Goal: Communication & Community: Answer question/provide support

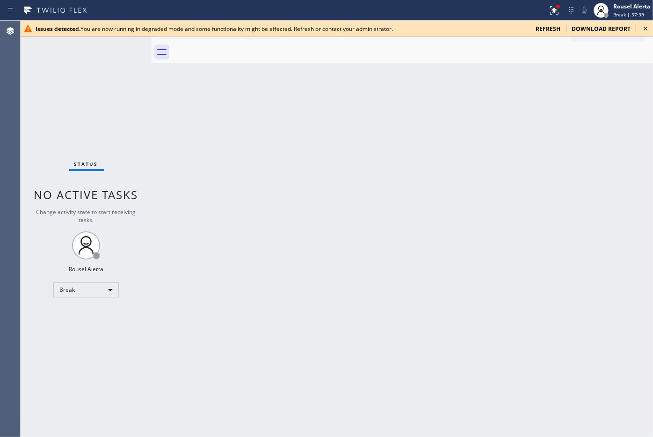
click at [547, 29] on span "refresh" at bounding box center [548, 29] width 25 height 8
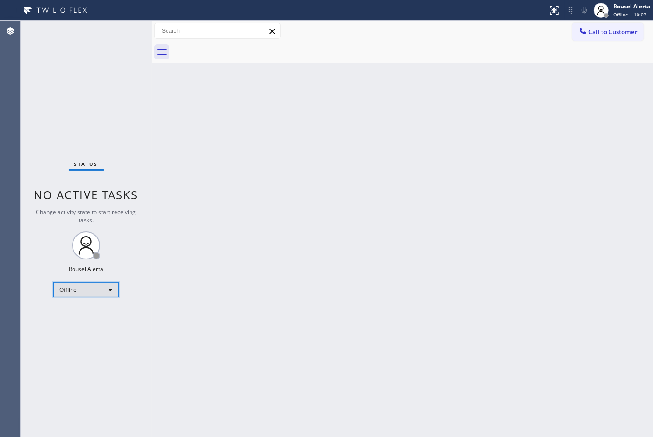
click at [103, 289] on div "Offline" at bounding box center [86, 289] width 66 height 15
click at [97, 324] on li "Unavailable" at bounding box center [86, 325] width 64 height 11
click at [100, 289] on div "Unavailable" at bounding box center [86, 289] width 66 height 15
click at [89, 338] on li "Break" at bounding box center [86, 337] width 64 height 11
click at [645, 7] on div "Rousel Alerta" at bounding box center [632, 6] width 37 height 8
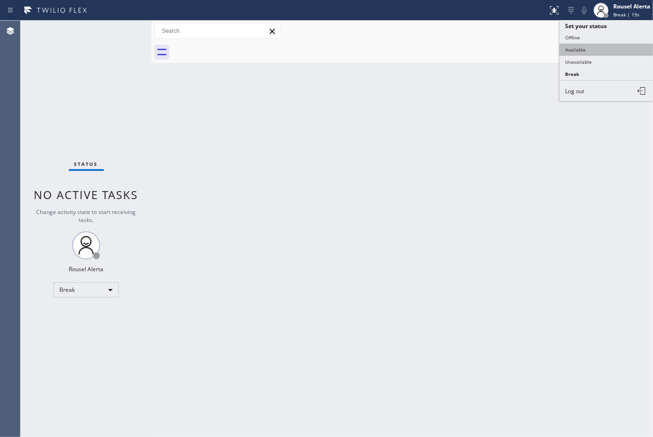
click at [598, 51] on button "Available" at bounding box center [607, 50] width 94 height 12
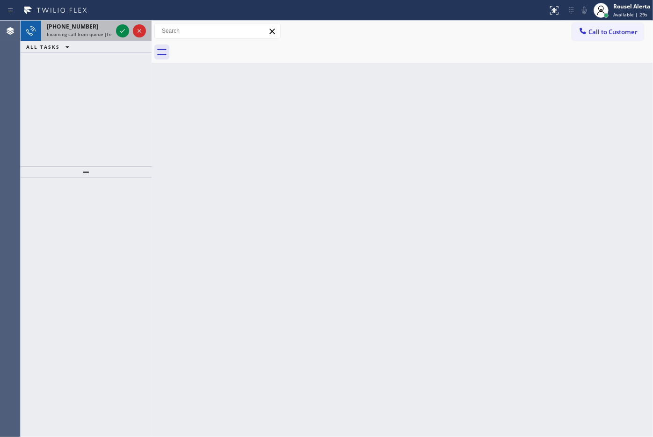
click at [86, 28] on div "[PHONE_NUMBER]" at bounding box center [80, 26] width 66 height 8
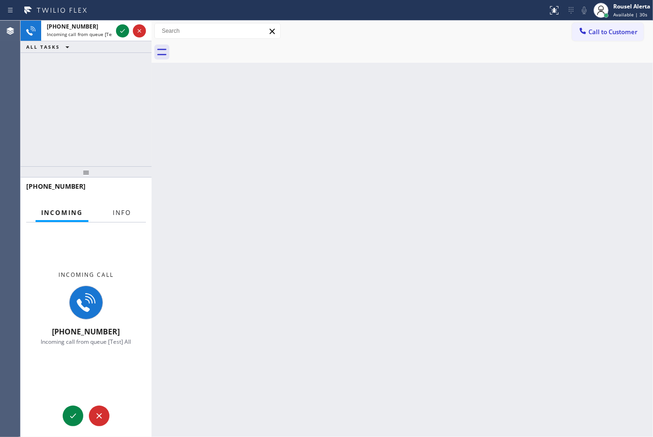
click at [121, 212] on span "Info" at bounding box center [122, 212] width 18 height 8
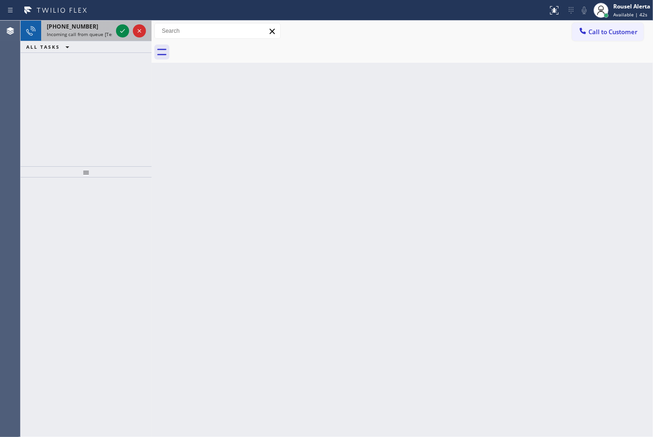
click at [97, 34] on span "Incoming call from queue [Test] All" at bounding box center [86, 34] width 78 height 7
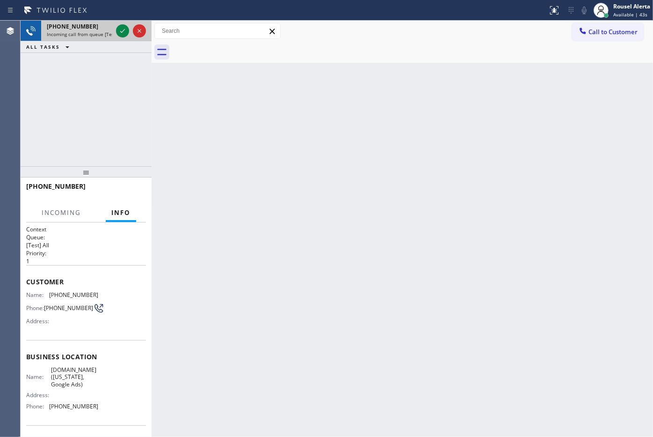
click at [97, 34] on span "Incoming call from queue [Test] All" at bounding box center [86, 34] width 78 height 7
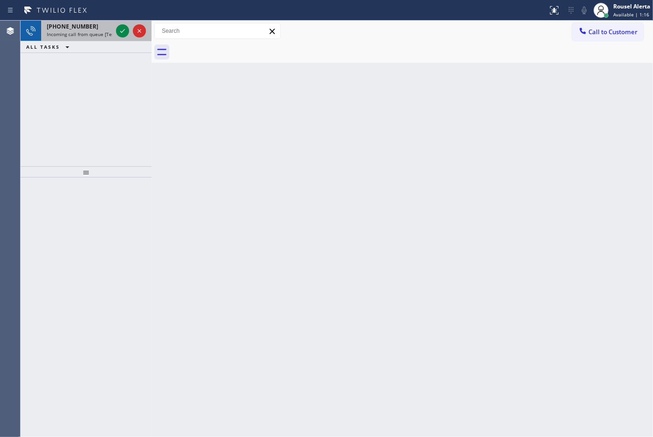
click at [96, 36] on span "Incoming call from queue [Test] All" at bounding box center [86, 34] width 78 height 7
click at [94, 31] on span "Incoming call from queue [Test] All" at bounding box center [86, 34] width 78 height 7
click at [110, 40] on div "[PHONE_NUMBER] Incoming call from queue [Test] All" at bounding box center [77, 31] width 73 height 21
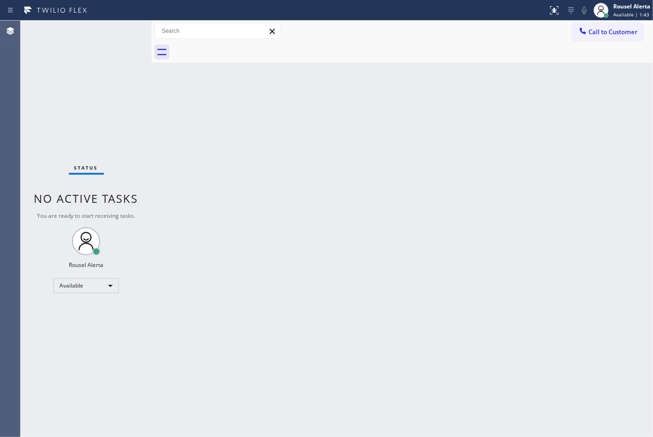
click at [103, 27] on div "Status No active tasks You are ready to start receiving tasks. Rousel Alerta Av…" at bounding box center [86, 229] width 131 height 416
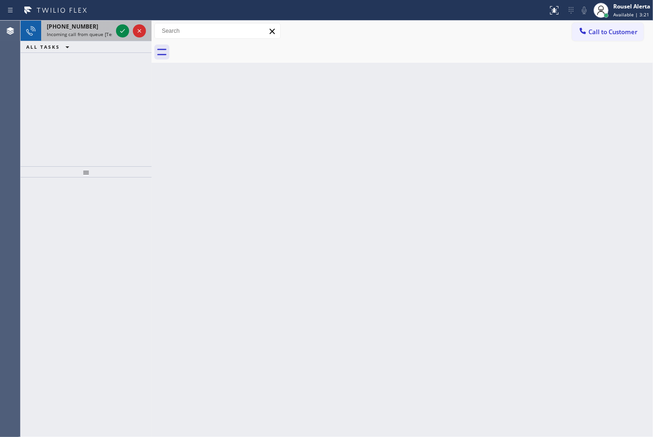
click at [109, 32] on span "Incoming call from queue [Test] All" at bounding box center [86, 34] width 78 height 7
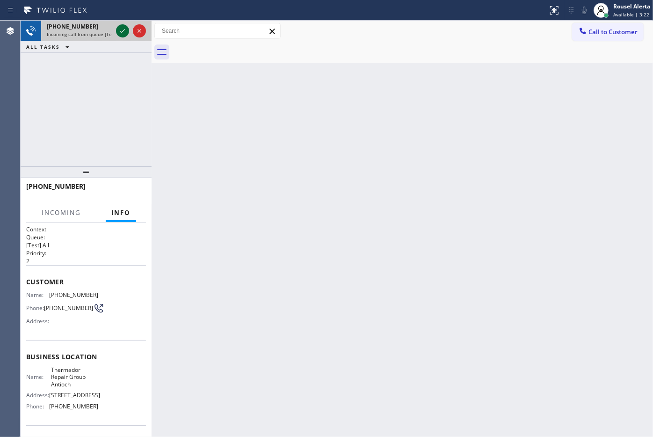
click at [116, 33] on div at bounding box center [122, 30] width 13 height 11
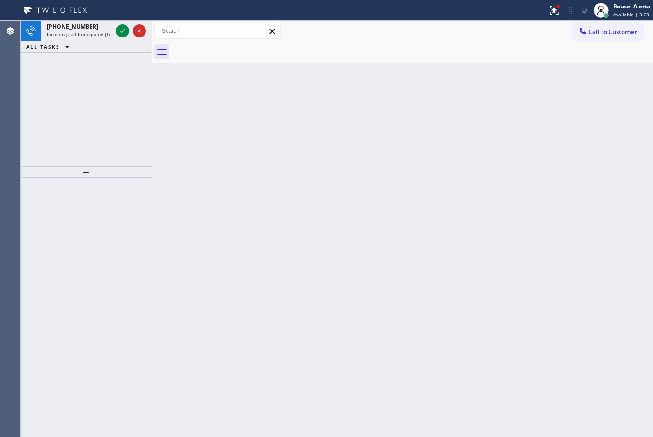
click at [116, 33] on div at bounding box center [122, 30] width 13 height 11
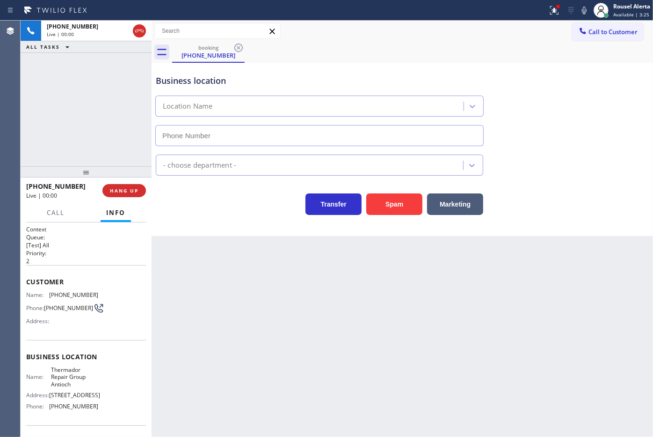
type input "[PHONE_NUMBER]"
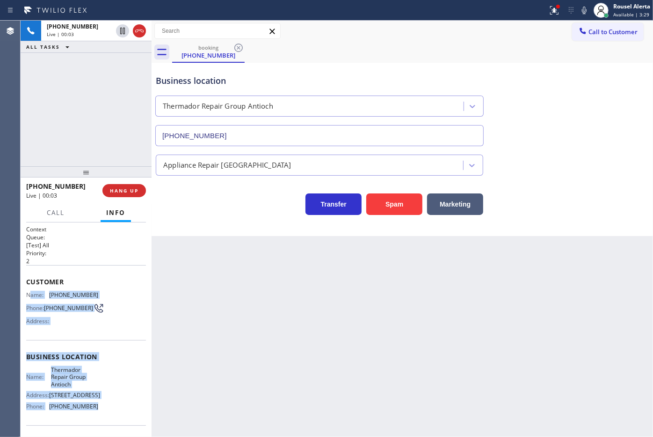
drag, startPoint x: 29, startPoint y: 294, endPoint x: 95, endPoint y: 409, distance: 132.5
click at [95, 409] on div "Context Queue: [Test] All Priority: 2 Customer Name: [PHONE_NUMBER] Phone: [PHO…" at bounding box center [86, 360] width 120 height 271
copy div "ame: [PHONE_NUMBER] Phone: [PHONE_NUMBER] Address: Business location Name: Ther…"
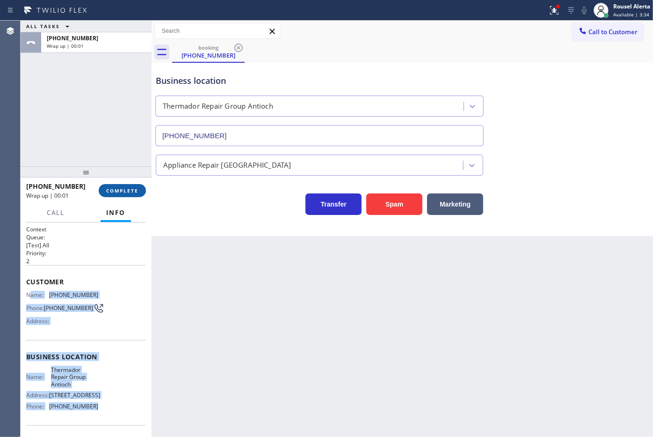
click at [104, 194] on button "COMPLETE" at bounding box center [122, 190] width 47 height 13
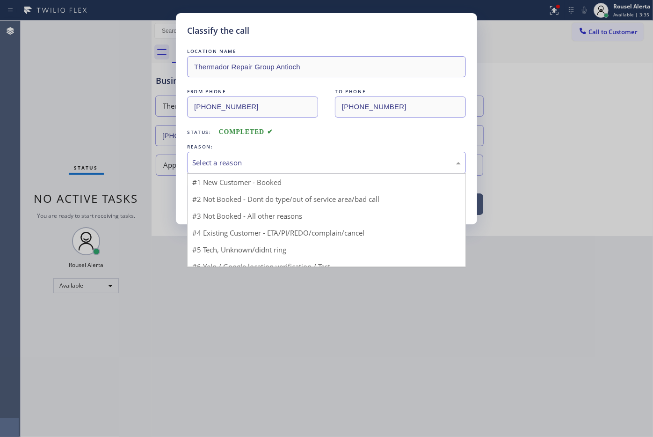
click at [244, 171] on div "Select a reason" at bounding box center [326, 163] width 279 height 22
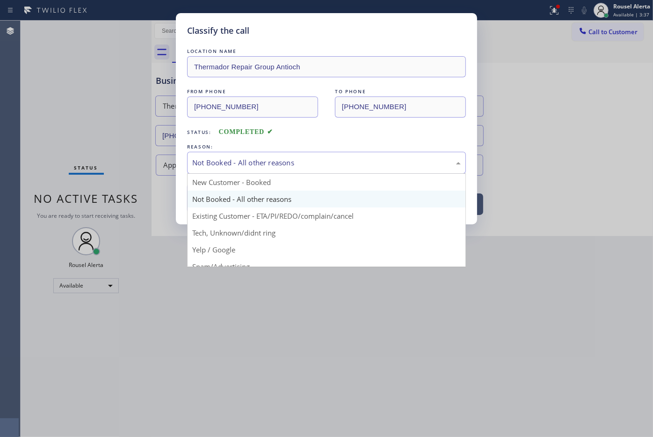
click at [261, 170] on div "Not Booked - All other reasons" at bounding box center [326, 163] width 279 height 22
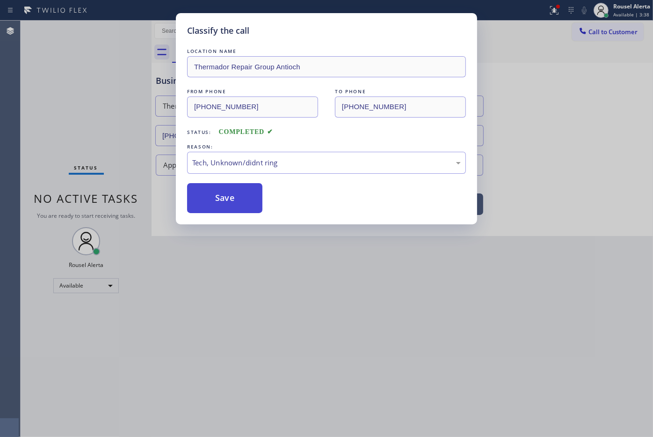
click at [232, 207] on button "Save" at bounding box center [224, 198] width 75 height 30
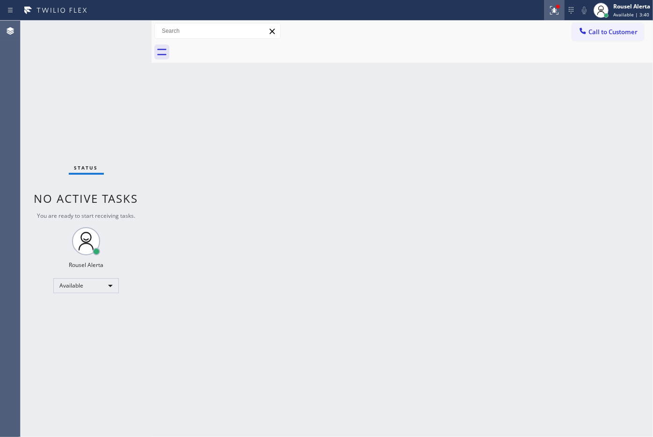
click at [547, 6] on div at bounding box center [554, 10] width 21 height 11
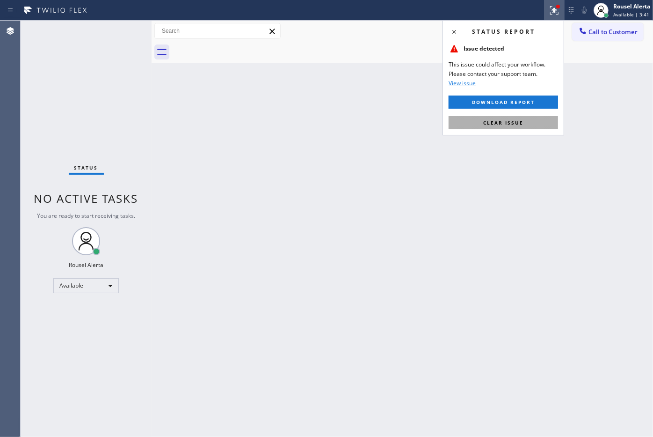
click at [536, 120] on button "Clear issue" at bounding box center [504, 122] width 110 height 13
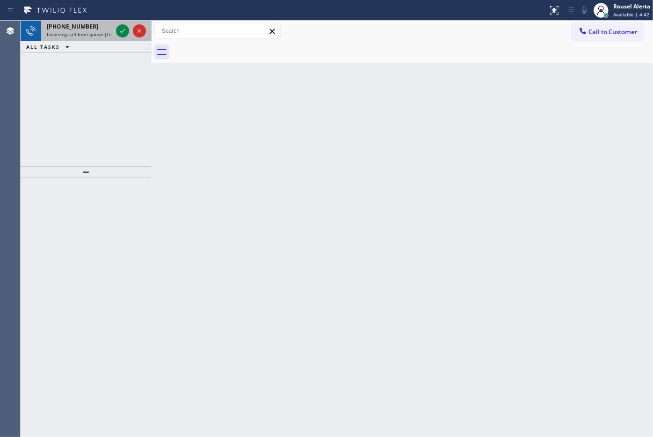
click at [99, 26] on div "[PHONE_NUMBER]" at bounding box center [80, 26] width 66 height 8
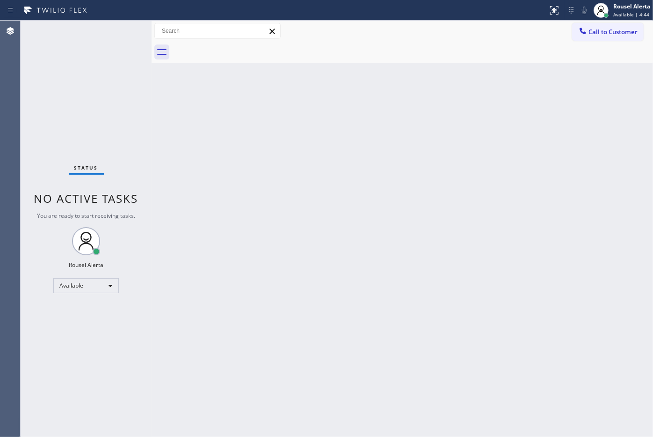
click at [118, 34] on div "Status No active tasks You are ready to start receiving tasks. Rousel Alerta Av…" at bounding box center [86, 229] width 131 height 416
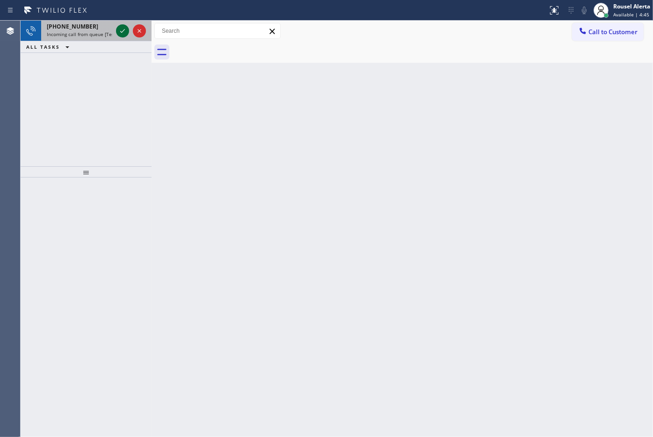
click at [118, 34] on icon at bounding box center [122, 30] width 11 height 11
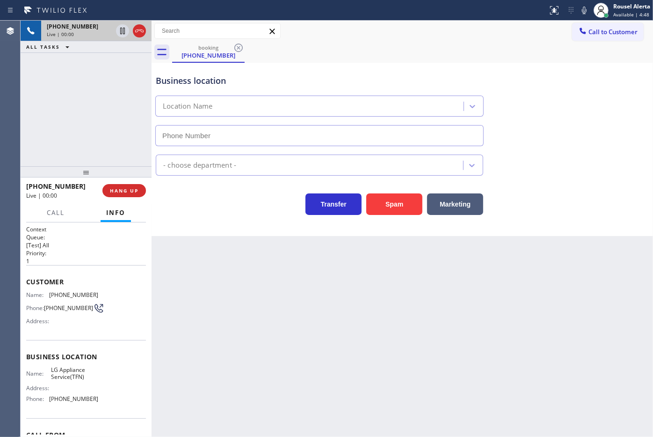
type input "[PHONE_NUMBER]"
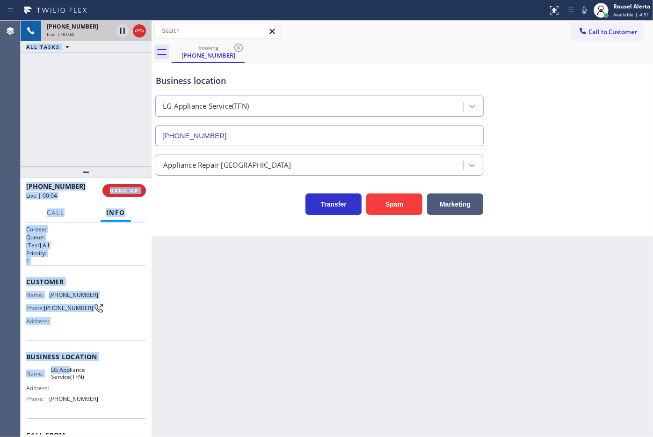
drag, startPoint x: 19, startPoint y: 290, endPoint x: 68, endPoint y: 366, distance: 90.1
click at [68, 366] on div "Agent Desktop Classify the call LOCATION NAME Thermador Repair Group Antioch FR…" at bounding box center [326, 229] width 653 height 416
click at [72, 361] on span "Business location" at bounding box center [86, 356] width 120 height 9
click at [38, 309] on span "Phone:" at bounding box center [35, 307] width 18 height 7
click at [25, 293] on div "Context Queue: [Test] All Priority: 1 Customer Name: [PHONE_NUMBER] Phone: [PHO…" at bounding box center [86, 329] width 131 height 215
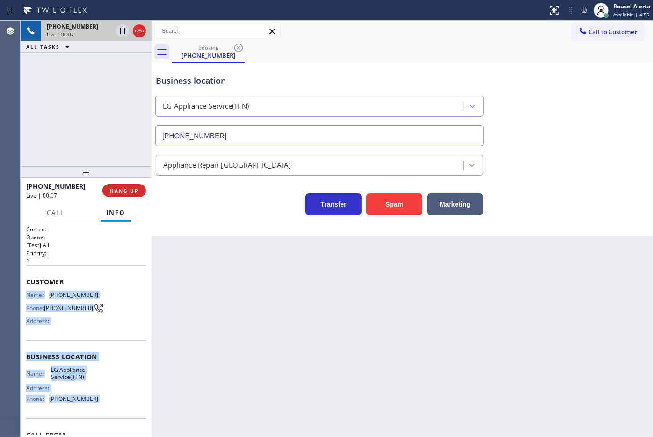
drag, startPoint x: 25, startPoint y: 293, endPoint x: 87, endPoint y: 404, distance: 126.6
click at [87, 404] on div "Context Queue: [Test] All Priority: 1 Customer Name: [PHONE_NUMBER] Phone: [PHO…" at bounding box center [86, 329] width 131 height 215
click at [124, 37] on div at bounding box center [131, 31] width 34 height 21
click at [581, 15] on icon at bounding box center [584, 10] width 11 height 11
click at [123, 31] on icon at bounding box center [122, 31] width 5 height 7
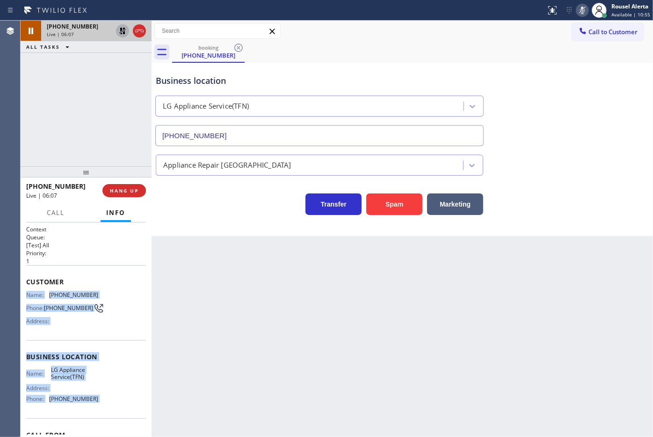
click at [122, 33] on icon at bounding box center [122, 31] width 7 height 7
click at [587, 11] on icon at bounding box center [582, 10] width 11 height 11
click at [287, 284] on div "Back to Dashboard Change Sender ID Customers Technicians Select a contact Outbo…" at bounding box center [403, 229] width 502 height 416
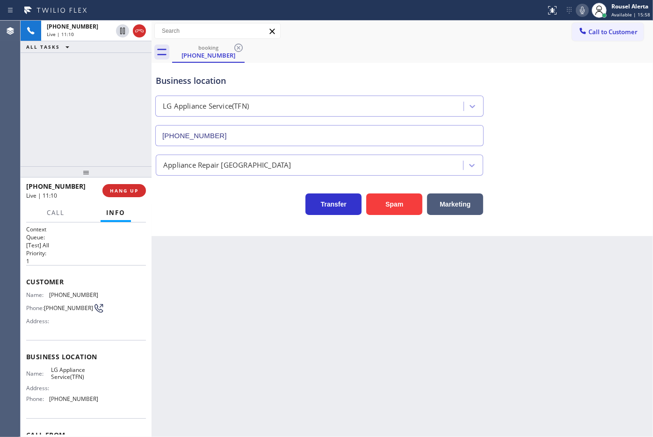
click at [113, 118] on div "[PHONE_NUMBER] Live | 11:10 ALL TASKS ALL TASKS ACTIVE TASKS TASKS IN WRAP UP" at bounding box center [86, 94] width 131 height 146
drag, startPoint x: 127, startPoint y: 187, endPoint x: 145, endPoint y: 216, distance: 33.6
click at [128, 187] on span "HANG UP" at bounding box center [124, 190] width 29 height 7
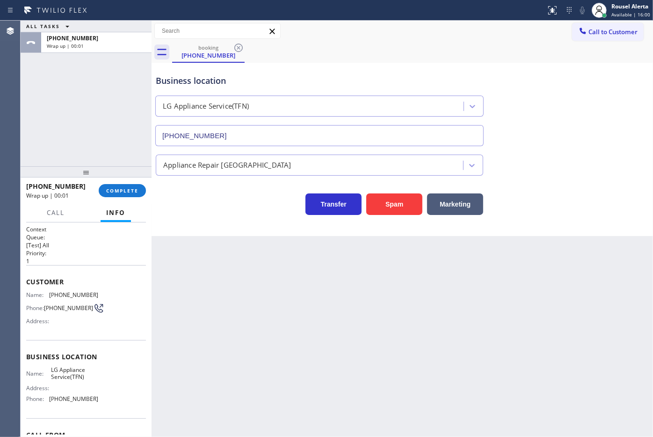
click at [117, 62] on div "ALL TASKS ALL TASKS ACTIVE TASKS TASKS IN WRAP UP [PHONE_NUMBER] Wrap up | 00:01" at bounding box center [86, 94] width 131 height 146
drag, startPoint x: 125, startPoint y: 188, endPoint x: 129, endPoint y: 187, distance: 4.7
click at [128, 188] on span "COMPLETE" at bounding box center [122, 190] width 32 height 7
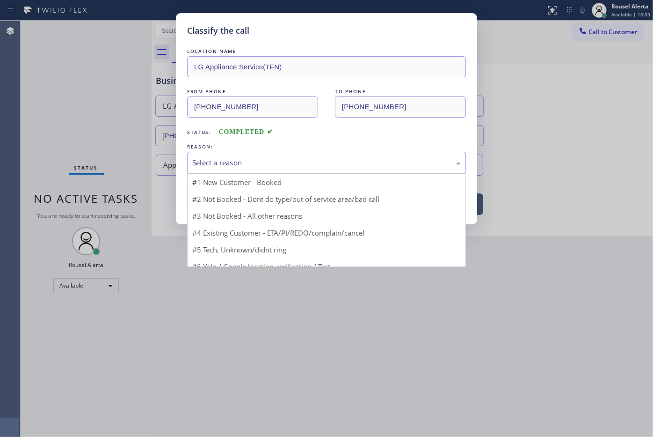
click at [252, 163] on div "Select a reason" at bounding box center [326, 162] width 269 height 11
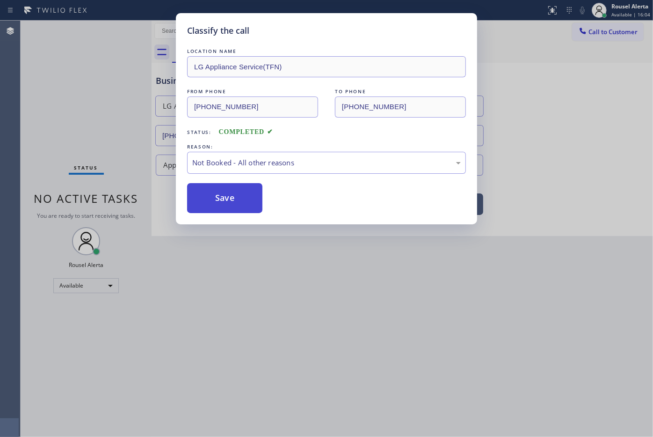
click at [234, 194] on button "Save" at bounding box center [224, 198] width 75 height 30
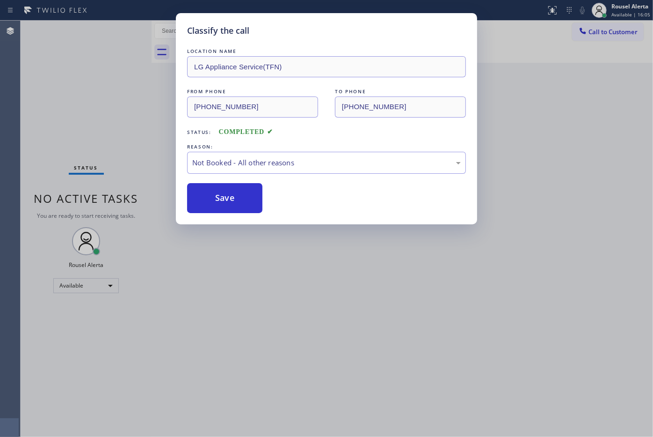
click at [345, 311] on div "Classify the call LOCATION NAME LG Appliance Service(TFN) FROM PHONE [PHONE_NUM…" at bounding box center [326, 218] width 653 height 437
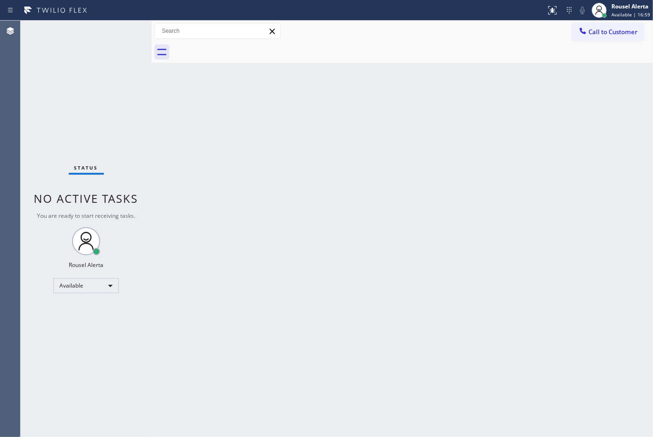
click at [383, 59] on div at bounding box center [412, 52] width 481 height 21
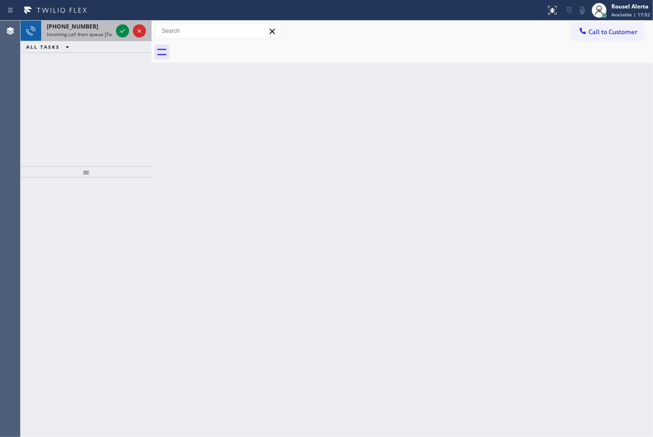
click at [100, 33] on span "Incoming call from queue [Test] All" at bounding box center [86, 34] width 78 height 7
click at [95, 27] on div "[PHONE_NUMBER]" at bounding box center [80, 26] width 66 height 8
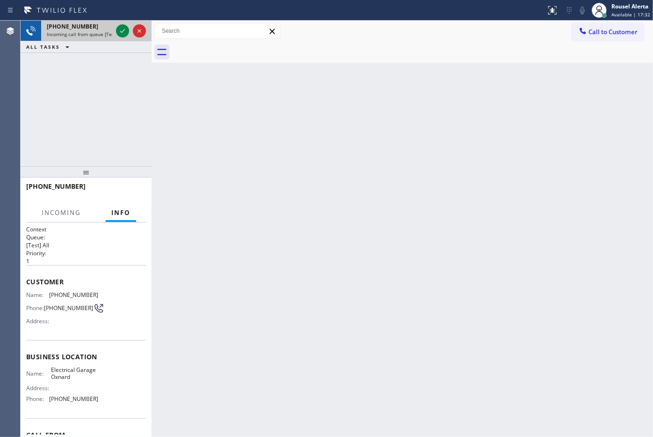
click at [98, 29] on div "[PHONE_NUMBER]" at bounding box center [80, 26] width 66 height 8
click at [118, 34] on icon at bounding box center [122, 30] width 11 height 11
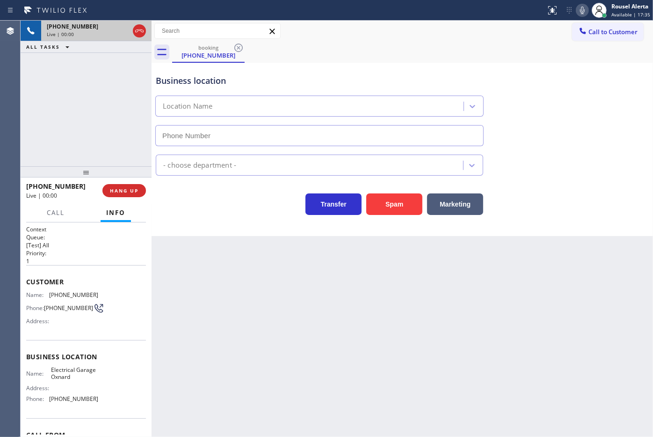
type input "[PHONE_NUMBER]"
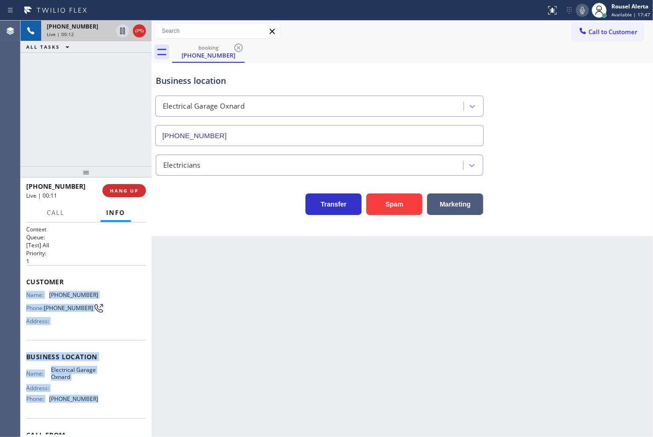
drag, startPoint x: 23, startPoint y: 294, endPoint x: 106, endPoint y: 403, distance: 136.6
click at [106, 403] on div "Context Queue: [Test] All Priority: 1 Customer Name: [PHONE_NUMBER] Phone: [PHO…" at bounding box center [86, 329] width 131 height 215
copy div "Name: [PHONE_NUMBER] Phone: [PHONE_NUMBER] Address: Business location Name: Ele…"
click at [118, 31] on icon at bounding box center [122, 30] width 11 height 11
click at [586, 11] on icon at bounding box center [582, 10] width 11 height 11
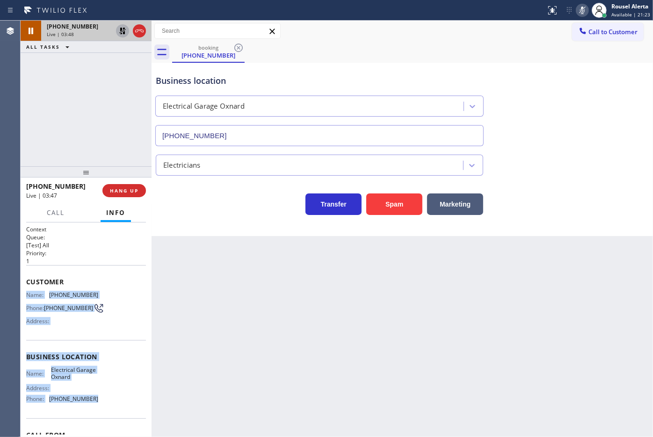
click at [119, 33] on icon at bounding box center [122, 30] width 11 height 11
click at [586, 5] on icon at bounding box center [582, 10] width 11 height 11
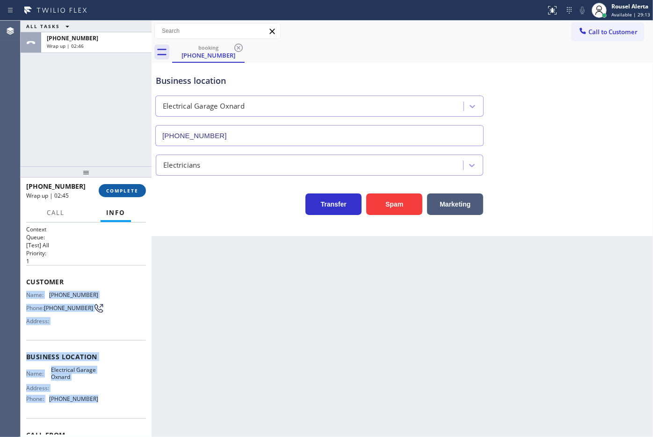
click at [118, 197] on button "COMPLETE" at bounding box center [122, 190] width 47 height 13
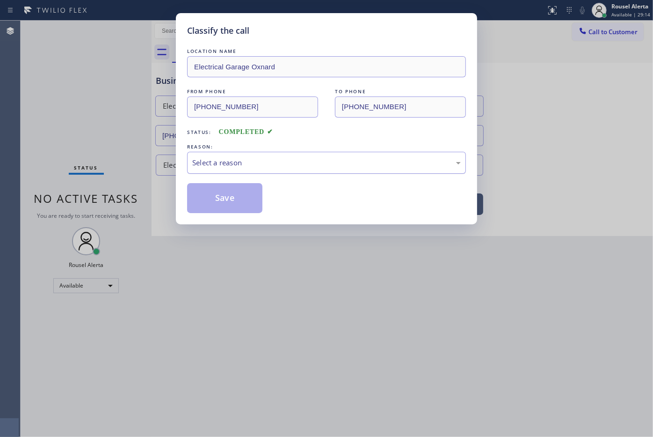
click at [219, 161] on div "Select a reason" at bounding box center [326, 162] width 269 height 11
click at [216, 195] on button "Save" at bounding box center [224, 198] width 75 height 30
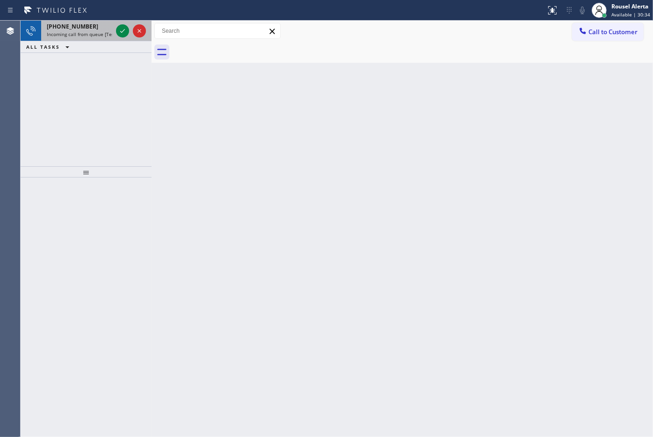
click at [88, 38] on div "[PHONE_NUMBER] Incoming call from queue [Test] All" at bounding box center [77, 31] width 73 height 21
click at [89, 31] on span "Incoming call from queue [Test] All" at bounding box center [86, 34] width 78 height 7
click at [99, 36] on span "Incoming call from queue [Test] All" at bounding box center [86, 34] width 78 height 7
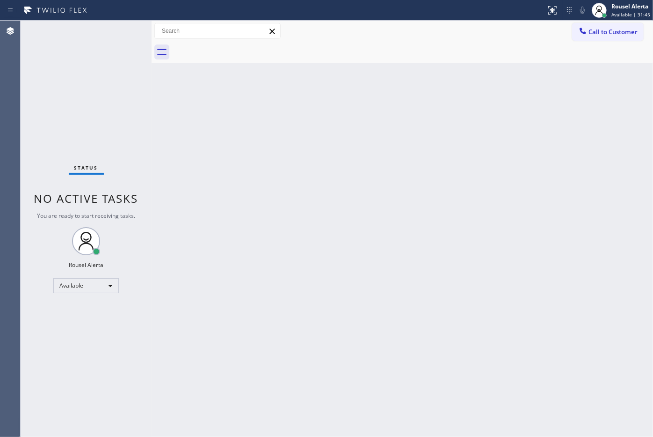
click at [98, 34] on div "Status No active tasks You are ready to start receiving tasks. Rousel Alerta Av…" at bounding box center [86, 229] width 131 height 416
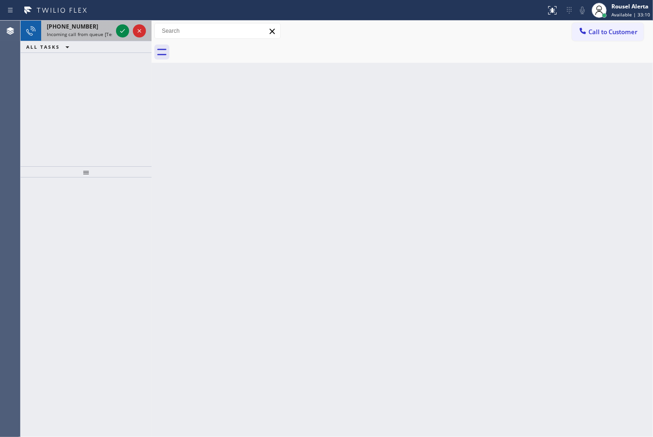
click at [104, 31] on span "Incoming call from queue [Test] All" at bounding box center [86, 34] width 78 height 7
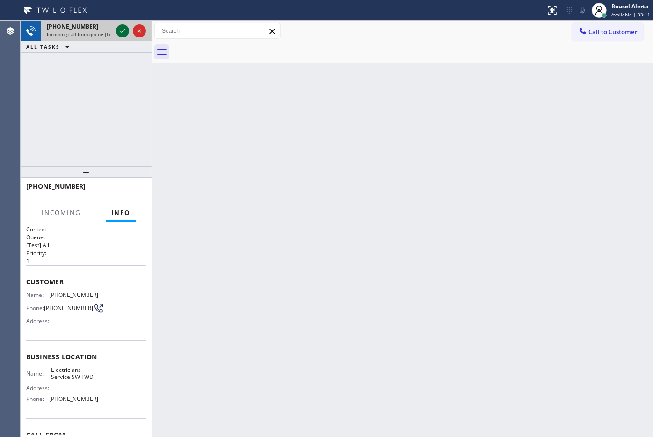
click at [117, 32] on icon at bounding box center [122, 30] width 11 height 11
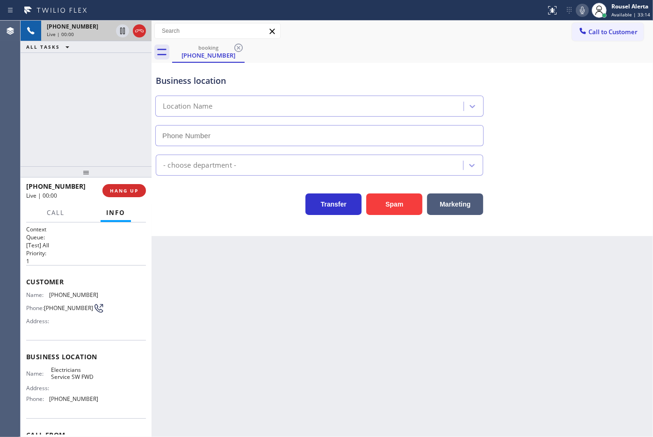
type input "[PHONE_NUMBER]"
click at [296, 288] on div "Back to Dashboard Change Sender ID Customers Technicians Select a contact Outbo…" at bounding box center [403, 229] width 502 height 416
click at [404, 341] on div "Back to Dashboard Change Sender ID Customers Technicians Select a contact Outbo…" at bounding box center [403, 229] width 502 height 416
click at [125, 193] on span "HANG UP" at bounding box center [124, 190] width 29 height 7
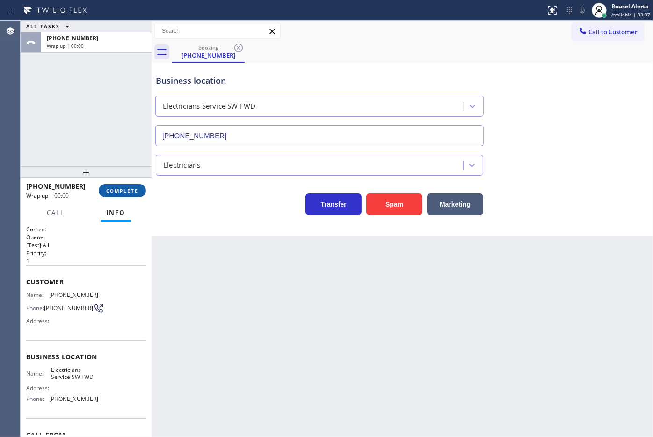
click at [125, 193] on span "COMPLETE" at bounding box center [122, 190] width 32 height 7
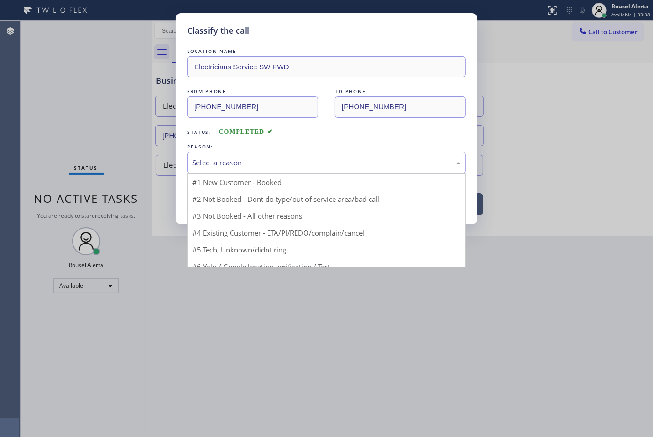
click at [230, 168] on div "Select a reason" at bounding box center [326, 162] width 269 height 11
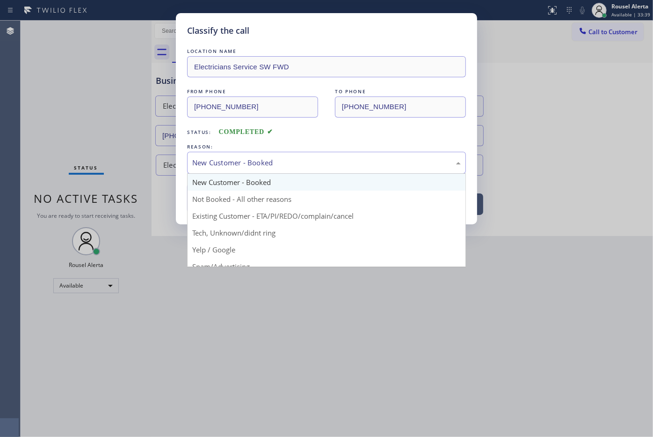
click at [252, 174] on div "New Customer - Booked New Customer - Booked Not Booked - All other reasons Exis…" at bounding box center [326, 163] width 279 height 22
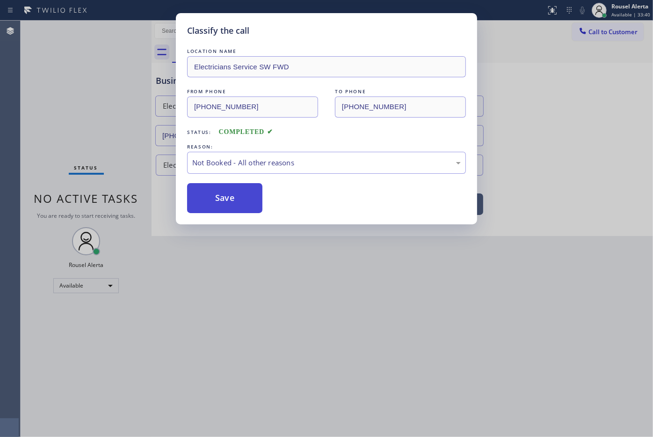
click at [242, 199] on button "Save" at bounding box center [224, 198] width 75 height 30
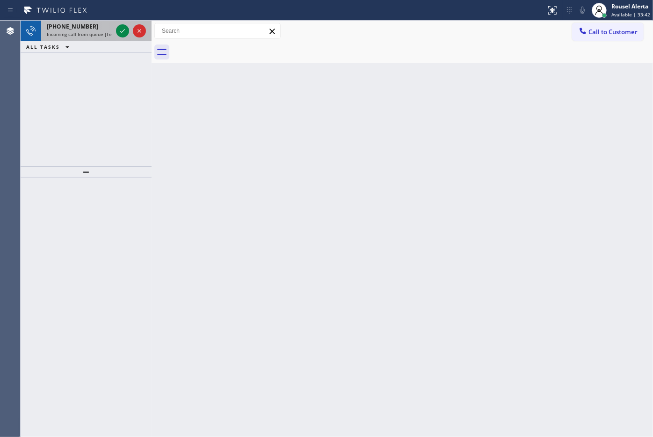
click at [90, 29] on div "[PHONE_NUMBER]" at bounding box center [80, 26] width 66 height 8
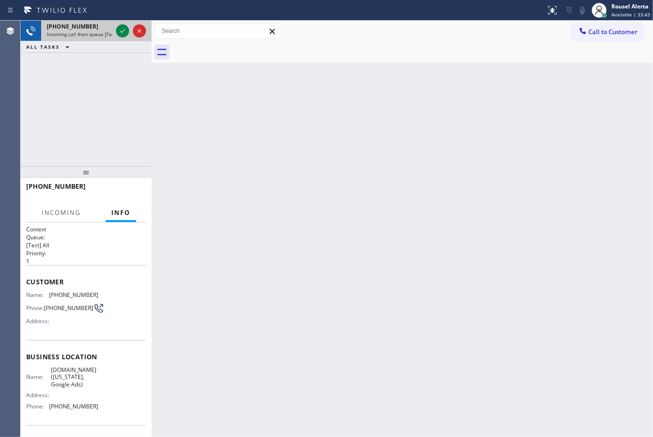
click at [90, 29] on div "[PHONE_NUMBER]" at bounding box center [80, 26] width 66 height 8
click at [91, 28] on div "[PHONE_NUMBER]" at bounding box center [80, 26] width 66 height 8
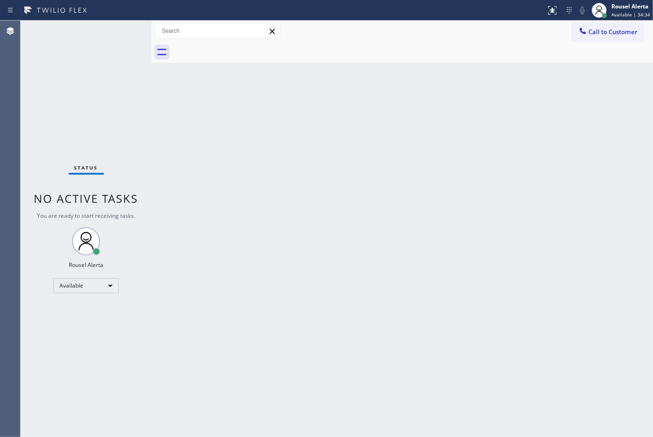
click at [508, 146] on div "Back to Dashboard Change Sender ID Customers Technicians Select a contact Outbo…" at bounding box center [403, 229] width 502 height 416
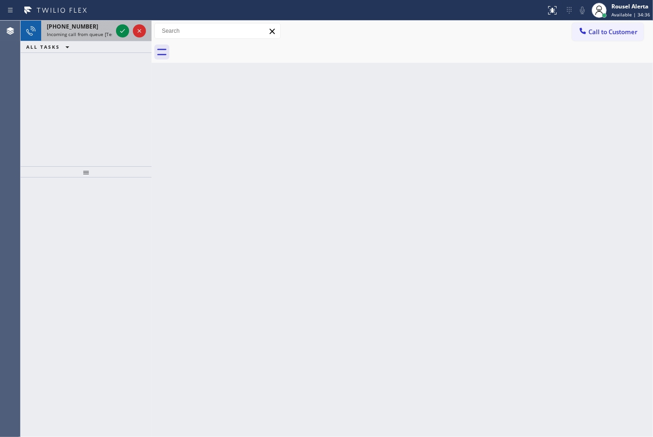
click at [98, 31] on span "Incoming call from queue [Test] All" at bounding box center [86, 34] width 78 height 7
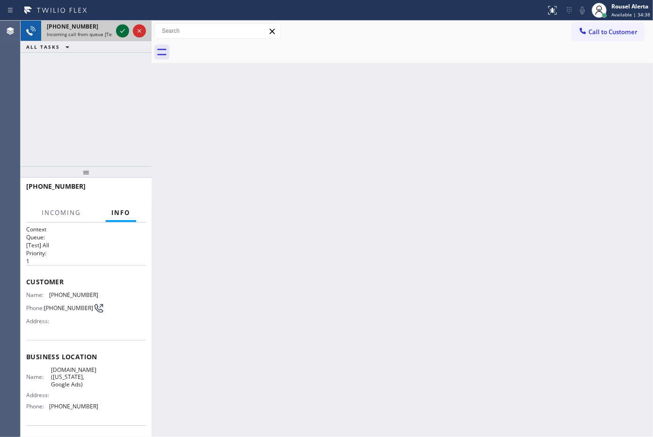
click at [122, 29] on icon at bounding box center [122, 30] width 11 height 11
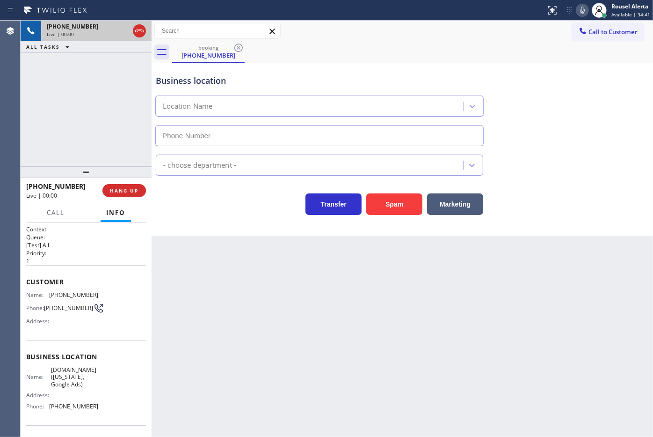
type input "[PHONE_NUMBER]"
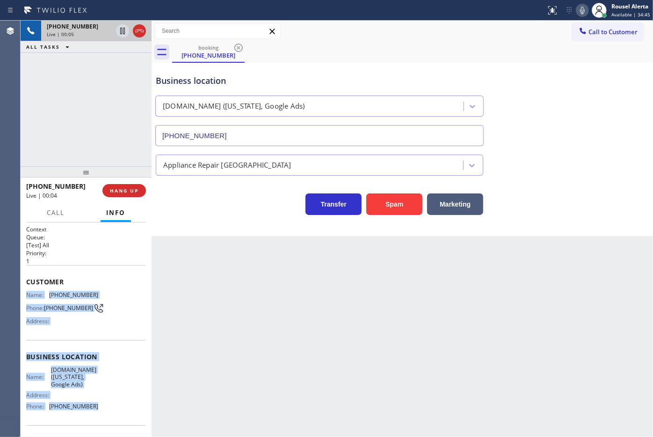
drag, startPoint x: 23, startPoint y: 296, endPoint x: 104, endPoint y: 417, distance: 145.0
click at [104, 417] on div "Context Queue: [Test] All Priority: 1 Customer Name: [PHONE_NUMBER] Phone: [PHO…" at bounding box center [86, 329] width 131 height 215
copy div "Name: [PHONE_NUMBER] Phone: [PHONE_NUMBER] Address: Business location Name: [DO…"
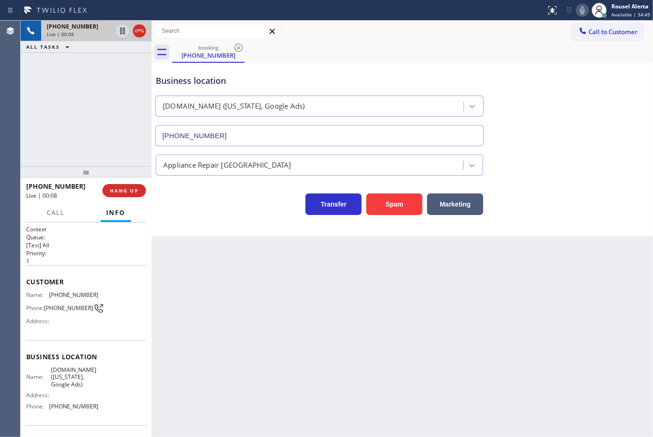
click at [106, 116] on div "[PHONE_NUMBER] Live | 00:08 ALL TASKS ALL TASKS ACTIVE TASKS TASKS IN WRAP UP" at bounding box center [86, 94] width 131 height 146
click at [214, 290] on div "Back to Dashboard Change Sender ID Customers Technicians Select a contact Outbo…" at bounding box center [403, 229] width 502 height 416
click at [125, 193] on span "HANG UP" at bounding box center [124, 190] width 29 height 7
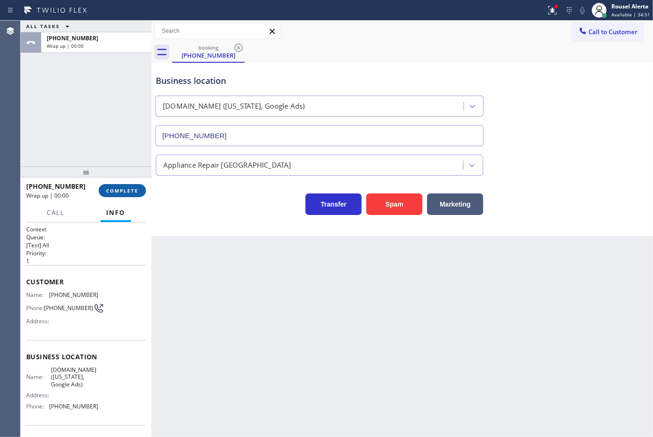
click at [125, 193] on span "COMPLETE" at bounding box center [122, 190] width 32 height 7
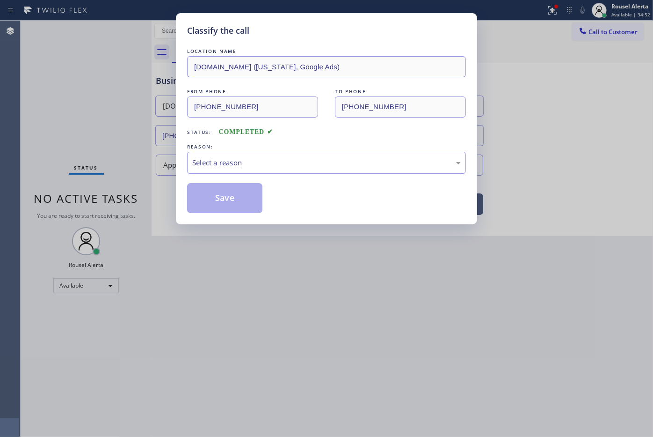
click at [270, 161] on div "Select a reason" at bounding box center [326, 162] width 269 height 11
click at [237, 213] on button "Save" at bounding box center [224, 198] width 75 height 30
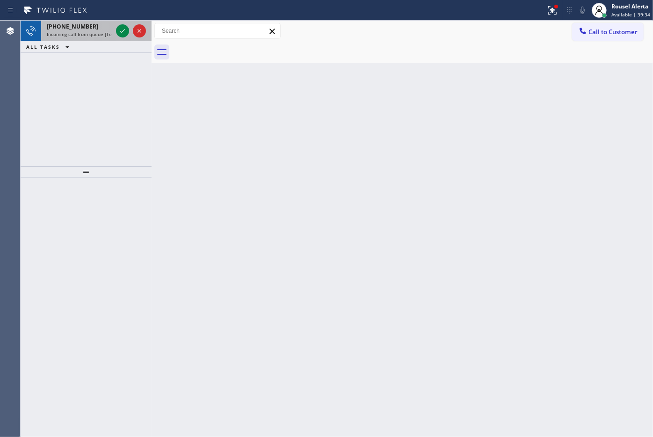
click at [88, 28] on div "[PHONE_NUMBER]" at bounding box center [80, 26] width 66 height 8
drag, startPoint x: 92, startPoint y: 29, endPoint x: 110, endPoint y: 29, distance: 18.3
click at [93, 29] on div "[PHONE_NUMBER]" at bounding box center [80, 26] width 66 height 8
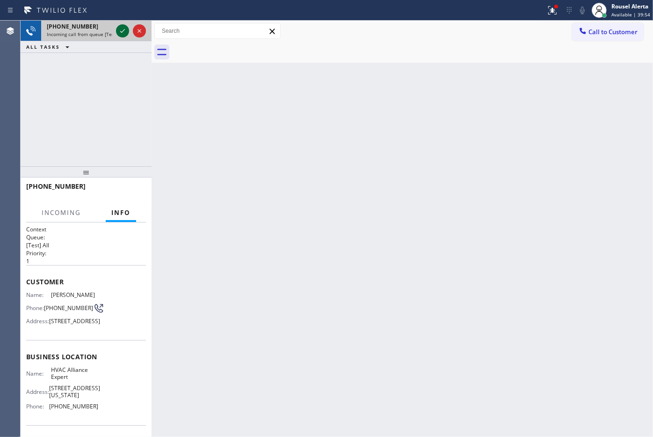
click at [117, 29] on icon at bounding box center [122, 30] width 11 height 11
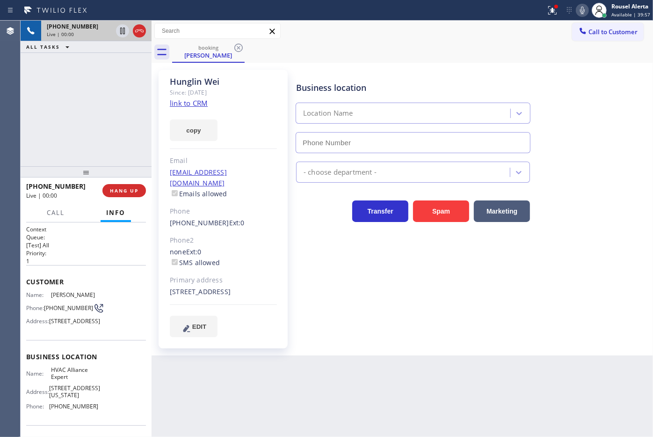
type input "[PHONE_NUMBER]"
click at [188, 104] on link "link to CRM" at bounding box center [189, 102] width 38 height 9
click at [109, 90] on div "[PHONE_NUMBER] Live | 01:41 ALL TASKS ALL TASKS ACTIVE TASKS TASKS IN WRAP UP" at bounding box center [86, 94] width 131 height 146
click at [101, 89] on div "[PHONE_NUMBER] Live | 02:07 ALL TASKS ALL TASKS ACTIVE TASKS TASKS IN WRAP UP" at bounding box center [86, 94] width 131 height 146
click at [120, 33] on icon at bounding box center [122, 30] width 11 height 11
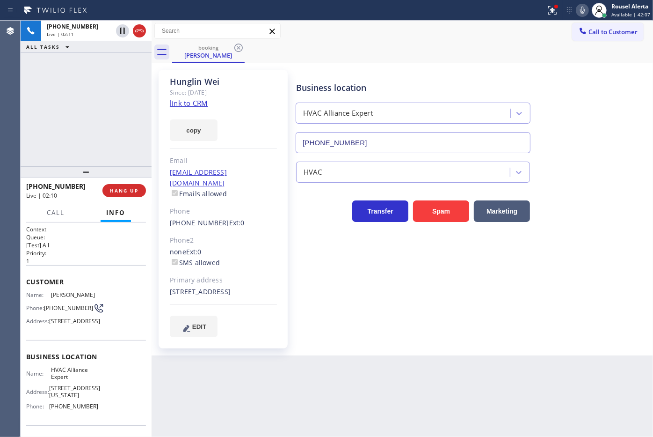
click at [584, 7] on icon at bounding box center [582, 10] width 11 height 11
click at [114, 62] on div "[PHONE_NUMBER] Live | 04:03 ALL TASKS ALL TASKS ACTIVE TASKS TASKS IN WRAP UP" at bounding box center [86, 94] width 131 height 146
click at [122, 35] on icon at bounding box center [122, 30] width 11 height 11
click at [583, 10] on icon at bounding box center [582, 10] width 11 height 11
click at [558, 2] on button at bounding box center [553, 10] width 21 height 21
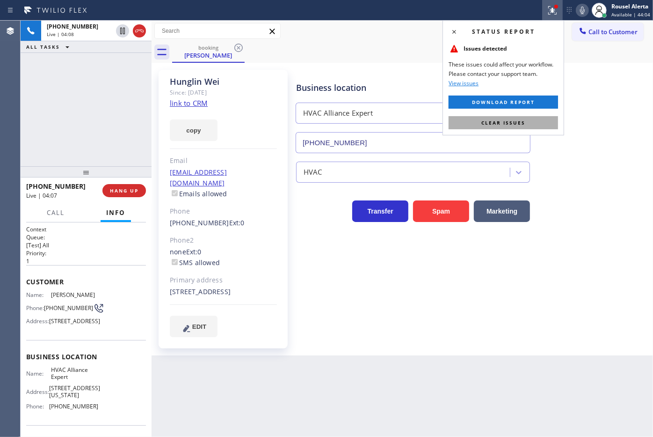
click at [529, 116] on button "Clear issues" at bounding box center [504, 122] width 110 height 13
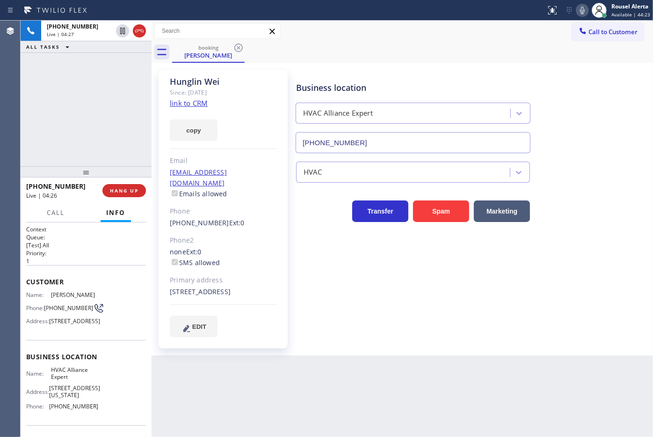
drag, startPoint x: 62, startPoint y: 64, endPoint x: 66, endPoint y: 68, distance: 5.3
click at [62, 64] on div "[PHONE_NUMBER] Live | 04:27 ALL TASKS ALL TASKS ACTIVE TASKS TASKS IN WRAP UP" at bounding box center [86, 94] width 131 height 146
drag, startPoint x: 102, startPoint y: 68, endPoint x: 109, endPoint y: 113, distance: 45.1
click at [102, 68] on div "[PHONE_NUMBER] Live | 04:42 ALL TASKS ALL TASKS ACTIVE TASKS TASKS IN WRAP UP" at bounding box center [86, 94] width 131 height 146
click at [305, 415] on div "Back to Dashboard Change Sender ID Customers Technicians Select a contact Outbo…" at bounding box center [403, 229] width 502 height 416
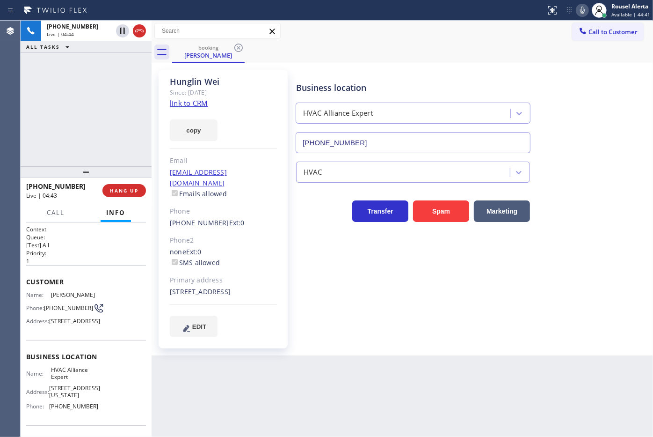
click at [88, 133] on div "[PHONE_NUMBER] Live | 04:44 ALL TASKS ALL TASKS ACTIVE TASKS TASKS IN WRAP UP" at bounding box center [86, 94] width 131 height 146
click at [129, 193] on span "HANG UP" at bounding box center [124, 190] width 29 height 7
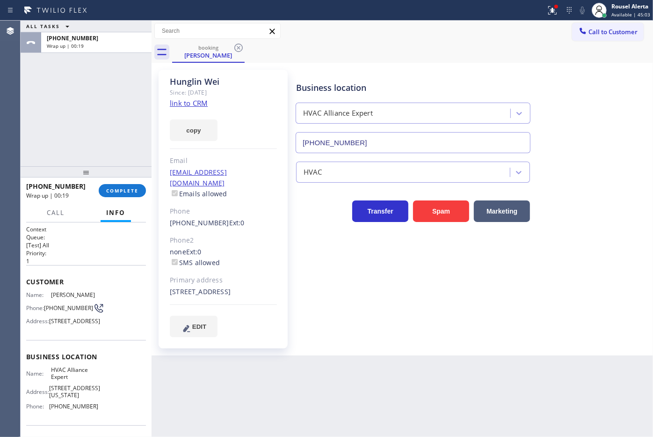
click at [91, 30] on div "ALL TASKS ALL TASKS ACTIVE TASKS TASKS IN WRAP UP" at bounding box center [86, 27] width 131 height 12
click at [110, 191] on span "COMPLETE" at bounding box center [122, 190] width 32 height 7
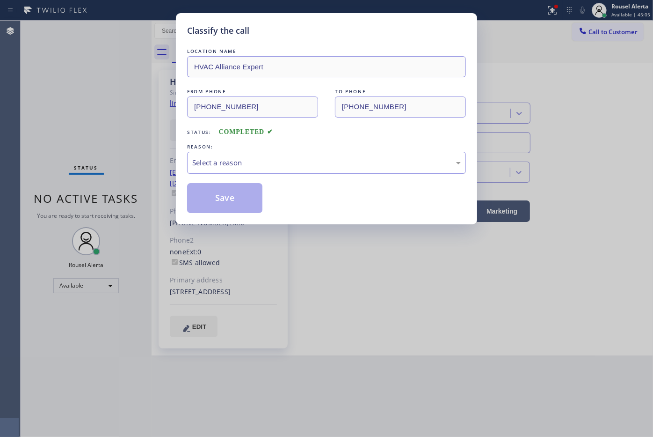
click at [197, 169] on div "Select a reason" at bounding box center [326, 163] width 279 height 22
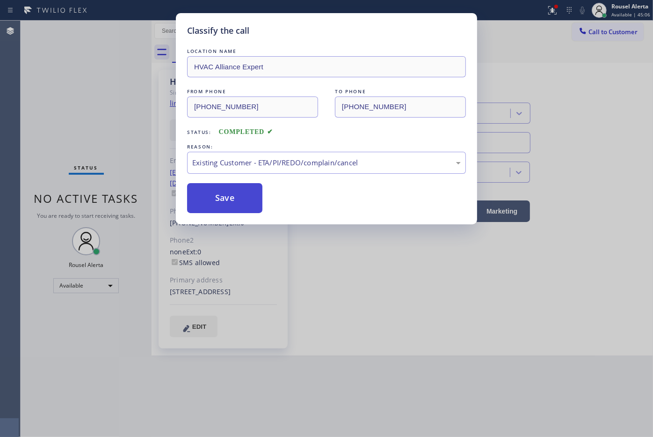
click at [230, 199] on button "Save" at bounding box center [224, 198] width 75 height 30
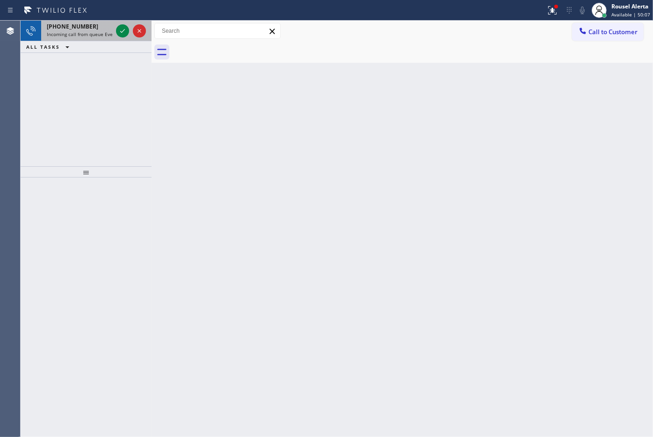
click at [83, 34] on span "Incoming call from queue Everybody" at bounding box center [87, 34] width 81 height 7
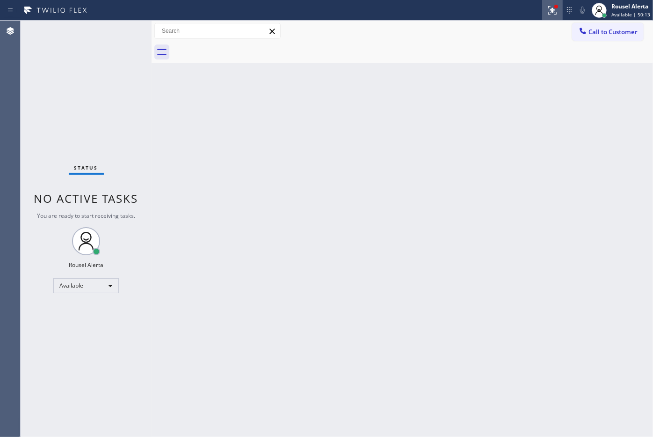
click at [554, 12] on icon at bounding box center [552, 9] width 6 height 7
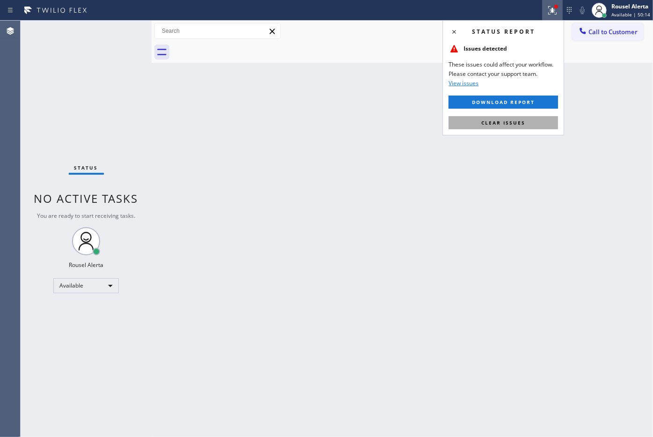
click at [542, 120] on button "Clear issues" at bounding box center [504, 122] width 110 height 13
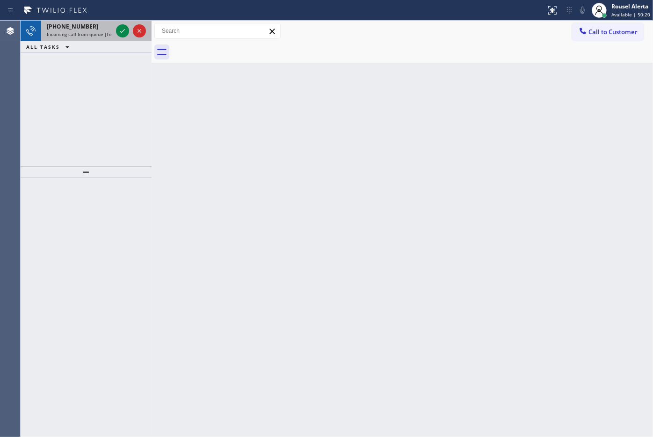
click at [95, 29] on div "[PHONE_NUMBER]" at bounding box center [80, 26] width 66 height 8
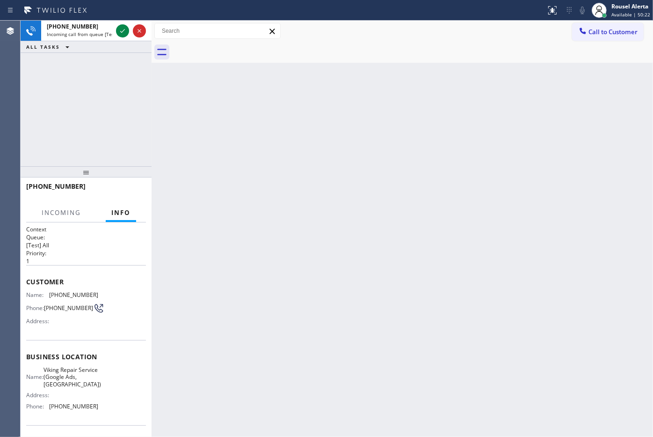
click at [235, 192] on div "Back to Dashboard Change Sender ID Customers Technicians Select a contact Outbo…" at bounding box center [403, 229] width 502 height 416
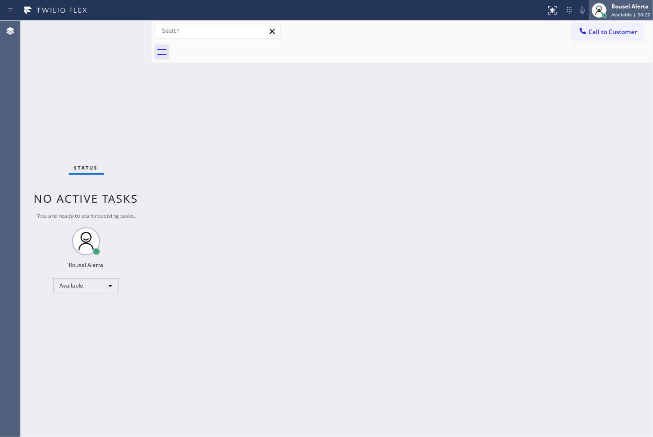
click at [621, 3] on div "Rousel Alerta" at bounding box center [631, 6] width 39 height 8
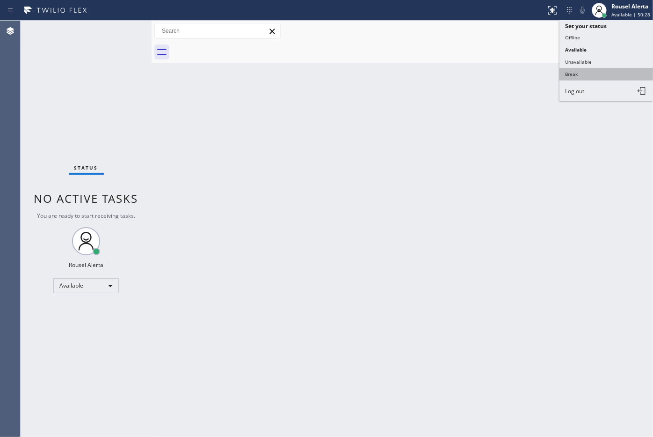
click at [611, 68] on button "Break" at bounding box center [607, 74] width 94 height 12
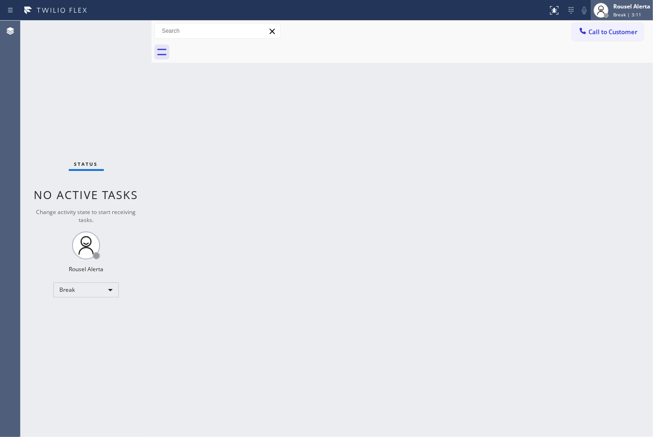
click at [628, 3] on div "Rousel Alerta" at bounding box center [632, 6] width 37 height 8
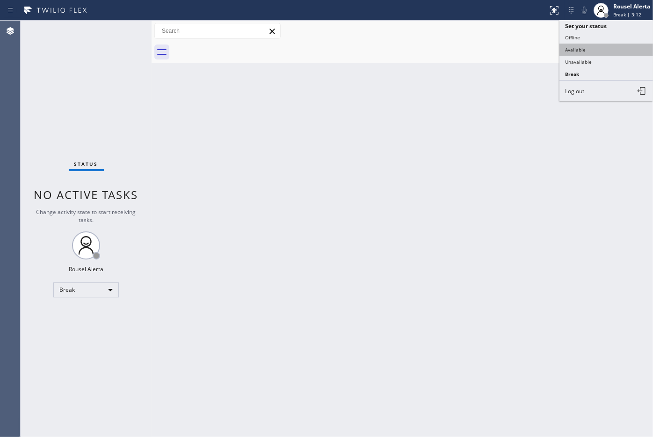
click at [603, 51] on button "Available" at bounding box center [607, 50] width 94 height 12
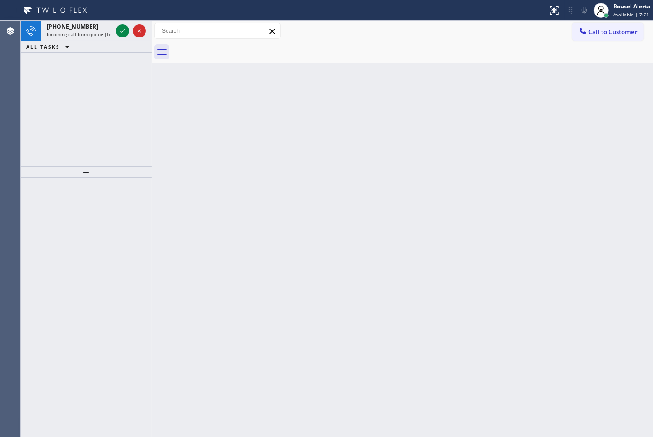
click at [108, 38] on div "[PHONE_NUMBER] Incoming call from queue [Test] All" at bounding box center [77, 31] width 73 height 21
click at [89, 32] on span "Incoming call from queue [Test] All" at bounding box center [86, 34] width 78 height 7
click at [117, 28] on icon at bounding box center [122, 30] width 11 height 11
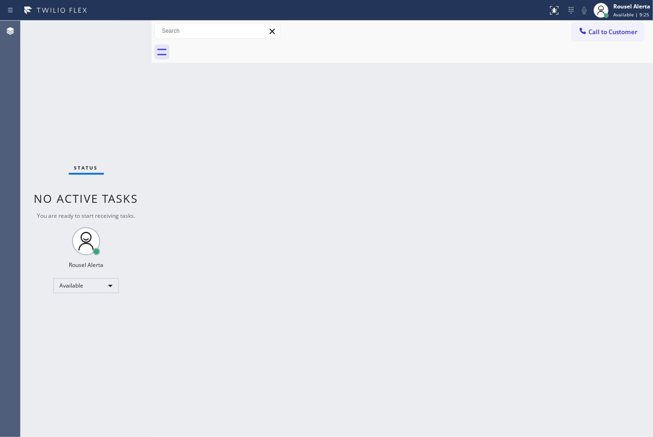
click at [117, 28] on div "Status No active tasks You are ready to start receiving tasks. Rousel Alerta Av…" at bounding box center [86, 229] width 131 height 416
click at [118, 27] on div "Status No active tasks You are ready to start receiving tasks. Rousel Alerta Av…" at bounding box center [86, 229] width 131 height 416
click at [555, 14] on icon at bounding box center [554, 10] width 11 height 11
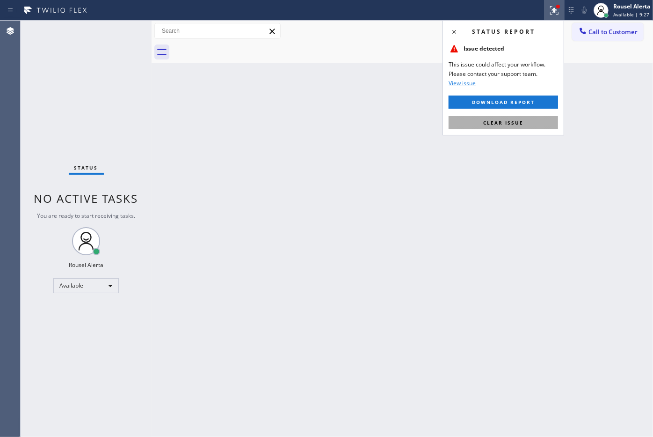
click at [547, 120] on button "Clear issue" at bounding box center [504, 122] width 110 height 13
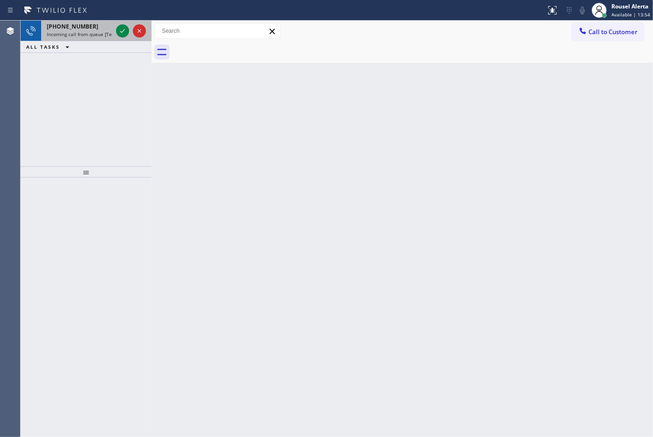
click at [75, 33] on span "Incoming call from queue [Test] All" at bounding box center [86, 34] width 78 height 7
click at [89, 33] on span "Incoming call from queue [Test] All" at bounding box center [86, 34] width 78 height 7
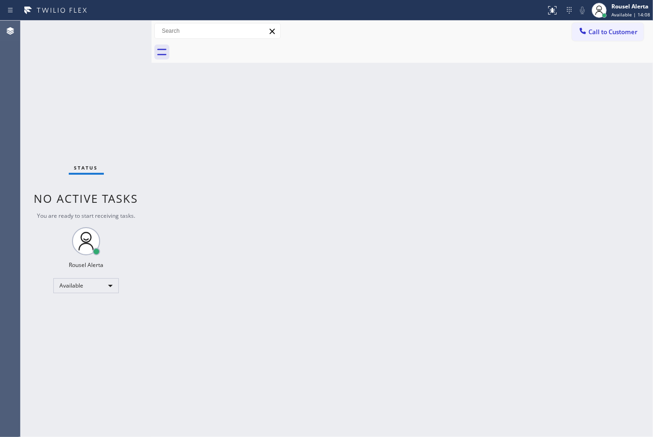
click at [89, 33] on div "Status No active tasks You are ready to start receiving tasks. Rousel Alerta Av…" at bounding box center [86, 229] width 131 height 416
click at [108, 48] on div "Status No active tasks You are ready to start receiving tasks. Rousel Alerta Av…" at bounding box center [86, 229] width 131 height 416
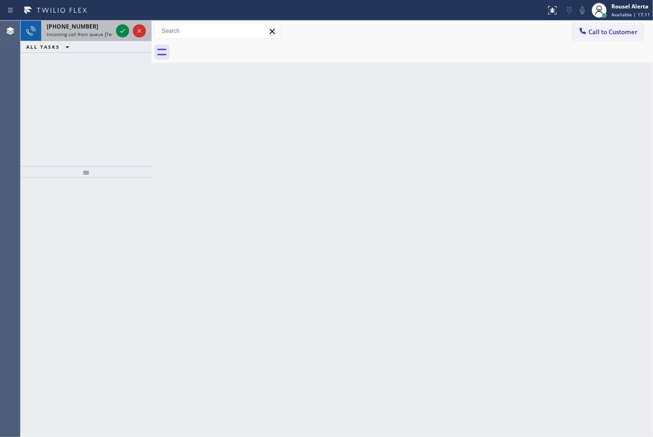
click at [75, 31] on span "Incoming call from queue [Test] All" at bounding box center [86, 34] width 78 height 7
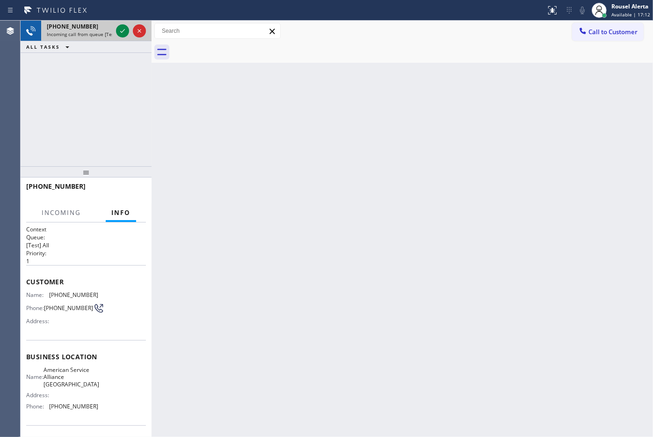
click at [120, 37] on div at bounding box center [131, 31] width 34 height 21
click at [125, 29] on icon at bounding box center [122, 30] width 11 height 11
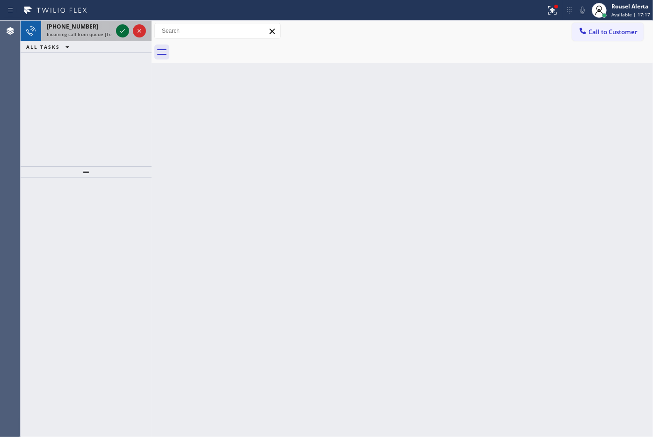
click at [125, 29] on icon at bounding box center [122, 30] width 11 height 11
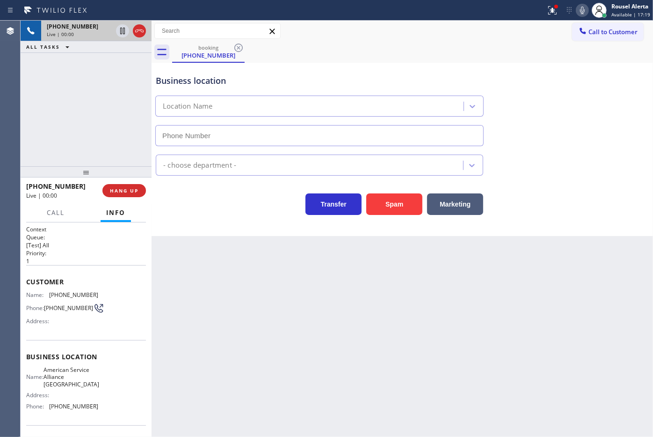
type input "[PHONE_NUMBER]"
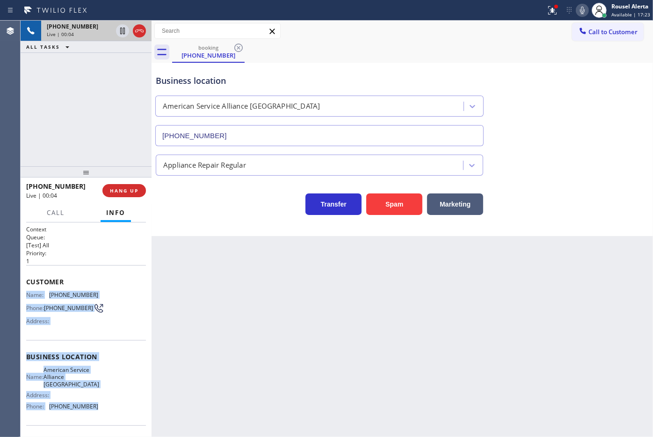
drag, startPoint x: 28, startPoint y: 293, endPoint x: 88, endPoint y: 422, distance: 142.6
click at [88, 422] on div "Context Queue: [Test] All Priority: 1 Customer Name: [PHONE_NUMBER] Phone: [PHO…" at bounding box center [86, 360] width 120 height 271
copy div "Name: [PHONE_NUMBER] Phone: [PHONE_NUMBER] Address: Business location Name: Ame…"
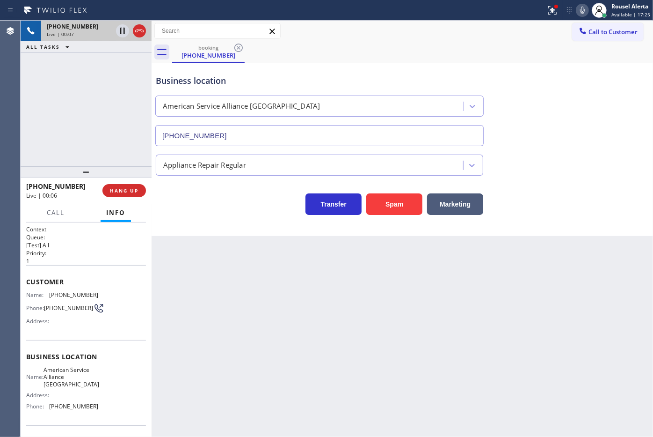
click at [466, 55] on div "booking [PHONE_NUMBER]" at bounding box center [412, 52] width 481 height 21
click at [548, 15] on div at bounding box center [553, 10] width 21 height 11
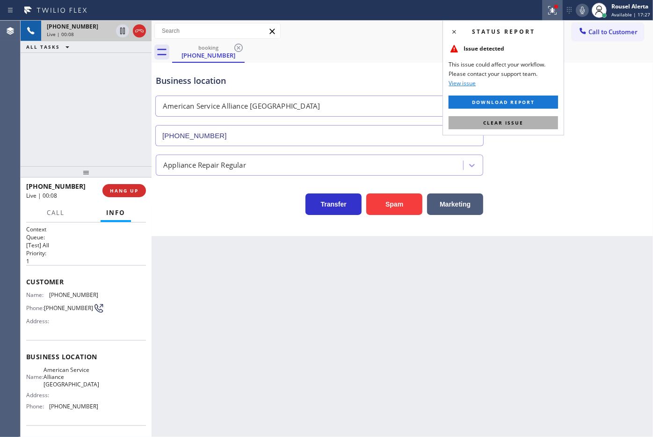
click at [525, 120] on button "Clear issue" at bounding box center [504, 122] width 110 height 13
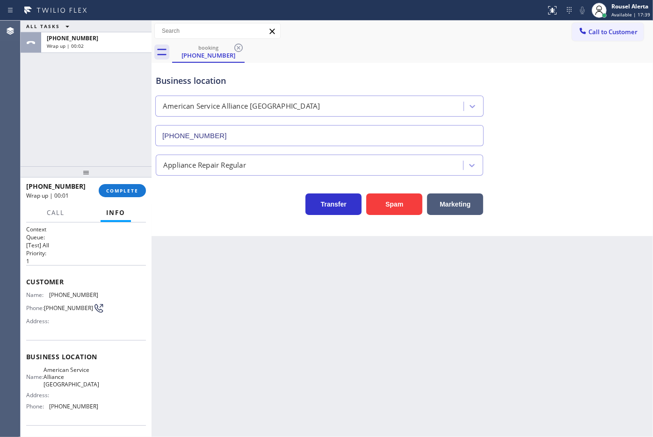
click at [279, 330] on div "Back to Dashboard Change Sender ID Customers Technicians Select a contact Outbo…" at bounding box center [403, 229] width 502 height 416
click at [121, 190] on span "COMPLETE" at bounding box center [122, 190] width 32 height 7
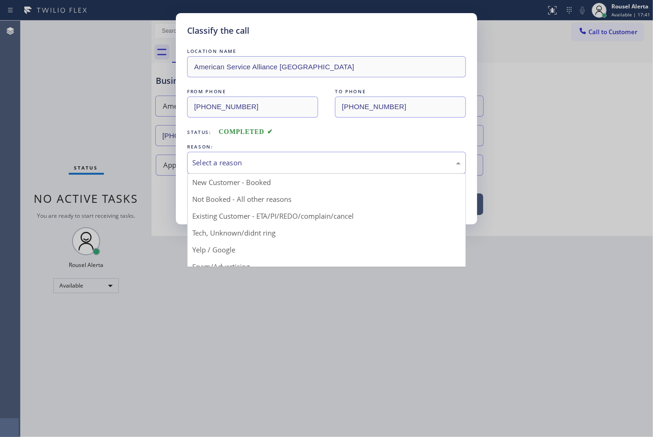
click at [232, 167] on div "Select a reason" at bounding box center [326, 162] width 269 height 11
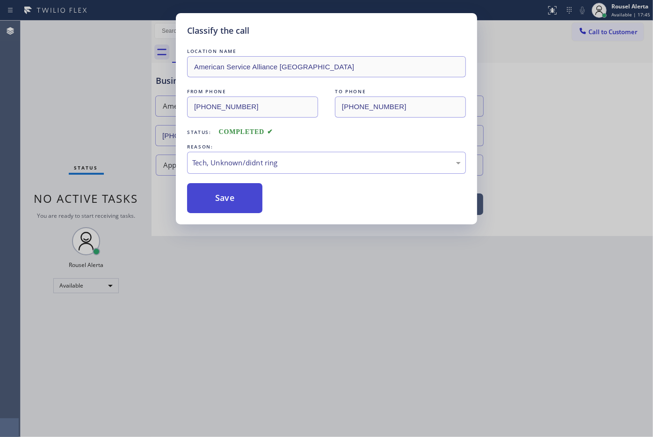
click at [226, 207] on button "Save" at bounding box center [224, 198] width 75 height 30
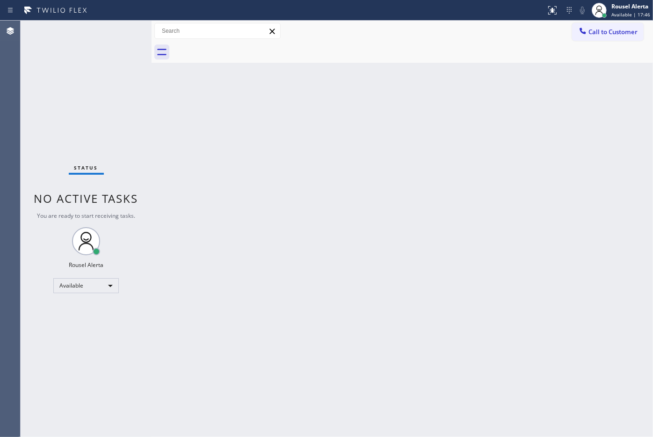
click at [417, 137] on div "Back to Dashboard Change Sender ID Customers Technicians Select a contact Outbo…" at bounding box center [403, 229] width 502 height 416
click at [618, 42] on div at bounding box center [412, 52] width 481 height 21
click at [612, 29] on span "Call to Customer" at bounding box center [613, 32] width 49 height 8
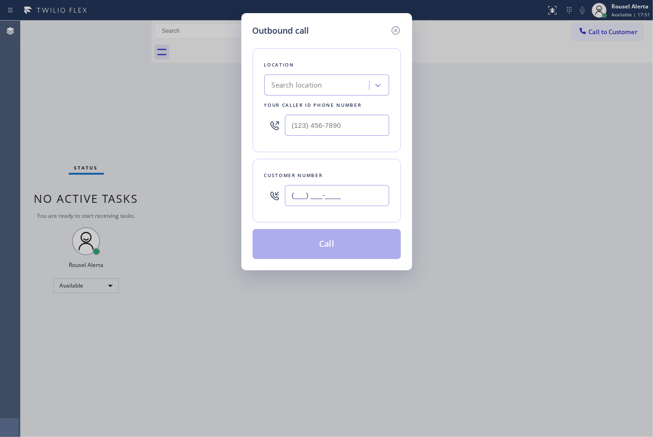
click at [359, 195] on input "(___) ___-____" at bounding box center [337, 195] width 104 height 21
paste input "949) 357-7118"
type input "[PHONE_NUMBER]"
click at [354, 125] on input "(___) ___-____" at bounding box center [337, 125] width 104 height 21
paste input "760) 452-3737"
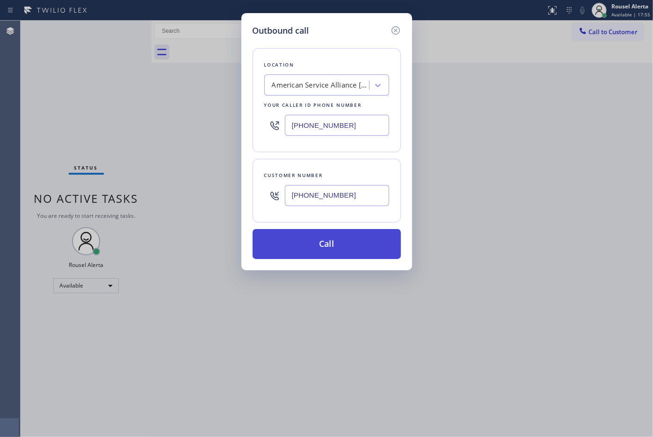
type input "[PHONE_NUMBER]"
click at [344, 256] on button "Call" at bounding box center [327, 244] width 148 height 30
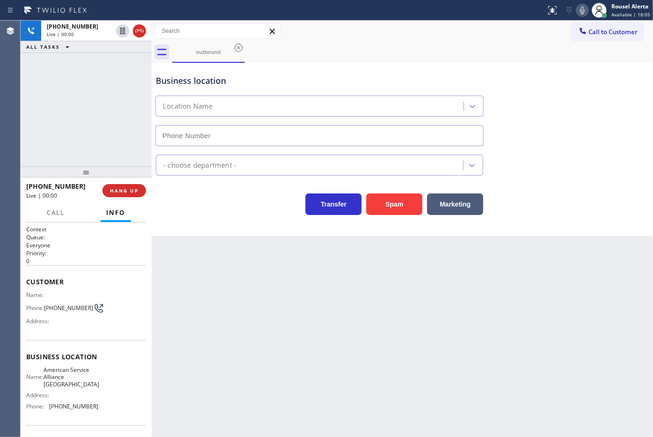
type input "[PHONE_NUMBER]"
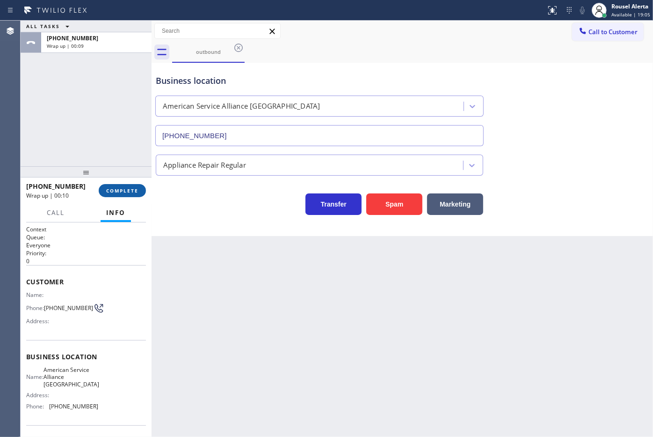
click at [115, 192] on span "COMPLETE" at bounding box center [122, 190] width 32 height 7
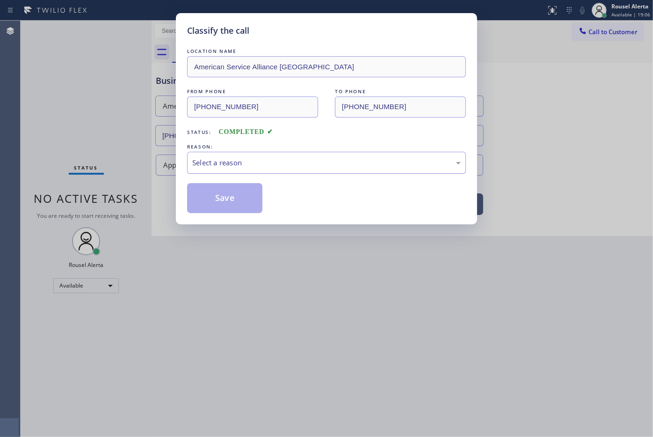
click at [284, 167] on div "Select a reason" at bounding box center [326, 162] width 269 height 11
click at [242, 209] on button "Save" at bounding box center [224, 198] width 75 height 30
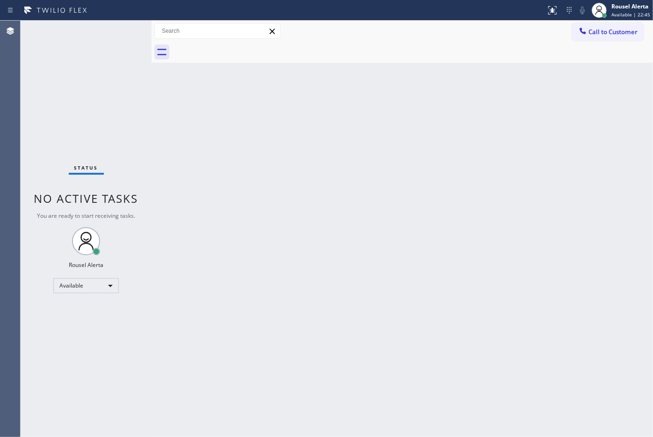
click at [340, 265] on div "Back to Dashboard Change Sender ID Customers Technicians Select a contact Outbo…" at bounding box center [403, 229] width 502 height 416
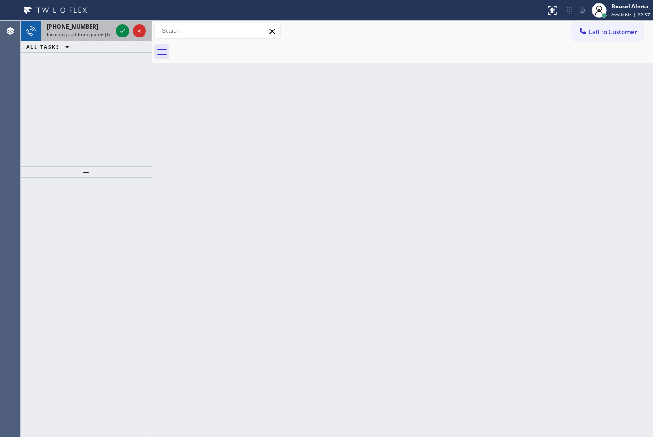
click at [92, 24] on div "[PHONE_NUMBER]" at bounding box center [80, 26] width 66 height 8
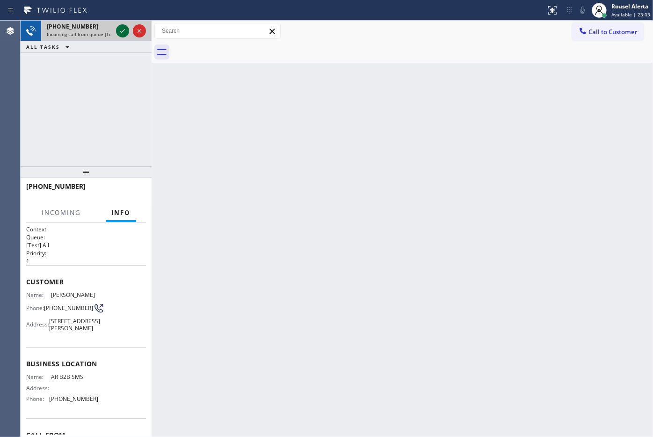
click at [120, 31] on icon at bounding box center [122, 30] width 11 height 11
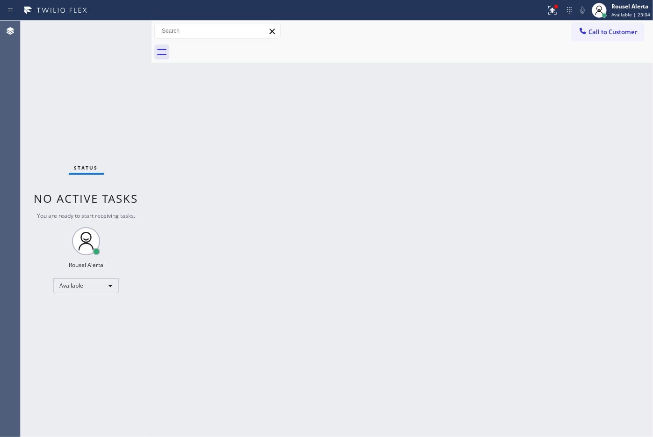
click at [115, 33] on div "Status No active tasks You are ready to start receiving tasks. Rousel Alerta Av…" at bounding box center [86, 229] width 131 height 416
click at [548, 5] on div at bounding box center [553, 10] width 21 height 11
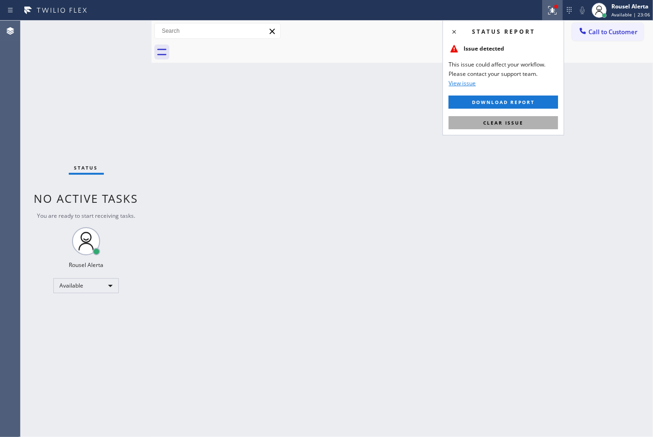
click at [534, 123] on button "Clear issue" at bounding box center [504, 122] width 110 height 13
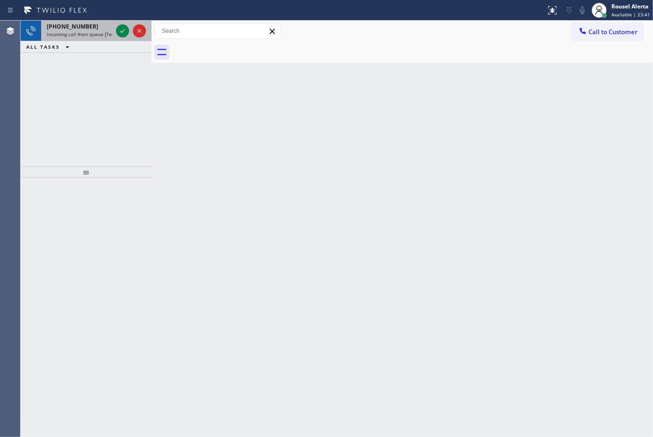
click at [102, 33] on span "Incoming call from queue [Test] All" at bounding box center [86, 34] width 78 height 7
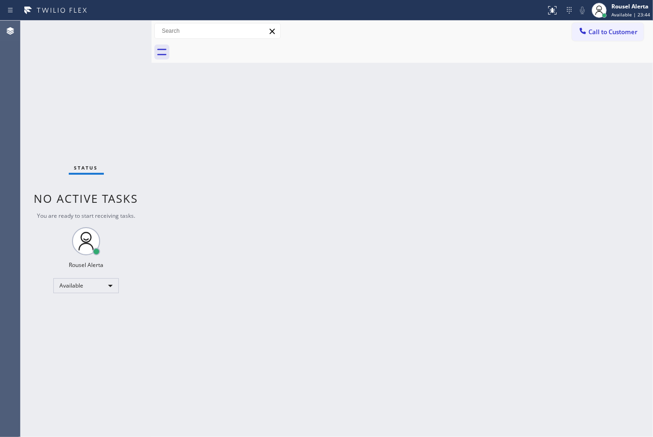
click at [261, 159] on div "Back to Dashboard Change Sender ID Customers Technicians Select a contact Outbo…" at bounding box center [403, 229] width 502 height 416
click at [338, 188] on div "Back to Dashboard Change Sender ID Customers Technicians Select a contact Outbo…" at bounding box center [403, 229] width 502 height 416
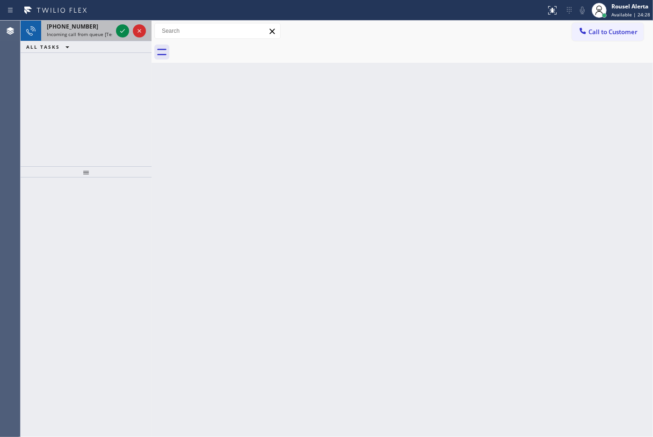
click at [89, 29] on div "[PHONE_NUMBER]" at bounding box center [80, 26] width 66 height 8
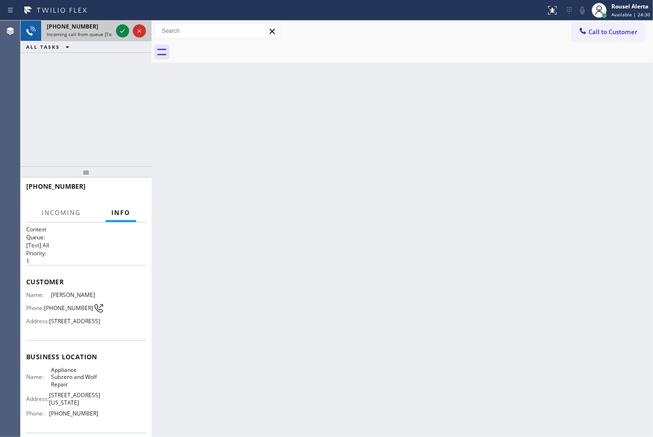
click at [89, 29] on div "[PHONE_NUMBER]" at bounding box center [80, 26] width 66 height 8
click at [119, 33] on icon at bounding box center [122, 30] width 11 height 11
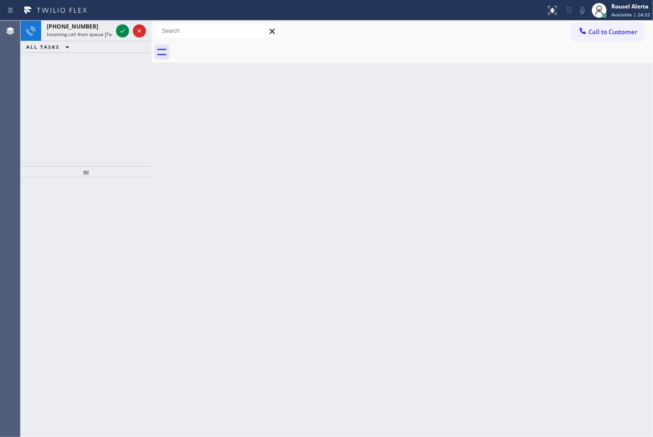
click at [220, 169] on div "Back to Dashboard Change Sender ID Customers Technicians Select a contact Outbo…" at bounding box center [403, 229] width 502 height 416
click at [108, 33] on span "Incoming call from queue [Test] All" at bounding box center [86, 34] width 78 height 7
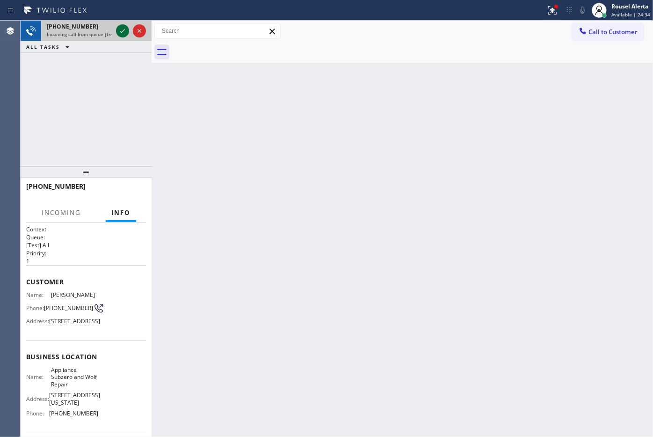
click at [122, 31] on icon at bounding box center [122, 30] width 11 height 11
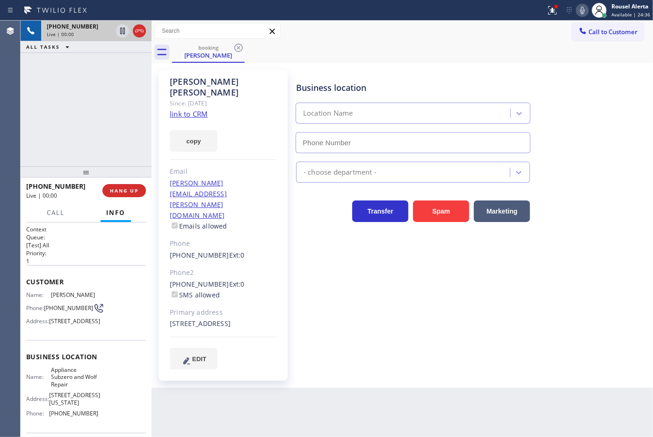
type input "[PHONE_NUMBER]"
click at [197, 98] on div "Since: [DATE]" at bounding box center [223, 103] width 107 height 11
click at [197, 109] on link "link to CRM" at bounding box center [189, 113] width 38 height 9
click at [119, 31] on icon at bounding box center [122, 30] width 11 height 11
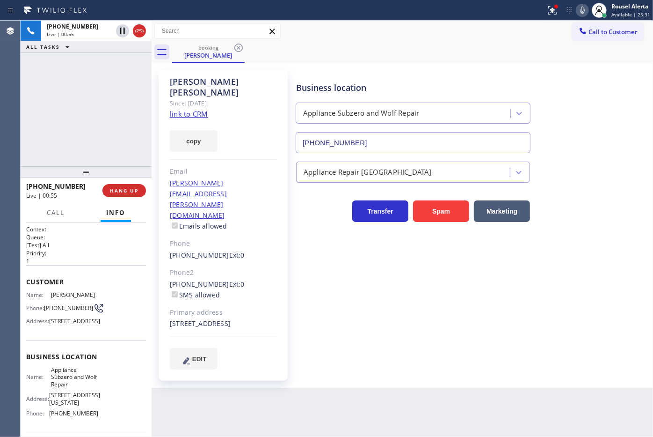
click at [585, 10] on icon at bounding box center [582, 10] width 5 height 7
click at [118, 34] on icon at bounding box center [122, 30] width 11 height 11
click at [579, 9] on icon at bounding box center [582, 10] width 11 height 11
click at [549, 6] on icon at bounding box center [552, 10] width 11 height 11
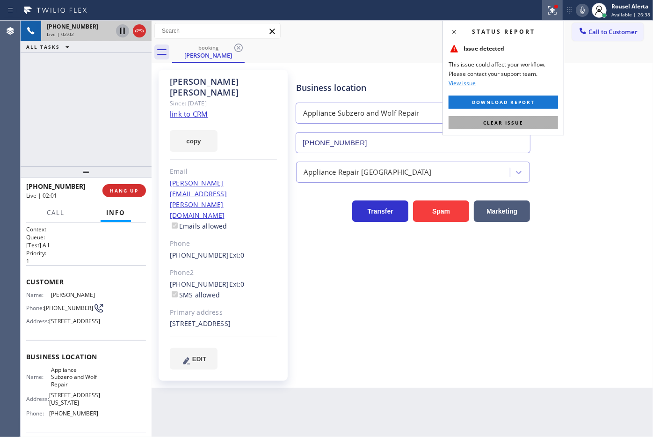
click at [534, 120] on button "Clear issue" at bounding box center [504, 122] width 110 height 13
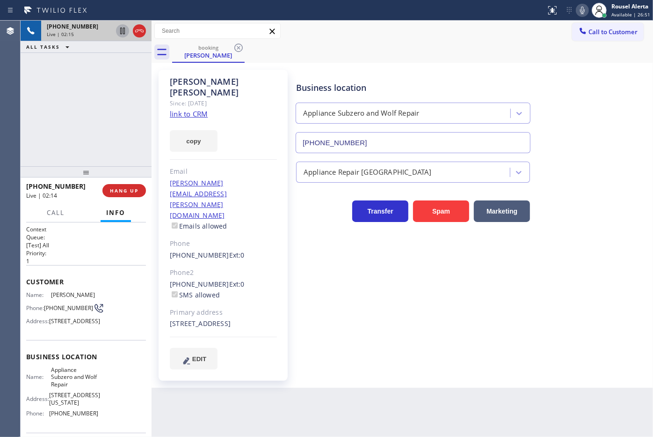
click at [103, 81] on div "[PHONE_NUMBER] Live | 02:15 ALL TASKS ALL TASKS ACTIVE TASKS TASKS IN WRAP UP" at bounding box center [86, 94] width 131 height 146
click at [248, 397] on div "Back to Dashboard Change Sender ID Customers Technicians Select a contact Outbo…" at bounding box center [403, 229] width 502 height 416
click at [102, 142] on div "[PHONE_NUMBER] Live | 02:16 ALL TASKS ALL TASKS ACTIVE TASKS TASKS IN WRAP UP" at bounding box center [86, 94] width 131 height 146
click at [263, 402] on div "Back to Dashboard Change Sender ID Customers Technicians Select a contact Outbo…" at bounding box center [403, 229] width 502 height 416
click at [111, 129] on div "[PHONE_NUMBER] Live | 02:18 ALL TASKS ALL TASKS ACTIVE TASKS TASKS IN WRAP UP" at bounding box center [86, 94] width 131 height 146
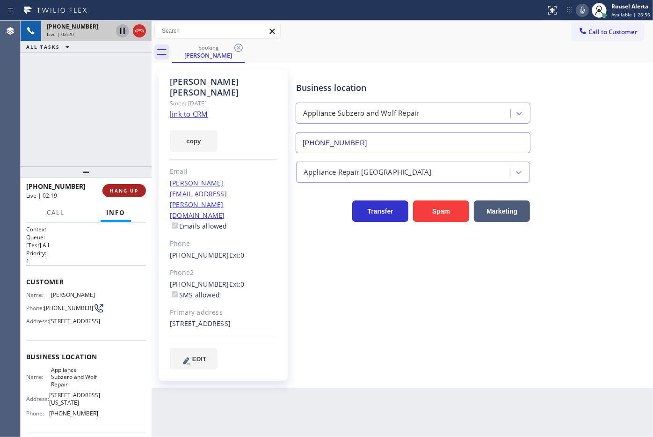
click at [116, 190] on span "HANG UP" at bounding box center [124, 190] width 29 height 7
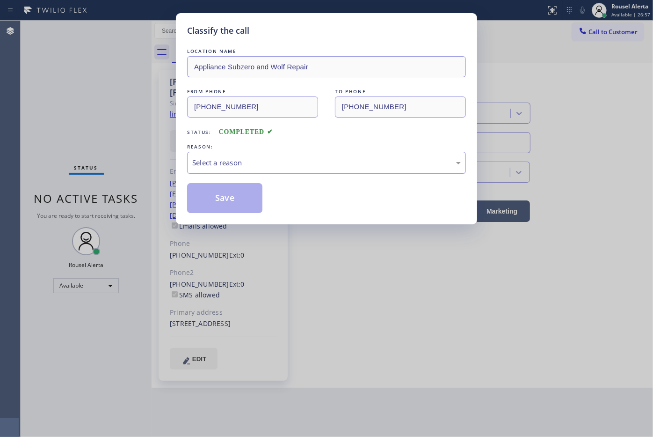
click at [206, 167] on div "Select a reason" at bounding box center [326, 162] width 269 height 11
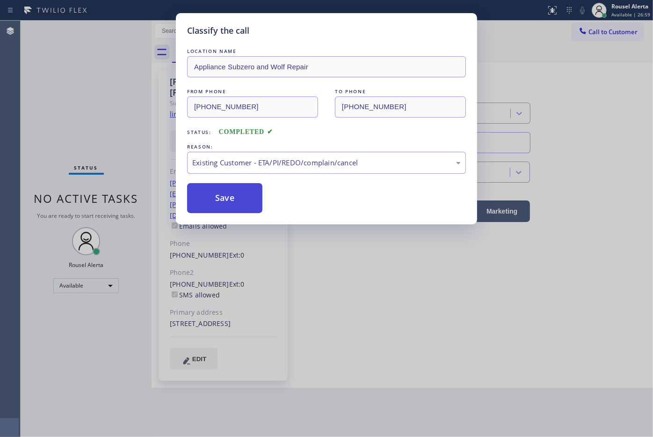
click at [216, 198] on button "Save" at bounding box center [224, 198] width 75 height 30
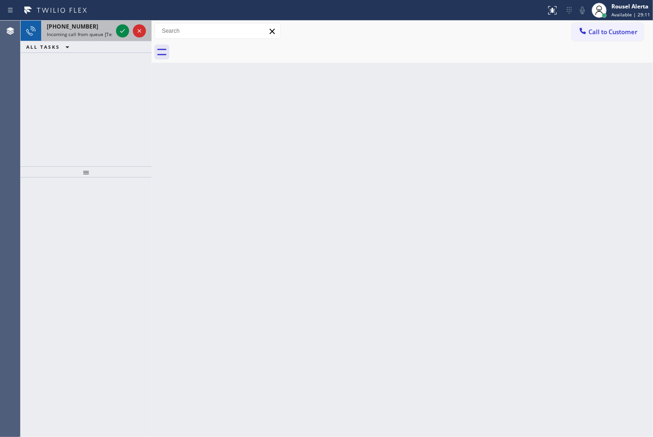
click at [96, 29] on div "[PHONE_NUMBER]" at bounding box center [80, 26] width 66 height 8
click at [95, 26] on div "[PHONE_NUMBER]" at bounding box center [80, 26] width 66 height 8
click at [87, 28] on div "[PHONE_NUMBER]" at bounding box center [80, 26] width 66 height 8
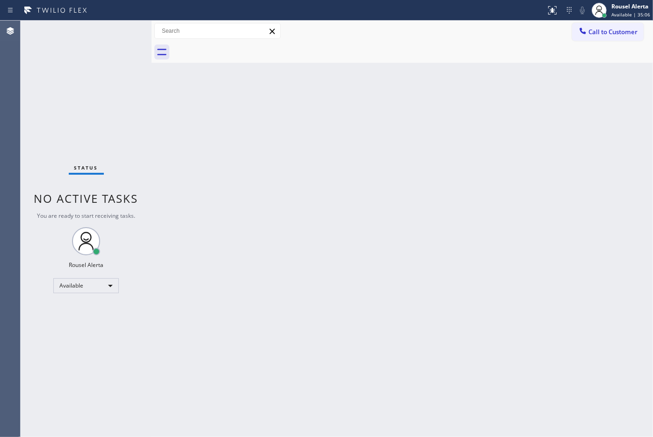
click at [87, 28] on div "Status No active tasks You are ready to start receiving tasks. Rousel Alerta Av…" at bounding box center [86, 229] width 131 height 416
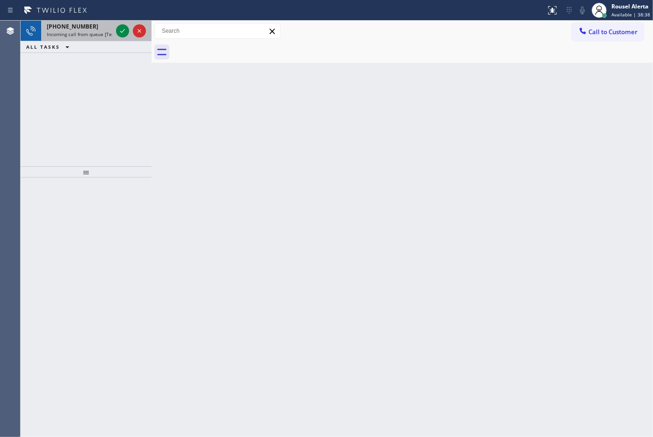
click at [77, 28] on span "[PHONE_NUMBER]" at bounding box center [72, 26] width 51 height 8
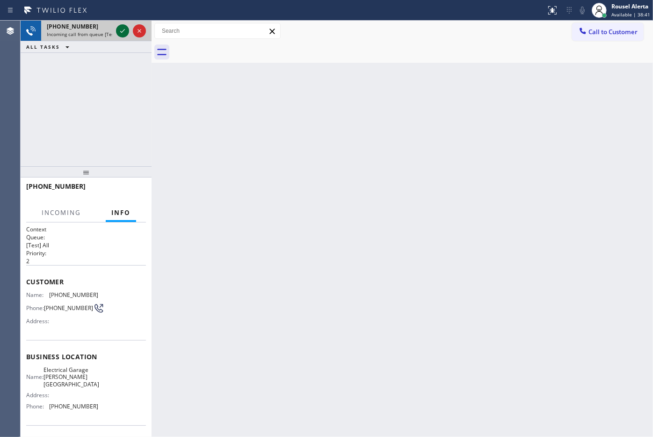
click at [119, 36] on icon at bounding box center [122, 30] width 11 height 11
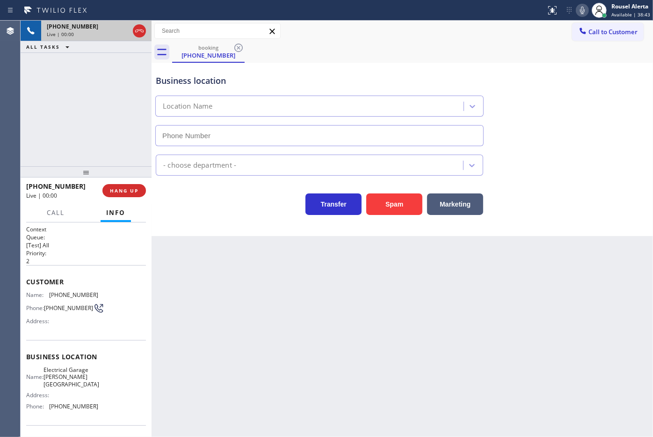
type input "[PHONE_NUMBER]"
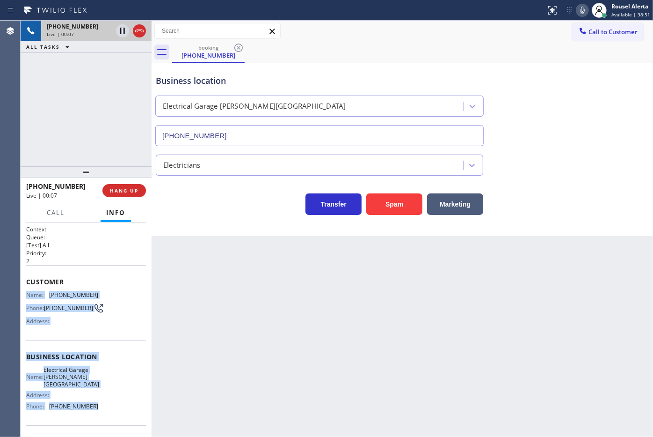
drag, startPoint x: 26, startPoint y: 289, endPoint x: 102, endPoint y: 407, distance: 140.9
click at [102, 407] on div "Context Queue: [Test] All Priority: 2 Customer Name: [PHONE_NUMBER] Phone: [PHO…" at bounding box center [86, 360] width 120 height 271
copy div "Name: [PHONE_NUMBER] Phone: [PHONE_NUMBER] Address: Business location Name: Ele…"
click at [120, 36] on icon at bounding box center [122, 30] width 11 height 11
click at [584, 13] on icon at bounding box center [582, 10] width 11 height 11
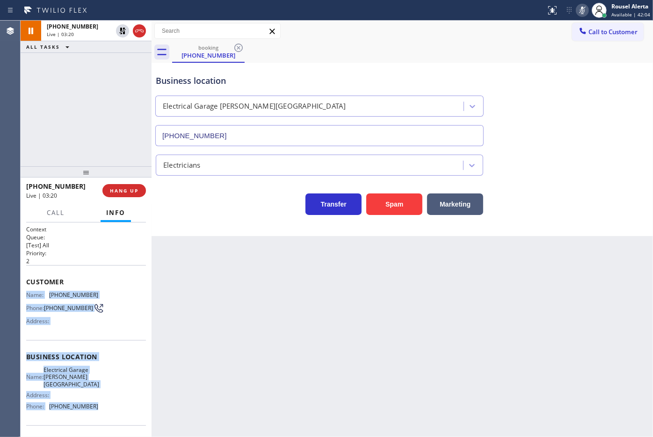
click at [97, 69] on div "[PHONE_NUMBER] Live | 03:20 ALL TASKS ALL TASKS ACTIVE TASKS TASKS IN WRAP UP" at bounding box center [86, 94] width 131 height 146
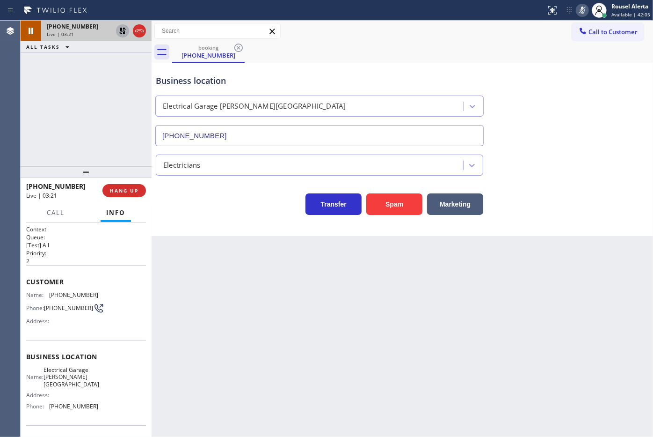
click at [116, 34] on div at bounding box center [122, 30] width 13 height 11
click at [579, 13] on icon at bounding box center [582, 10] width 11 height 11
click at [54, 212] on span "Call" at bounding box center [56, 212] width 18 height 8
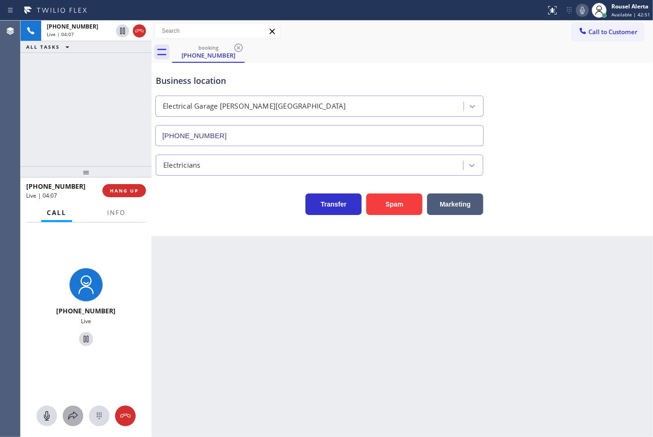
click at [73, 420] on icon at bounding box center [72, 415] width 11 height 11
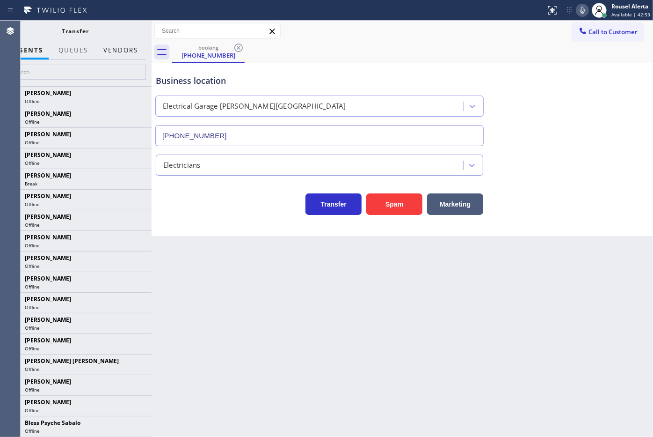
click at [113, 43] on button "Vendors" at bounding box center [121, 50] width 46 height 18
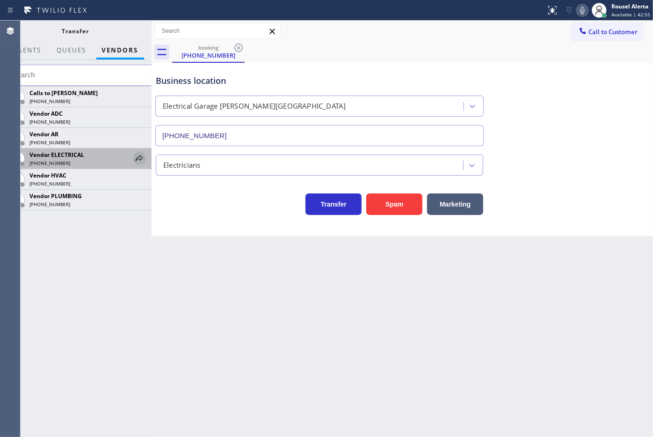
click at [137, 154] on icon at bounding box center [139, 158] width 11 height 11
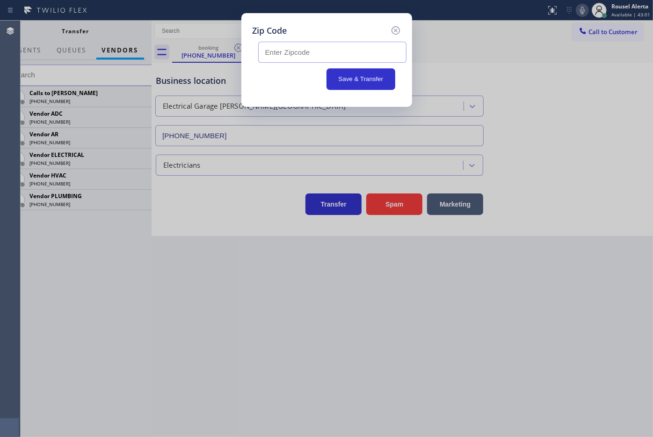
click at [317, 54] on input "text" at bounding box center [332, 52] width 148 height 21
paste input "91706"
type input "91706"
click at [324, 51] on input "91706" at bounding box center [332, 52] width 148 height 21
click at [398, 32] on icon at bounding box center [395, 30] width 11 height 11
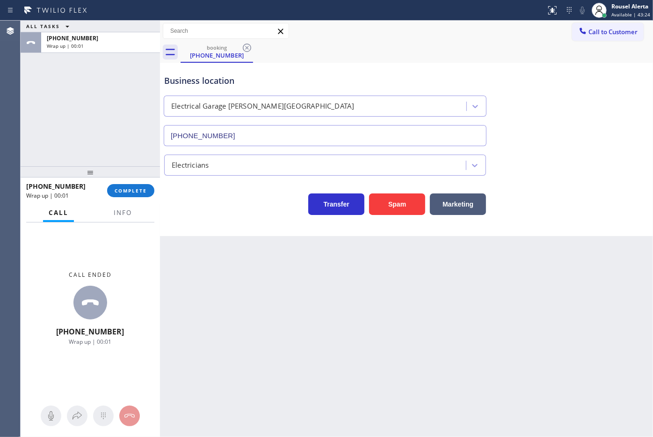
drag, startPoint x: 153, startPoint y: 38, endPoint x: 161, endPoint y: 43, distance: 9.9
click at [160, 43] on div at bounding box center [160, 229] width 0 height 416
click at [114, 221] on div at bounding box center [122, 221] width 29 height 2
click at [114, 217] on button "Info" at bounding box center [122, 213] width 29 height 18
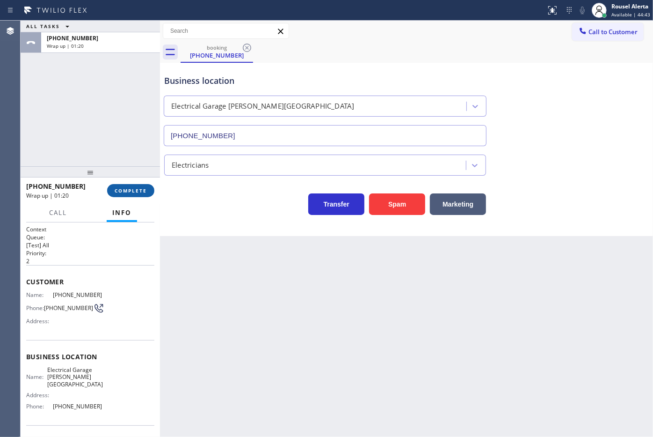
click at [137, 188] on span "COMPLETE" at bounding box center [131, 190] width 32 height 7
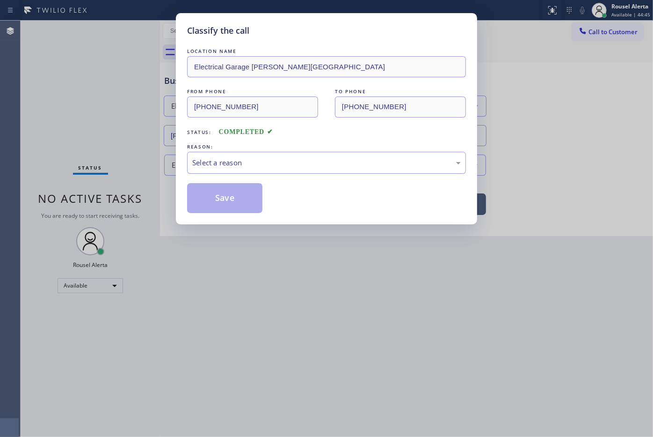
click at [277, 163] on div "Select a reason" at bounding box center [326, 162] width 269 height 11
click at [228, 190] on button "Save" at bounding box center [224, 198] width 75 height 30
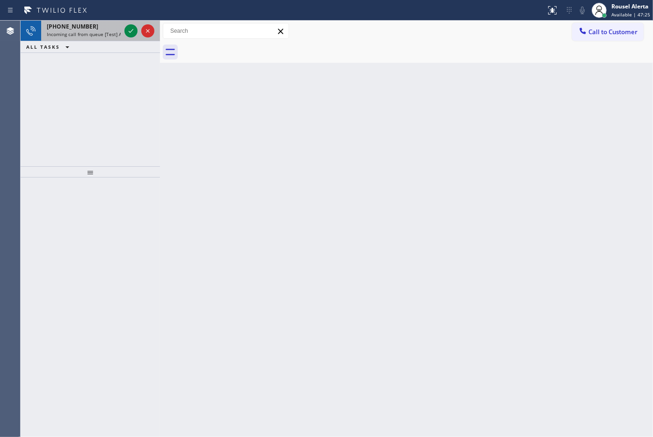
click at [88, 31] on span "Incoming call from queue [Test] All" at bounding box center [86, 34] width 78 height 7
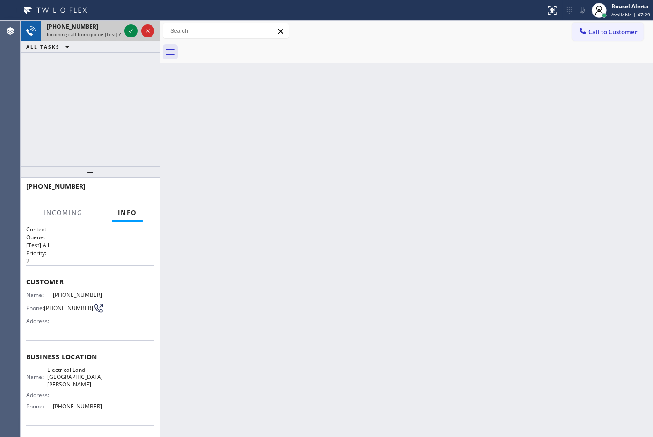
click at [88, 31] on span "Incoming call from queue [Test] All" at bounding box center [86, 34] width 78 height 7
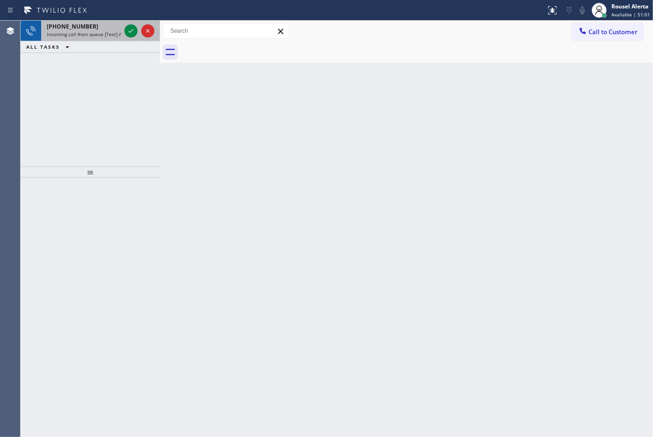
click at [80, 28] on span "[PHONE_NUMBER]" at bounding box center [72, 26] width 51 height 8
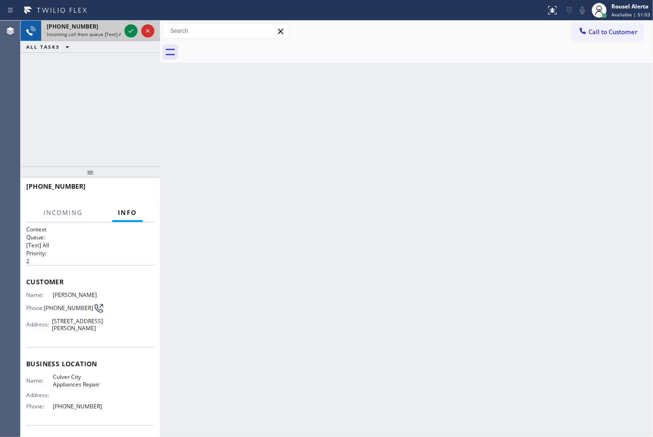
click at [80, 28] on span "[PHONE_NUMBER]" at bounding box center [72, 26] width 51 height 8
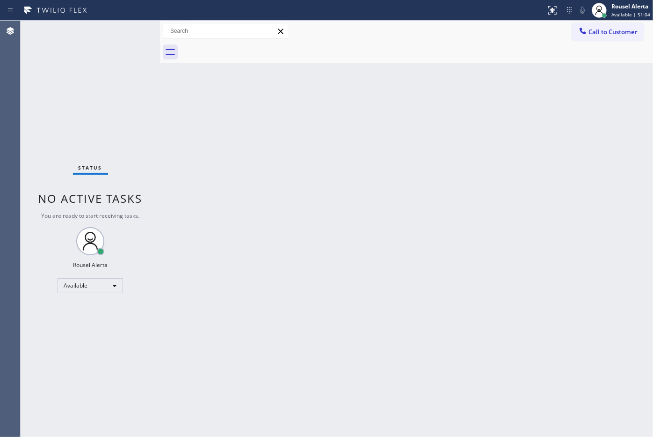
click at [80, 27] on div "Status No active tasks You are ready to start receiving tasks. Rousel Alerta Av…" at bounding box center [90, 229] width 139 height 416
drag, startPoint x: 188, startPoint y: 114, endPoint x: 223, endPoint y: 155, distance: 54.2
click at [190, 117] on div "Back to Dashboard Change Sender ID Customers Technicians Select a contact Outbo…" at bounding box center [406, 229] width 493 height 416
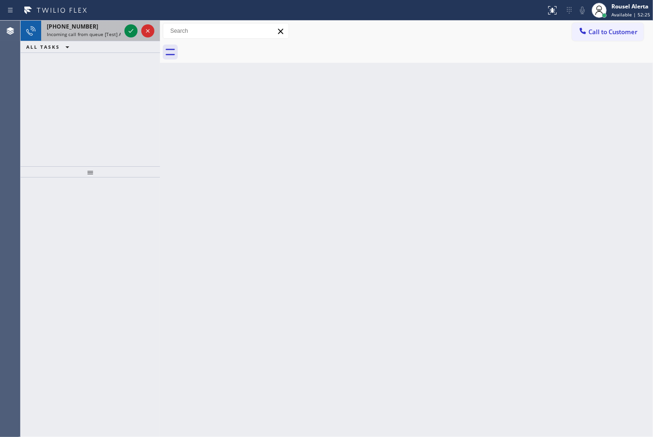
click at [104, 21] on div "[PHONE_NUMBER] Incoming call from queue [Test] All" at bounding box center [81, 31] width 81 height 21
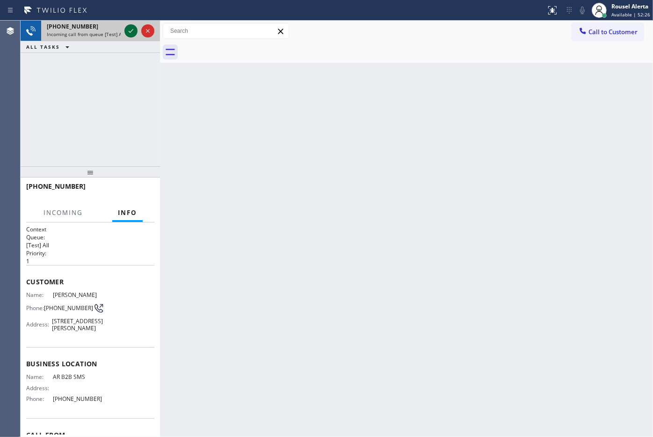
click at [125, 29] on div at bounding box center [131, 30] width 13 height 11
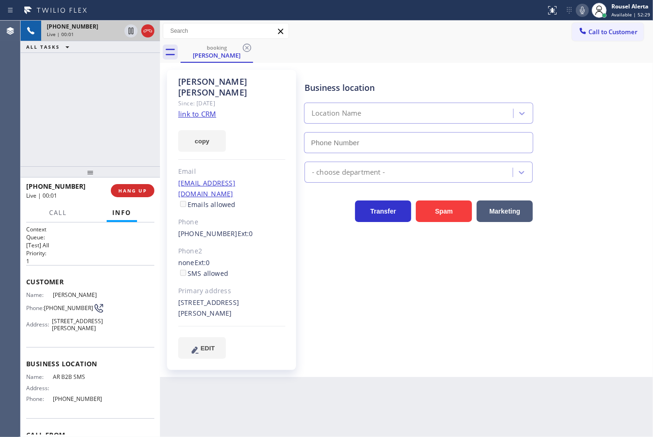
type input "[PHONE_NUMBER]"
click at [200, 109] on link "link to CRM" at bounding box center [197, 113] width 38 height 9
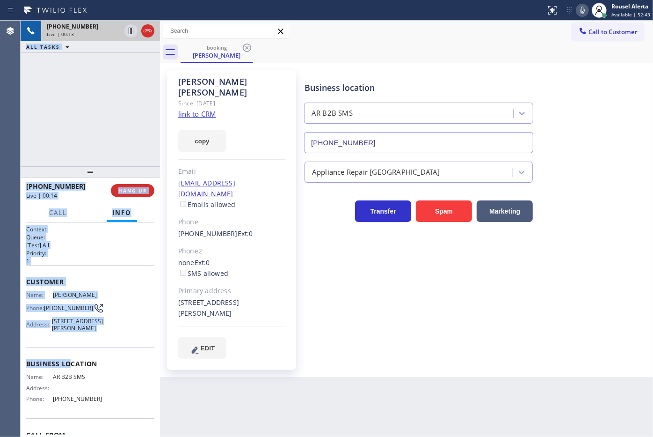
drag, startPoint x: 20, startPoint y: 293, endPoint x: 68, endPoint y: 374, distance: 94.2
click at [68, 374] on div "Agent Desktop Classify the call LOCATION NAME Thermador Repair Group Antioch FR…" at bounding box center [326, 229] width 653 height 416
click at [101, 347] on div "Customer Name: [PERSON_NAME] Phone: [PHONE_NUMBER] Address: [STREET_ADDRESS][PE…" at bounding box center [90, 306] width 128 height 82
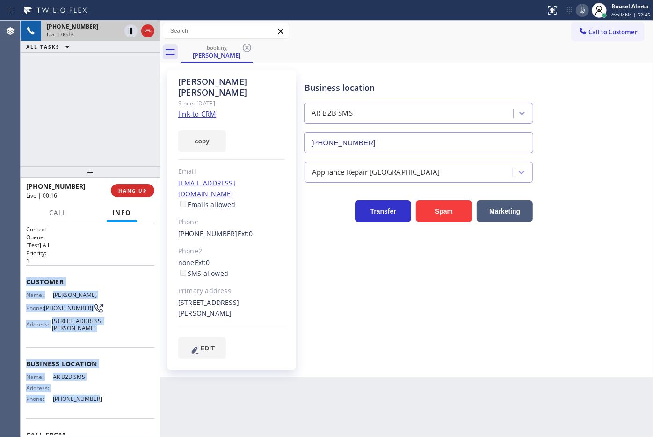
drag, startPoint x: 24, startPoint y: 286, endPoint x: 87, endPoint y: 407, distance: 136.9
click at [87, 407] on div "Context Queue: [Test] All Priority: 1 Customer Name: [PERSON_NAME] Phone: [PHON…" at bounding box center [90, 329] width 139 height 215
copy div "Customer Name: [PERSON_NAME] Phone: [PHONE_NUMBER] Address: [STREET_ADDRESS][PE…"
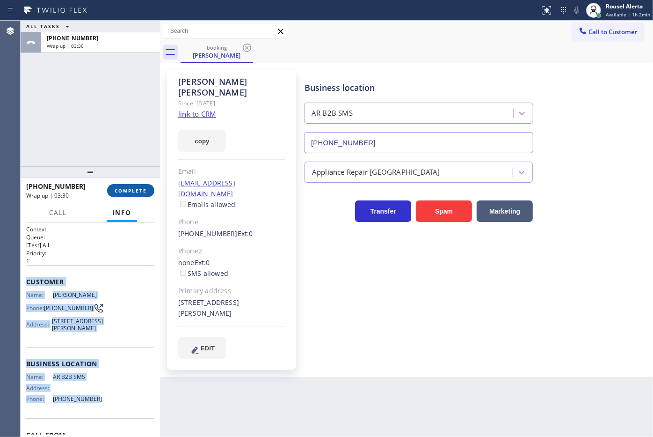
click at [128, 187] on span "COMPLETE" at bounding box center [131, 190] width 32 height 7
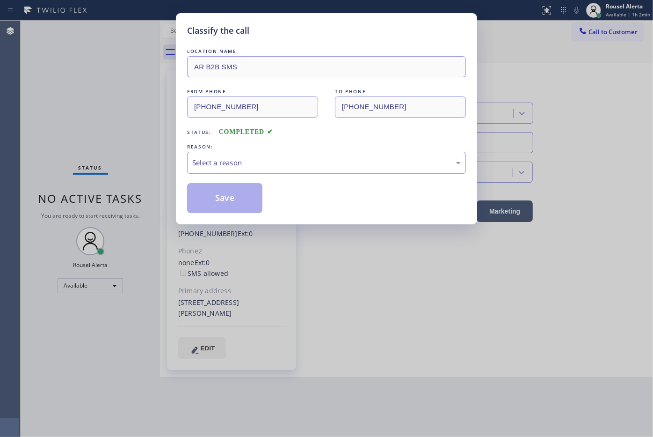
click at [242, 167] on div "Select a reason" at bounding box center [326, 162] width 269 height 11
click at [216, 209] on button "Save" at bounding box center [224, 198] width 75 height 30
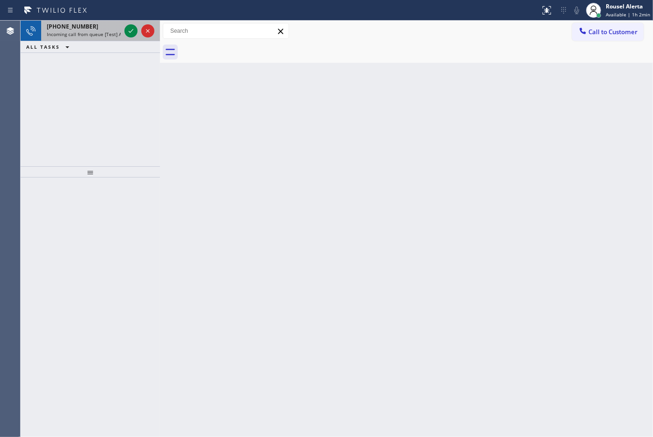
click at [71, 29] on span "[PHONE_NUMBER]" at bounding box center [72, 26] width 51 height 8
drag, startPoint x: 86, startPoint y: 22, endPoint x: 115, endPoint y: 22, distance: 29.0
click at [87, 22] on div "[PHONE_NUMBER]" at bounding box center [84, 26] width 74 height 8
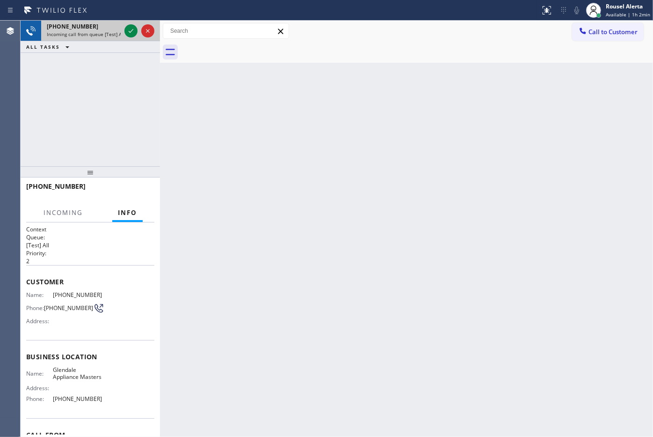
click at [123, 29] on div at bounding box center [140, 31] width 34 height 21
click at [126, 29] on icon at bounding box center [130, 30] width 11 height 11
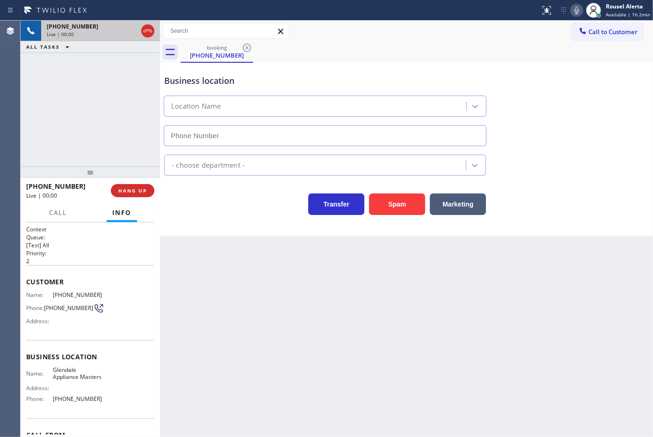
type input "[PHONE_NUMBER]"
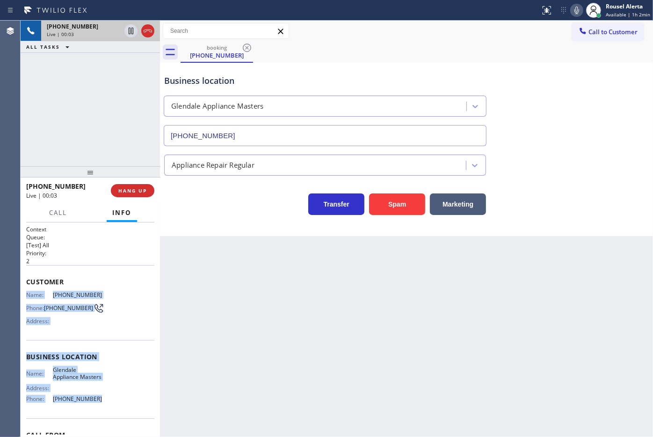
drag, startPoint x: 24, startPoint y: 289, endPoint x: 93, endPoint y: 404, distance: 133.9
click at [93, 404] on div "Context Queue: [Test] All Priority: 2 Customer Name: [PHONE_NUMBER] Phone: [PHO…" at bounding box center [90, 329] width 139 height 215
copy div "Name: [PHONE_NUMBER] Phone: [PHONE_NUMBER] Address: Business location Name: Gle…"
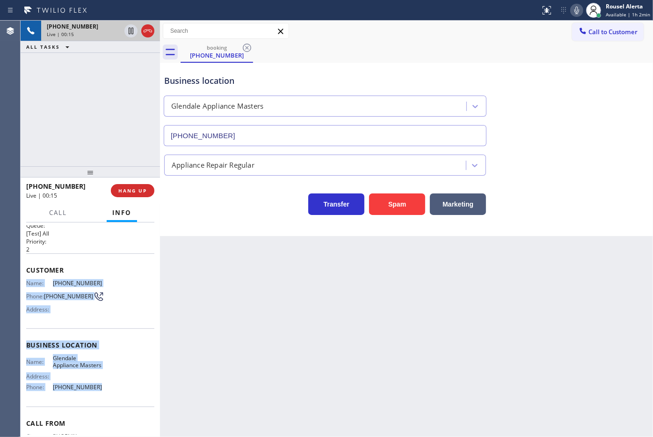
scroll to position [8, 0]
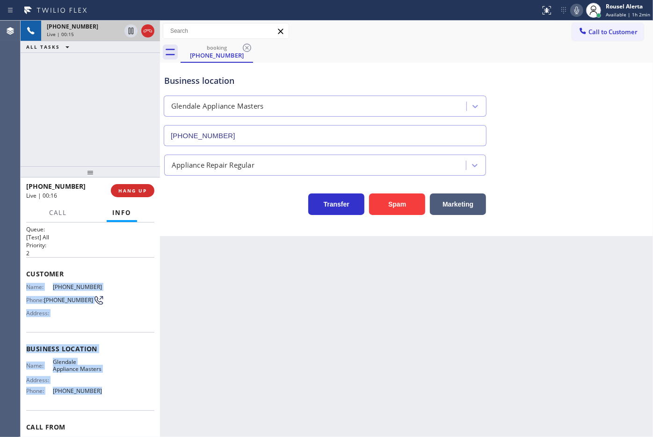
click at [115, 363] on div "Name: Glendale Appliance Masters Address: Phone: [PHONE_NUMBER]" at bounding box center [90, 378] width 128 height 40
click at [117, 389] on div "Name: Glendale Appliance Masters Address: Phone: [PHONE_NUMBER]" at bounding box center [90, 378] width 128 height 40
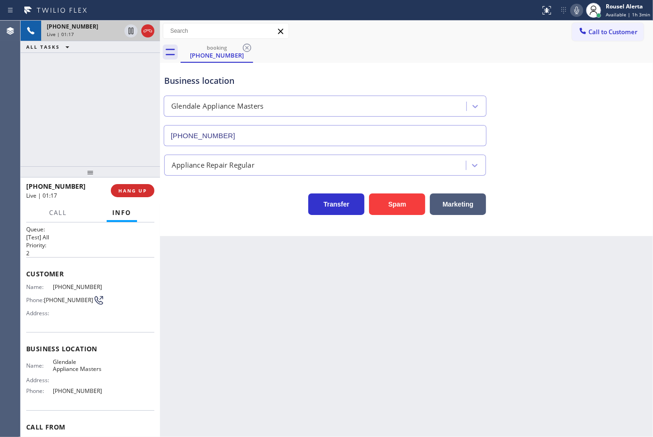
click at [121, 70] on div "[PHONE_NUMBER] Live | 01:17 ALL TASKS ALL TASKS ACTIVE TASKS TASKS IN WRAP UP" at bounding box center [90, 94] width 139 height 146
click at [263, 278] on div "Back to Dashboard Change Sender ID Customers Technicians Select a contact Outbo…" at bounding box center [406, 229] width 493 height 416
click at [143, 192] on span "HANG UP" at bounding box center [132, 190] width 29 height 7
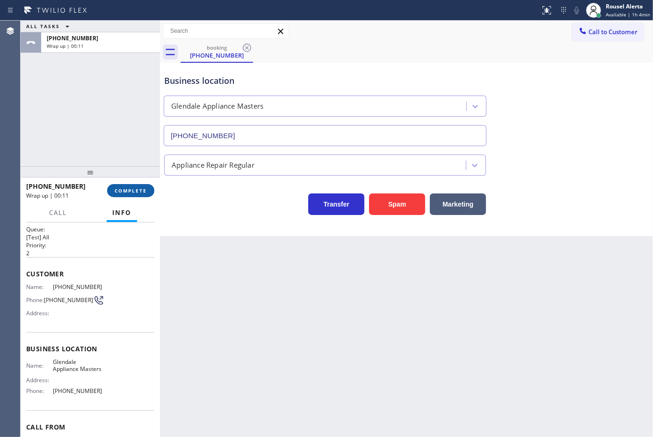
click at [130, 190] on span "COMPLETE" at bounding box center [131, 190] width 32 height 7
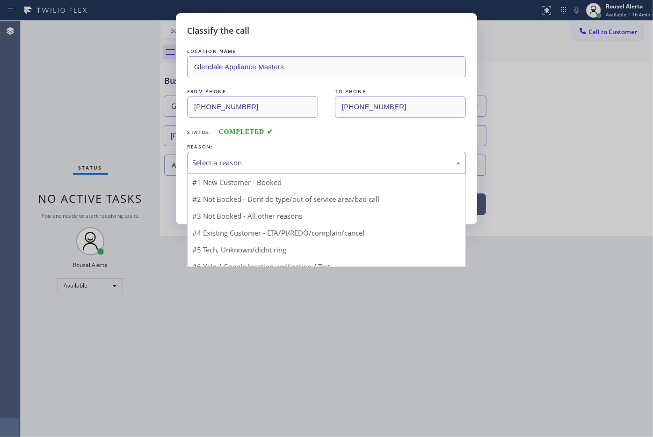
click at [232, 162] on div "Select a reason" at bounding box center [326, 162] width 269 height 11
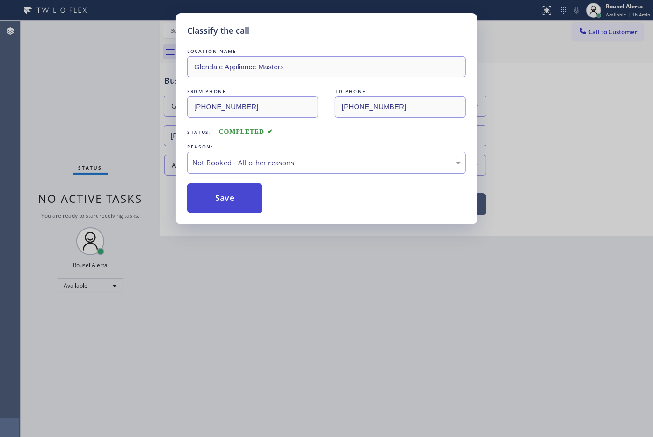
click at [232, 197] on button "Save" at bounding box center [224, 198] width 75 height 30
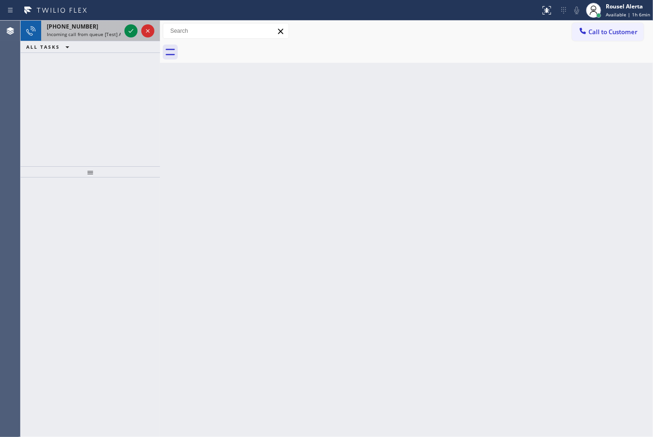
click at [108, 29] on div "[PHONE_NUMBER]" at bounding box center [84, 26] width 74 height 8
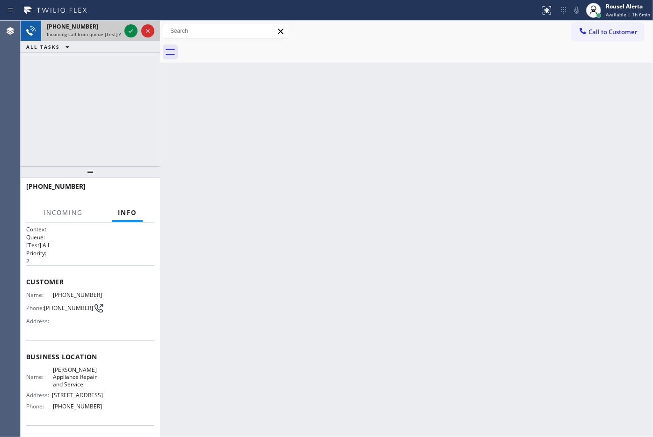
click at [108, 29] on div "[PHONE_NUMBER]" at bounding box center [84, 26] width 74 height 8
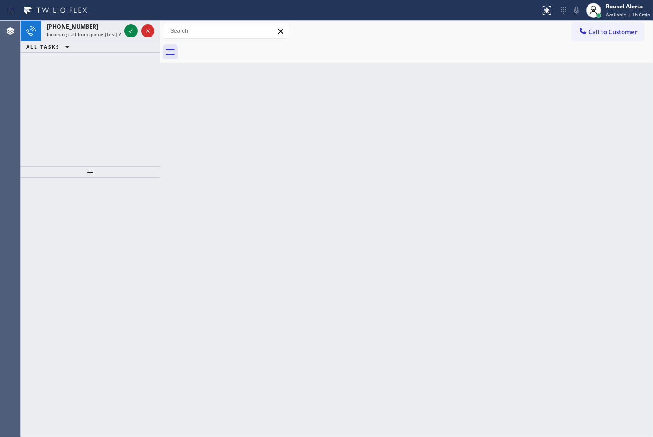
click at [108, 29] on div "[PHONE_NUMBER]" at bounding box center [84, 26] width 74 height 8
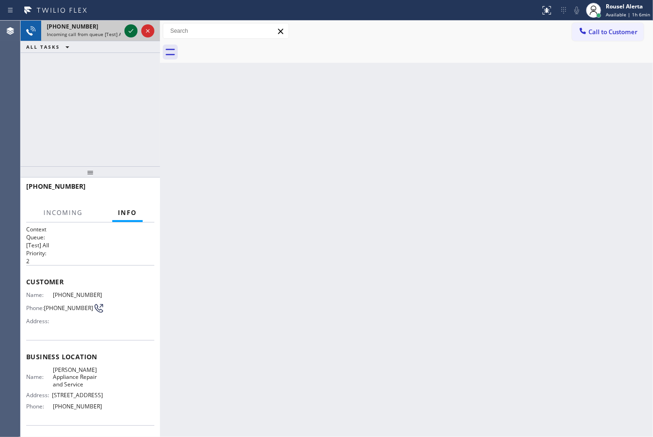
click at [127, 33] on icon at bounding box center [130, 30] width 11 height 11
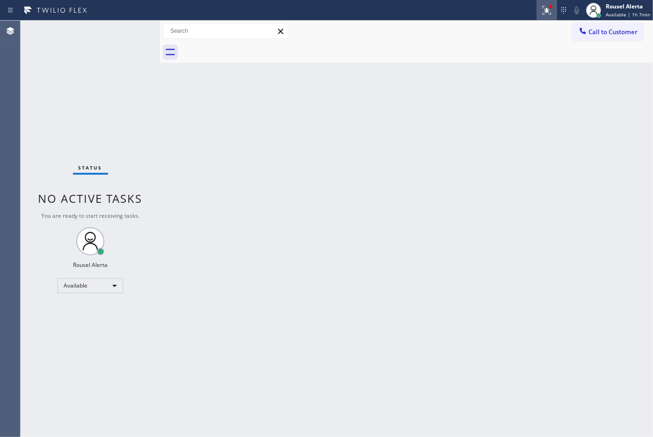
click at [554, 16] on button at bounding box center [547, 10] width 21 height 21
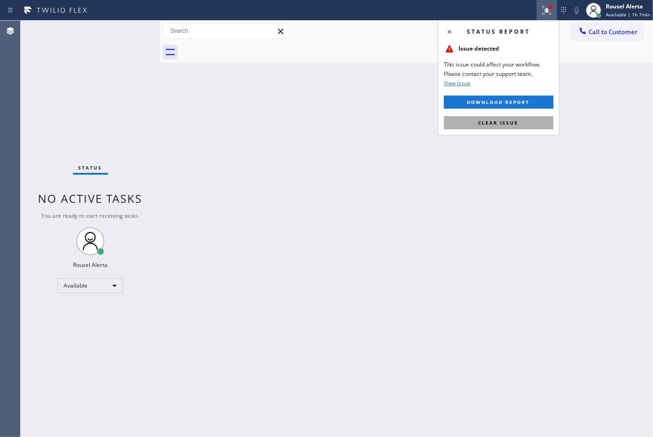
click at [530, 125] on button "Clear issue" at bounding box center [499, 122] width 110 height 13
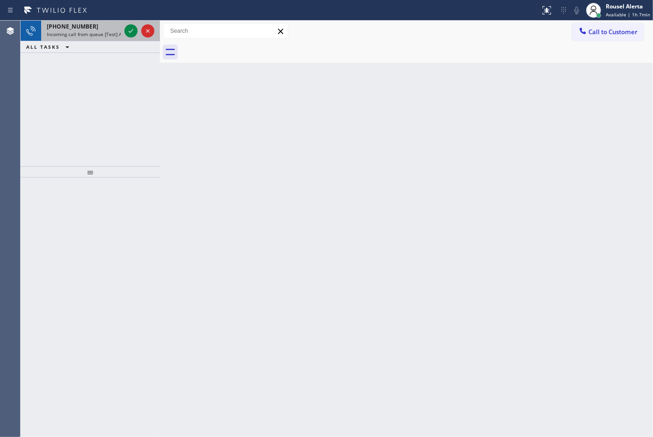
click at [93, 26] on div "[PHONE_NUMBER]" at bounding box center [84, 26] width 74 height 8
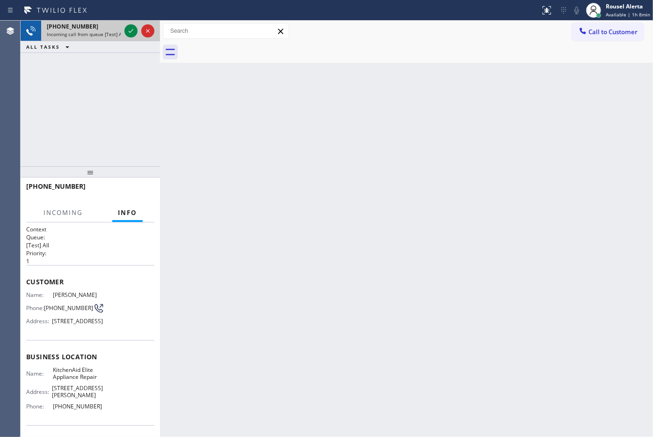
click at [93, 26] on div "[PHONE_NUMBER]" at bounding box center [84, 26] width 74 height 8
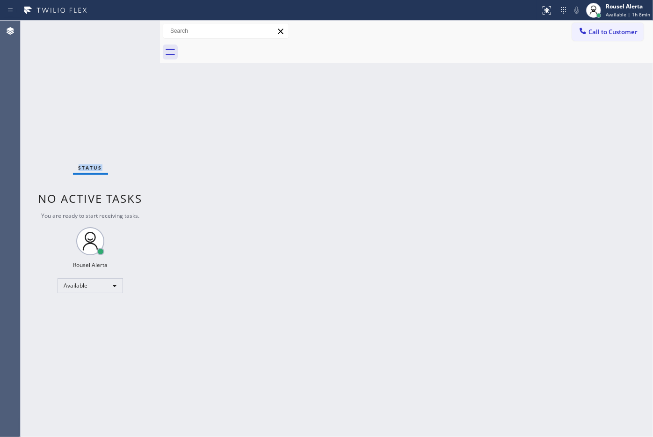
click at [93, 26] on div "Status No active tasks You are ready to start receiving tasks. Rousel Alerta Av…" at bounding box center [90, 229] width 139 height 416
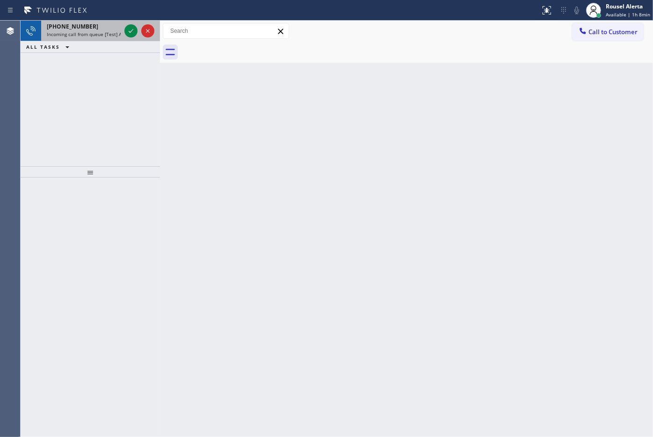
click at [109, 37] on span "Incoming call from queue [Test] All" at bounding box center [86, 34] width 78 height 7
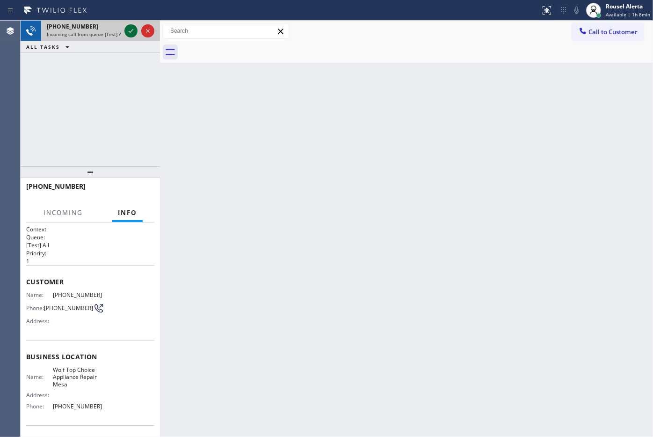
click at [125, 31] on icon at bounding box center [130, 30] width 11 height 11
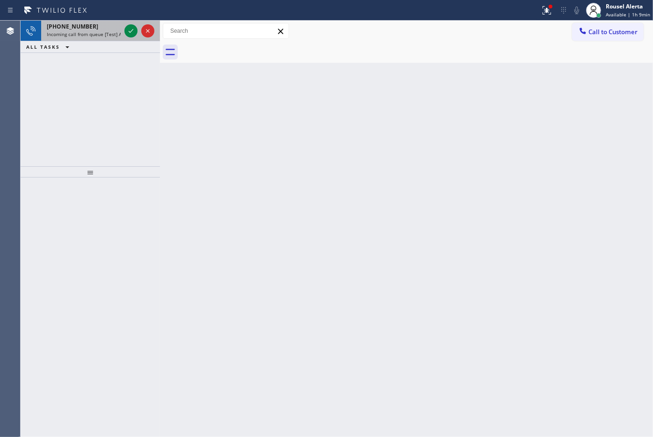
drag, startPoint x: 101, startPoint y: 35, endPoint x: 114, endPoint y: 33, distance: 12.9
click at [101, 36] on span "Incoming call from queue [Test] All" at bounding box center [86, 34] width 78 height 7
click at [96, 29] on div "[PHONE_NUMBER]" at bounding box center [84, 26] width 74 height 8
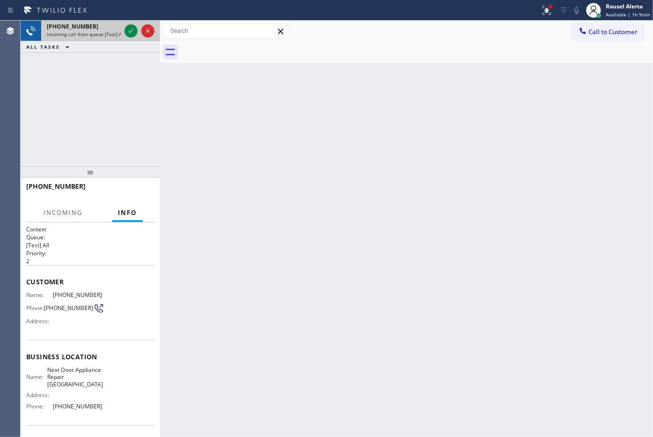
click at [96, 29] on div "[PHONE_NUMBER]" at bounding box center [84, 26] width 74 height 8
click at [97, 29] on div "[PHONE_NUMBER]" at bounding box center [84, 26] width 74 height 8
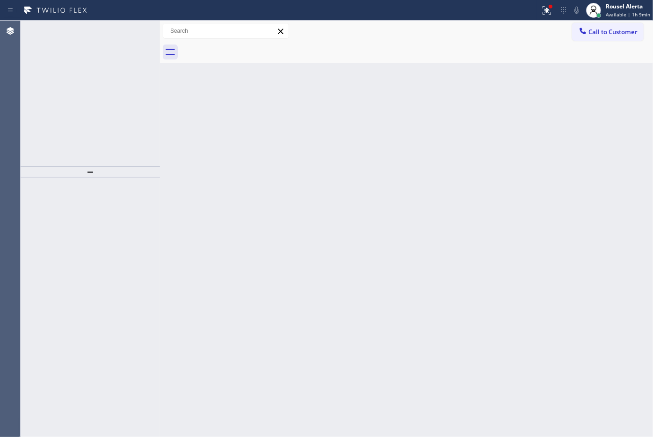
click at [97, 29] on div "[PHONE_NUMBER]" at bounding box center [84, 26] width 74 height 8
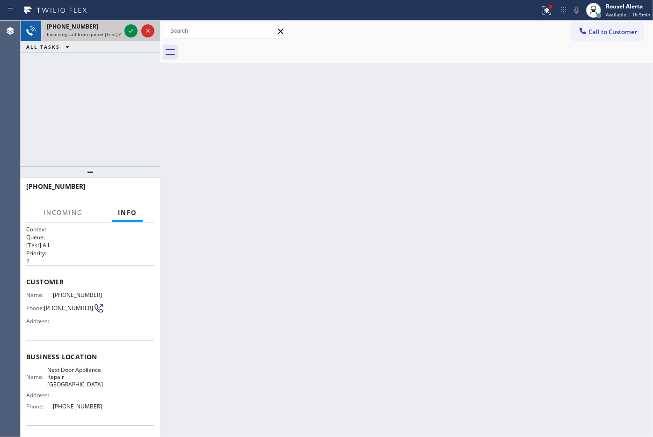
click at [97, 29] on div "[PHONE_NUMBER]" at bounding box center [84, 26] width 74 height 8
click at [105, 44] on div "ALL TASKS ALL TASKS ACTIVE TASKS TASKS IN WRAP UP" at bounding box center [90, 47] width 139 height 12
click at [125, 32] on icon at bounding box center [130, 30] width 11 height 11
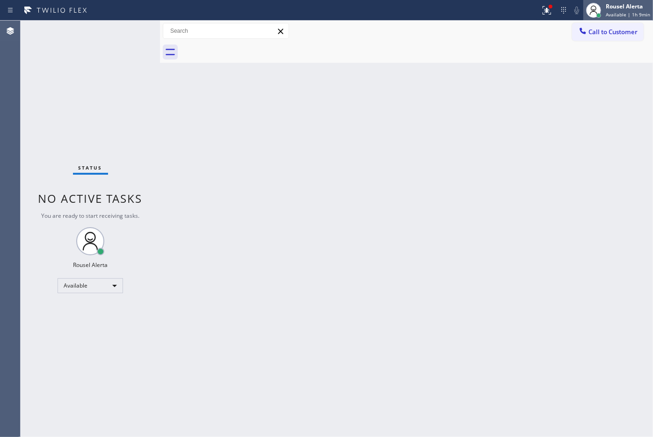
click at [612, 4] on div "Rousel Alerta" at bounding box center [628, 6] width 44 height 8
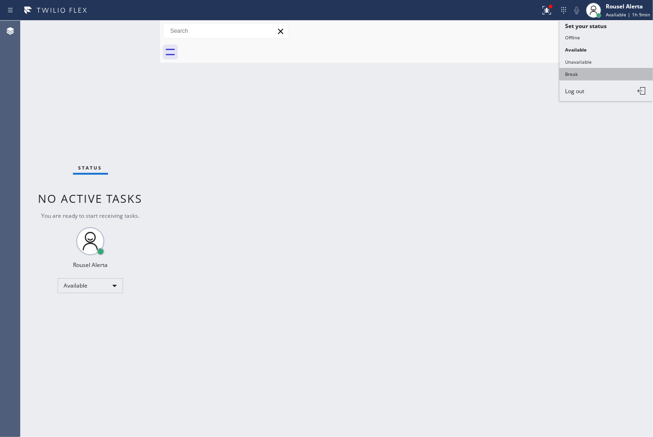
click at [597, 73] on button "Break" at bounding box center [607, 74] width 94 height 12
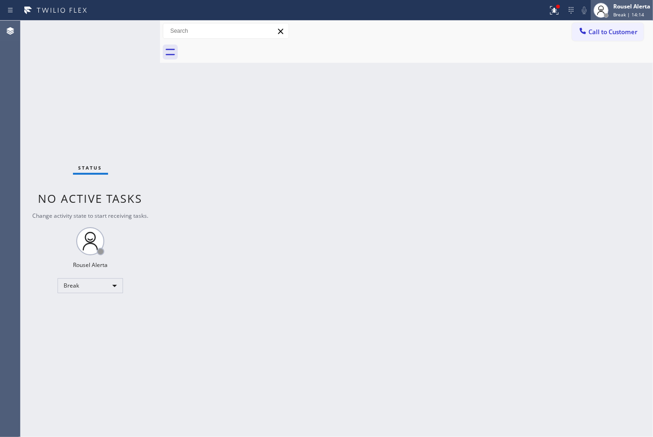
click at [624, 4] on div "Rousel Alerta" at bounding box center [632, 6] width 37 height 8
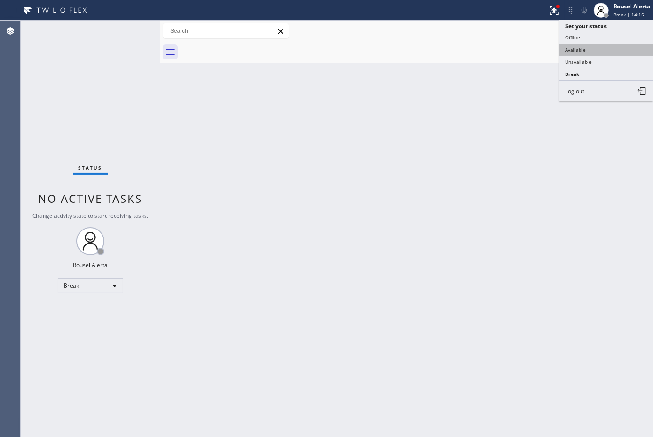
click at [619, 44] on button "Available" at bounding box center [607, 50] width 94 height 12
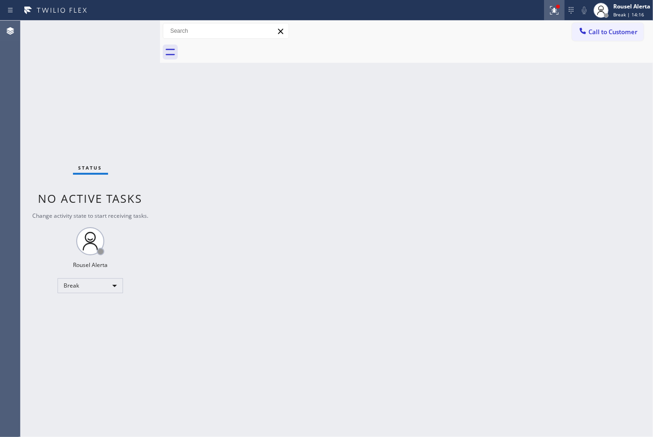
click at [549, 10] on icon at bounding box center [554, 10] width 11 height 11
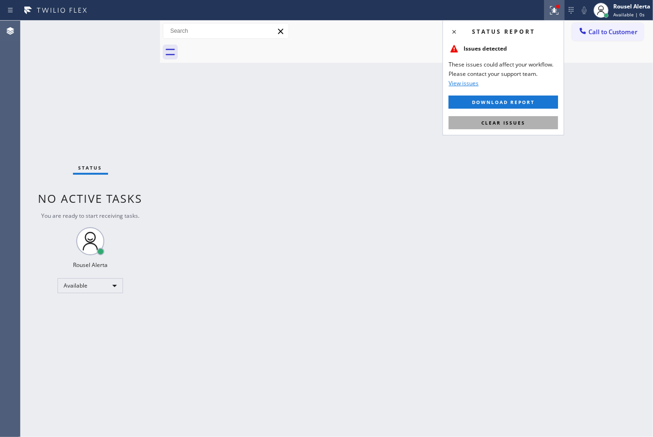
click at [528, 120] on button "Clear issues" at bounding box center [504, 122] width 110 height 13
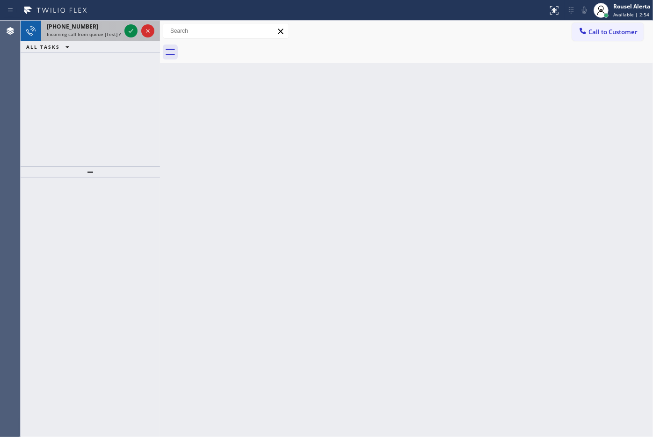
click at [103, 29] on div "[PHONE_NUMBER]" at bounding box center [84, 26] width 74 height 8
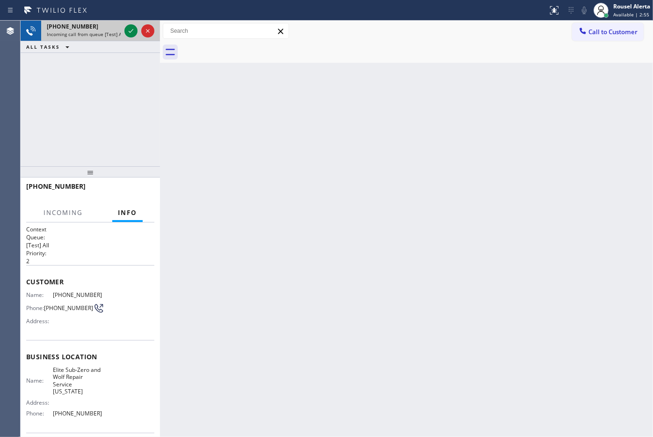
click at [132, 37] on div at bounding box center [140, 31] width 34 height 21
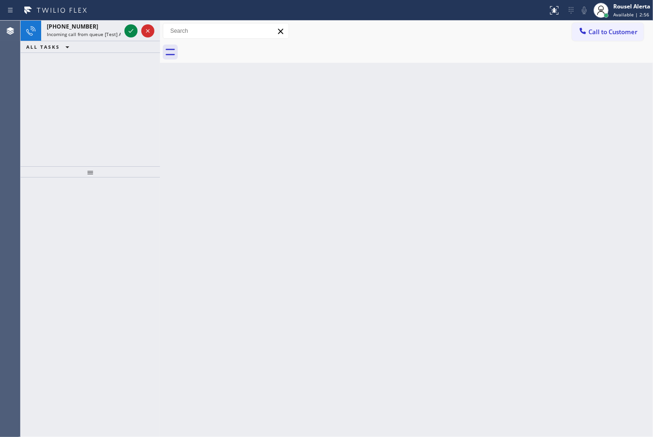
click at [132, 37] on div at bounding box center [140, 31] width 34 height 21
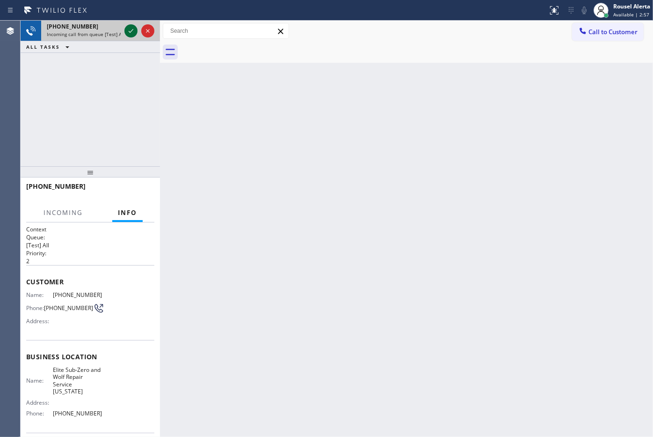
click at [128, 35] on icon at bounding box center [130, 30] width 11 height 11
click at [128, 41] on div "[PHONE_NUMBER] Incoming call from queue [Test] All ALL TASKS ALL TASKS ACTIVE T…" at bounding box center [90, 37] width 139 height 32
click at [128, 41] on div "ALL TASKS ALL TASKS ACTIVE TASKS TASKS IN WRAP UP" at bounding box center [90, 47] width 139 height 12
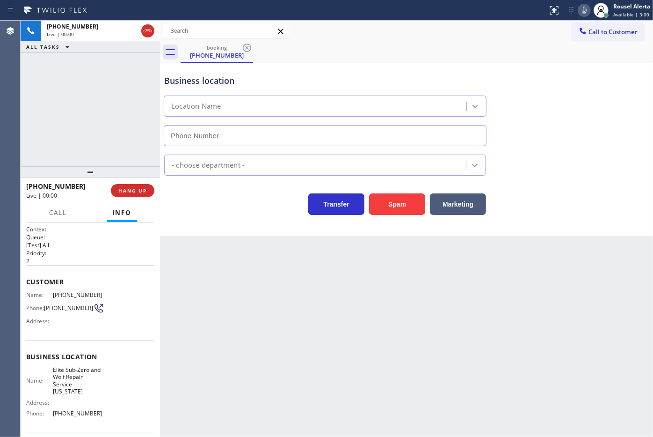
type input "[PHONE_NUMBER]"
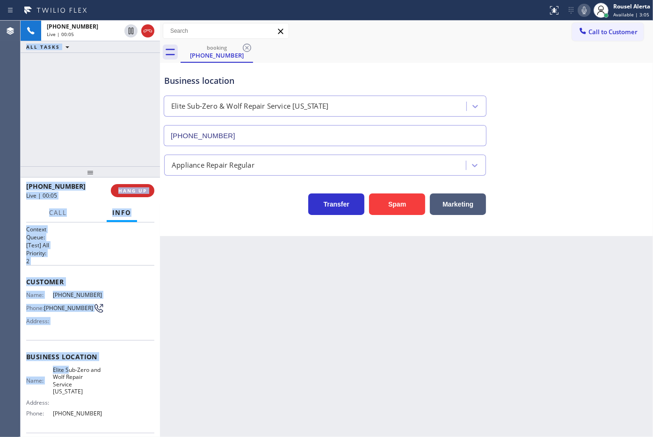
drag, startPoint x: 19, startPoint y: 289, endPoint x: 64, endPoint y: 324, distance: 56.7
click at [68, 362] on div "Agent Desktop Classify the call LOCATION NAME Thermador Repair Group Antioch FR…" at bounding box center [326, 229] width 653 height 416
click at [64, 319] on div "Address:" at bounding box center [64, 320] width 77 height 7
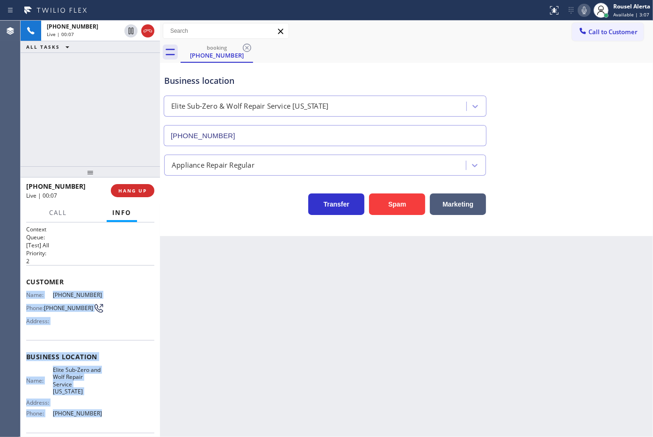
drag, startPoint x: 25, startPoint y: 295, endPoint x: 92, endPoint y: 408, distance: 131.8
click at [92, 408] on div "Context Queue: [Test] All Priority: 2 Customer Name: [PHONE_NUMBER] Phone: [PHO…" at bounding box center [90, 329] width 139 height 215
copy div "Name: [PHONE_NUMBER] Phone: [PHONE_NUMBER] Address: Business location Name: Eli…"
click at [128, 30] on icon at bounding box center [130, 30] width 11 height 11
click at [580, 9] on icon at bounding box center [584, 10] width 11 height 11
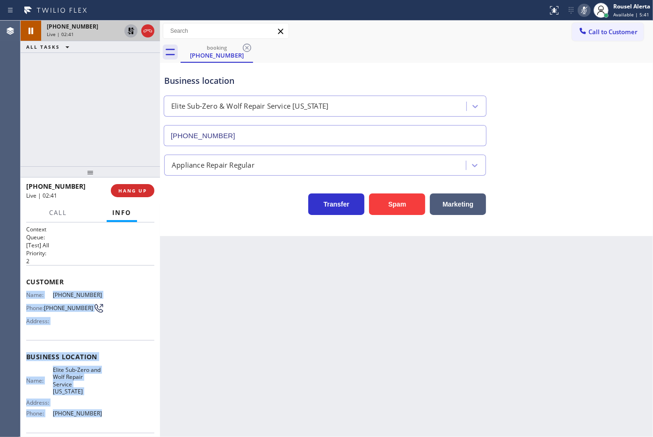
click at [128, 29] on icon at bounding box center [130, 30] width 11 height 11
click at [581, 10] on icon at bounding box center [584, 10] width 11 height 11
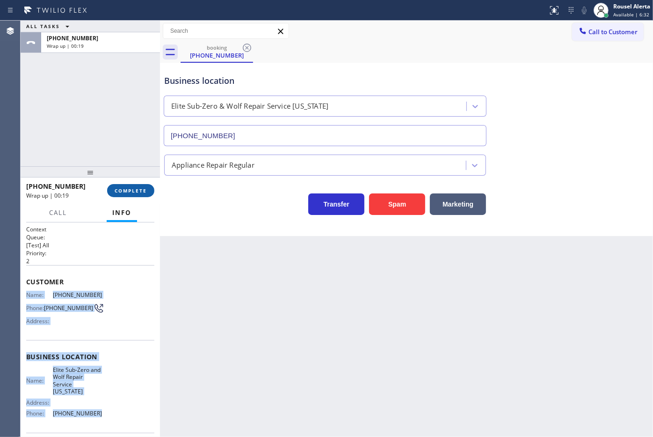
click at [129, 188] on span "COMPLETE" at bounding box center [131, 190] width 32 height 7
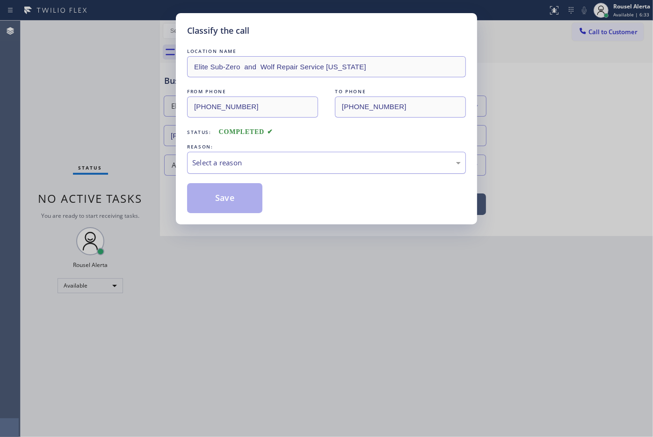
click at [298, 171] on div "Select a reason" at bounding box center [326, 163] width 279 height 22
click at [242, 195] on button "Save" at bounding box center [224, 198] width 75 height 30
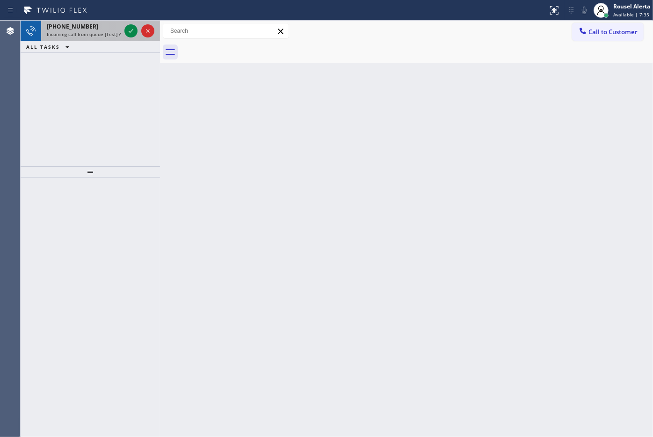
click at [78, 37] on span "Incoming call from queue [Test] All" at bounding box center [86, 34] width 78 height 7
click at [108, 29] on div "[PHONE_NUMBER]" at bounding box center [84, 26] width 74 height 8
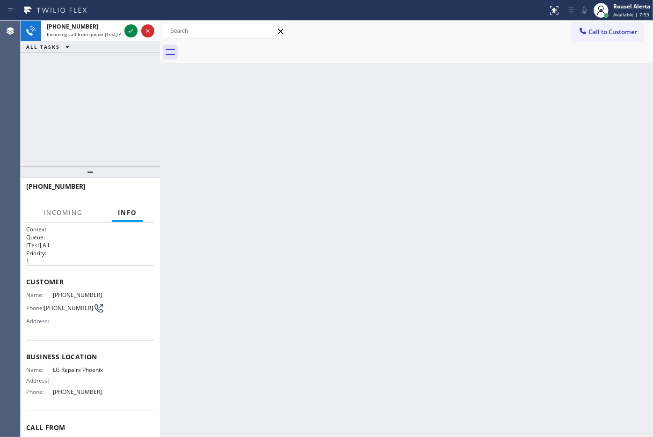
click at [153, 94] on div "[PHONE_NUMBER] Incoming call from queue [Test] All ALL TASKS ALL TASKS ACTIVE T…" at bounding box center [90, 94] width 139 height 146
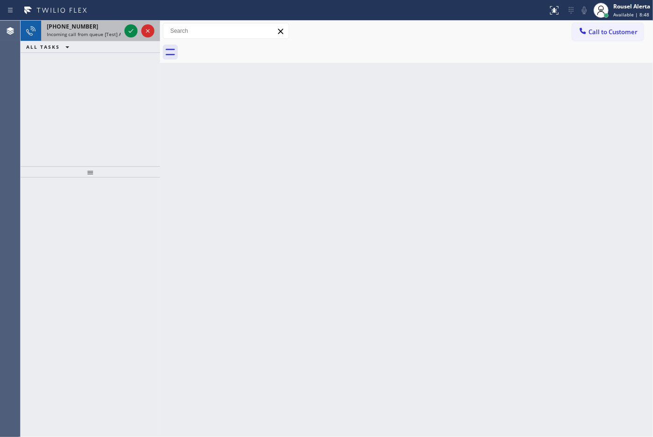
click at [89, 29] on div "[PHONE_NUMBER]" at bounding box center [84, 26] width 74 height 8
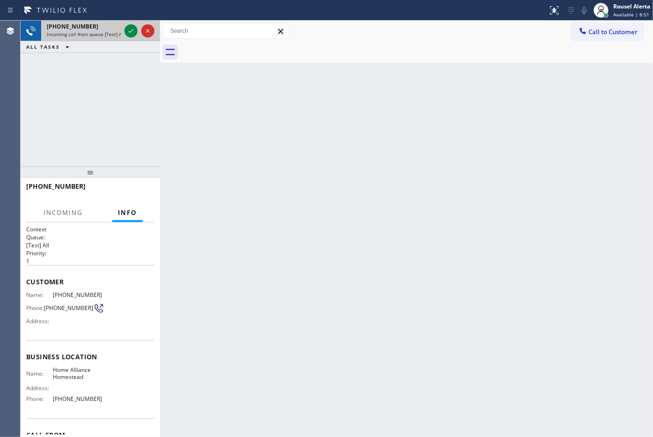
click at [89, 26] on div "[PHONE_NUMBER]" at bounding box center [84, 26] width 74 height 8
click at [212, 122] on div "Back to Dashboard Change Sender ID Customers Technicians Select a contact Outbo…" at bounding box center [406, 229] width 493 height 416
click at [103, 36] on span "Incoming call from queue [Test] All" at bounding box center [86, 34] width 78 height 7
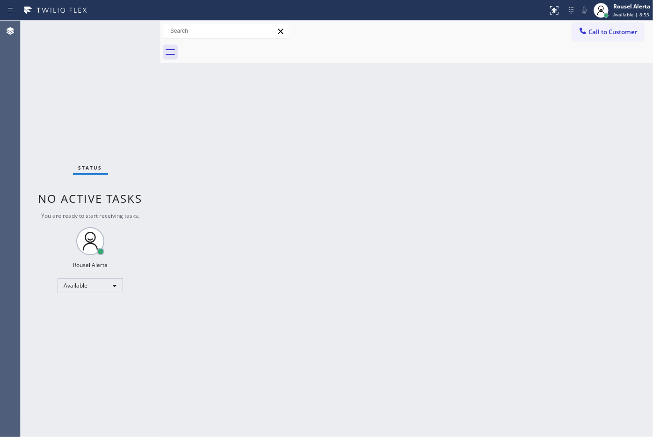
click at [105, 37] on div "Status No active tasks You are ready to start receiving tasks. Rousel Alerta Av…" at bounding box center [90, 229] width 139 height 416
drag, startPoint x: 105, startPoint y: 37, endPoint x: 102, endPoint y: 41, distance: 5.3
click at [102, 41] on div "Status No active tasks You are ready to start receiving tasks. Rousel Alerta Av…" at bounding box center [90, 229] width 139 height 416
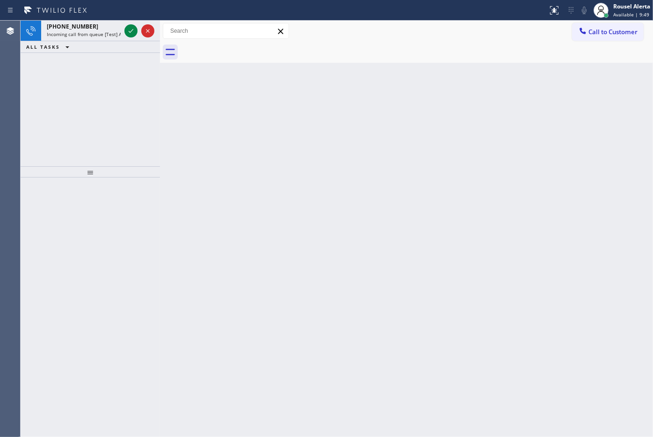
click at [102, 41] on div "ALL TASKS ALL TASKS ACTIVE TASKS TASKS IN WRAP UP" at bounding box center [90, 47] width 139 height 12
drag, startPoint x: 101, startPoint y: 36, endPoint x: 116, endPoint y: 34, distance: 15.2
click at [101, 36] on span "Incoming call from queue [Test] All" at bounding box center [86, 34] width 78 height 7
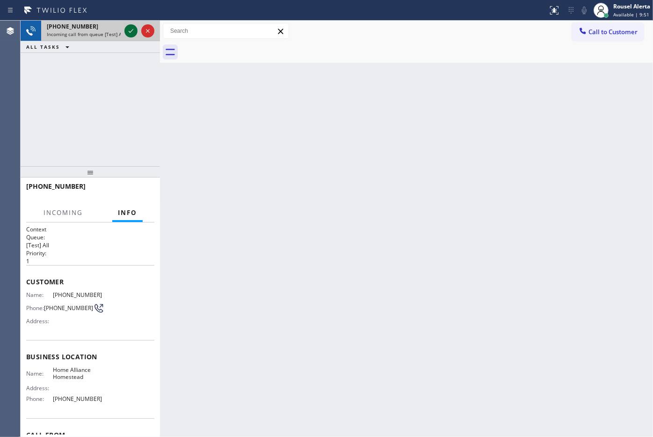
click at [127, 30] on icon at bounding box center [130, 30] width 11 height 11
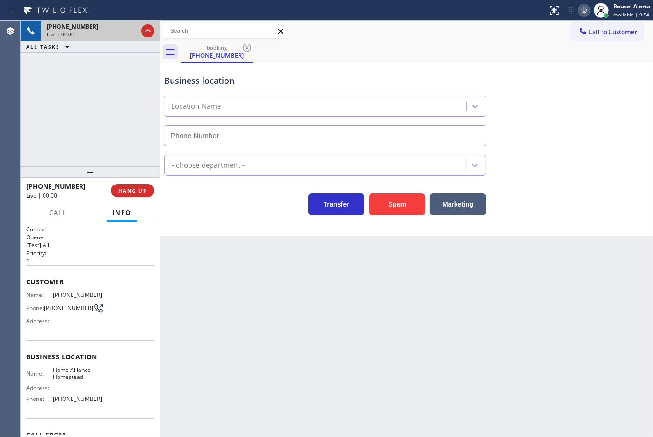
type input "[PHONE_NUMBER]"
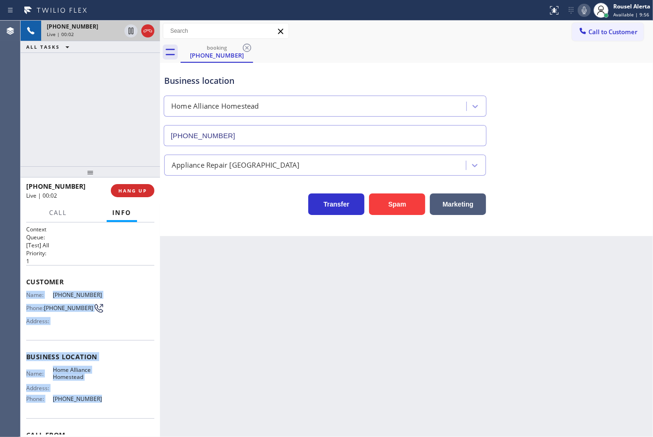
drag, startPoint x: 27, startPoint y: 291, endPoint x: 91, endPoint y: 392, distance: 119.7
click at [91, 392] on div "Context Queue: [Test] All Priority: 1 Customer Name: [PHONE_NUMBER] Phone: [PHO…" at bounding box center [90, 357] width 128 height 264
copy div "Name: [PHONE_NUMBER] Phone: [PHONE_NUMBER] Address: Business location Name: Hom…"
click at [127, 33] on icon at bounding box center [130, 30] width 11 height 11
click at [580, 12] on icon at bounding box center [582, 10] width 11 height 11
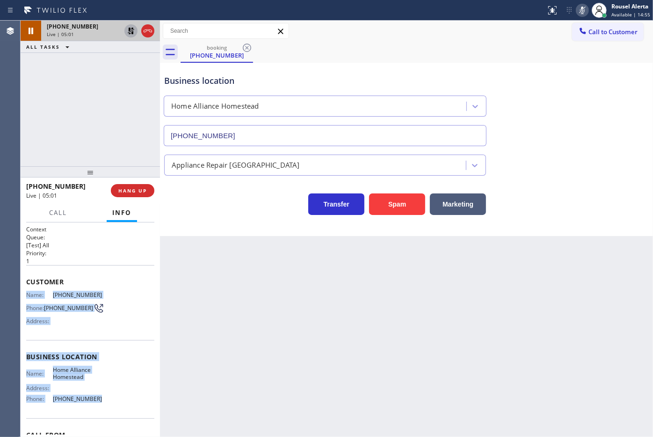
click at [127, 33] on icon at bounding box center [130, 30] width 11 height 11
click at [583, 10] on icon at bounding box center [582, 10] width 11 height 11
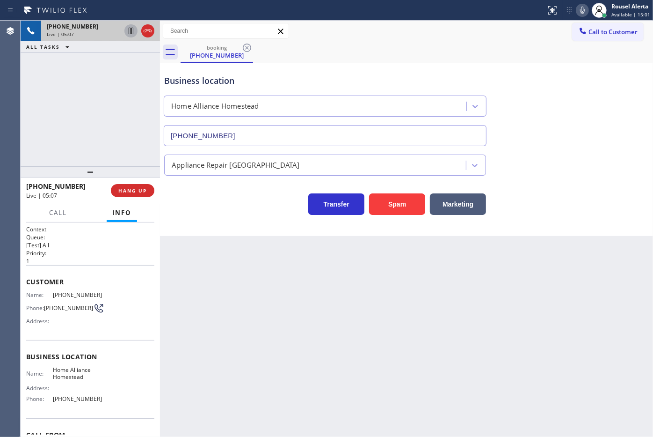
click at [471, 52] on div "booking [PHONE_NUMBER]" at bounding box center [417, 52] width 473 height 21
click at [71, 216] on button "Call" at bounding box center [58, 213] width 29 height 18
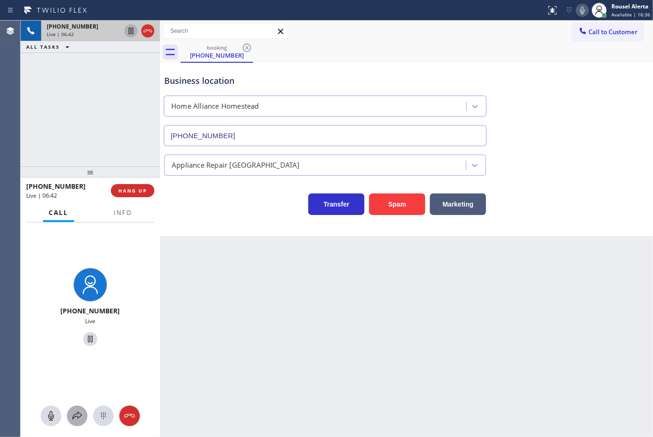
click at [75, 407] on button at bounding box center [77, 415] width 21 height 21
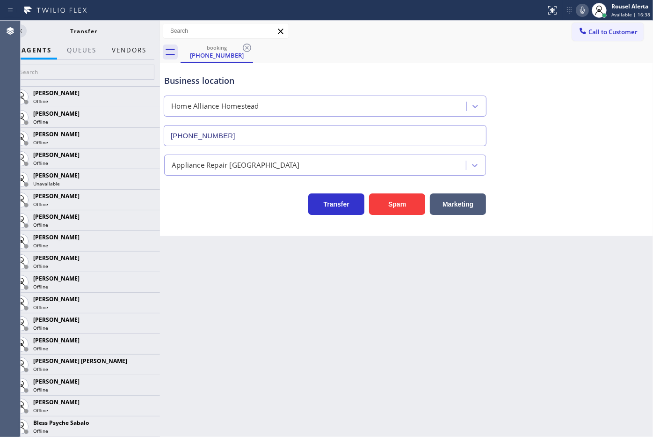
click at [133, 43] on button "Vendors" at bounding box center [129, 50] width 46 height 18
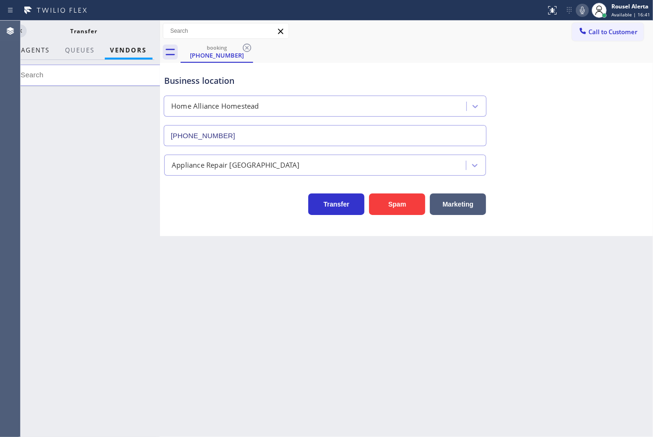
click at [39, 50] on span "AGENTS" at bounding box center [36, 50] width 29 height 8
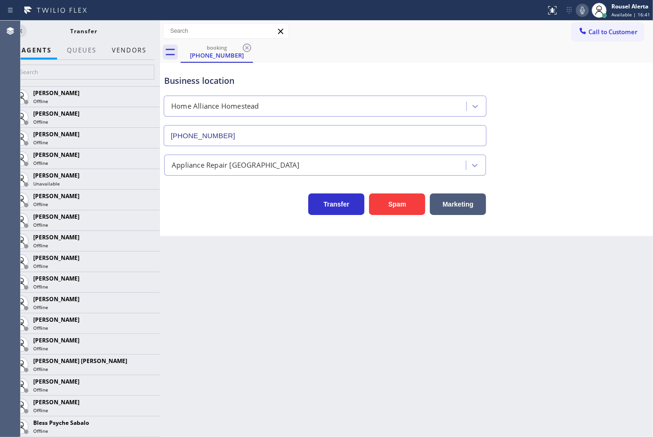
click at [125, 55] on button "Vendors" at bounding box center [129, 50] width 46 height 18
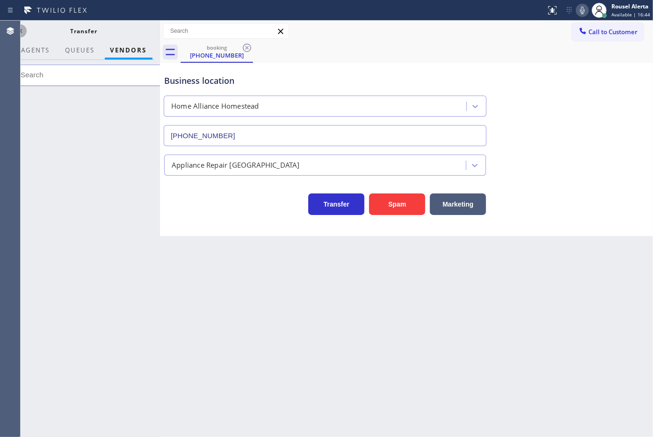
click at [22, 31] on icon at bounding box center [20, 30] width 11 height 11
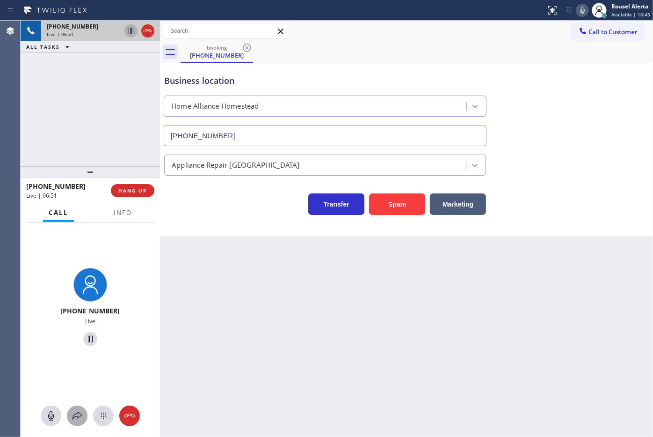
click at [76, 406] on button at bounding box center [77, 415] width 21 height 21
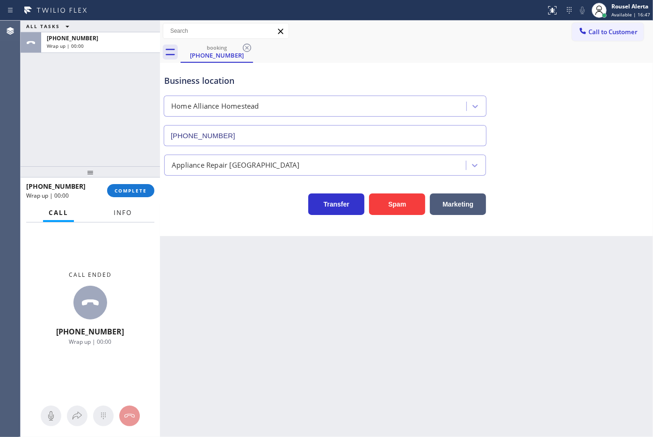
click at [120, 212] on span "Info" at bounding box center [123, 212] width 18 height 8
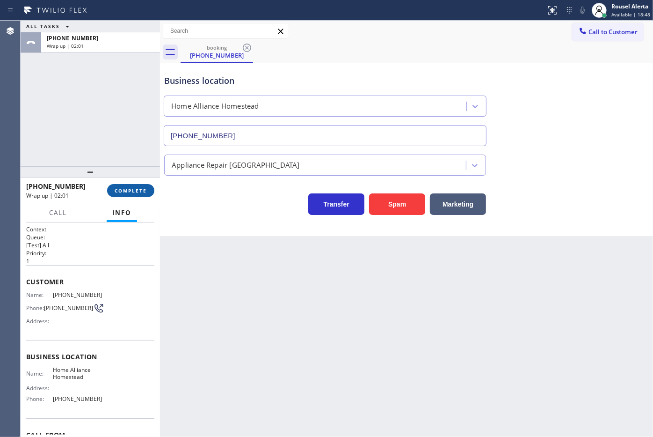
click at [132, 188] on span "COMPLETE" at bounding box center [131, 190] width 32 height 7
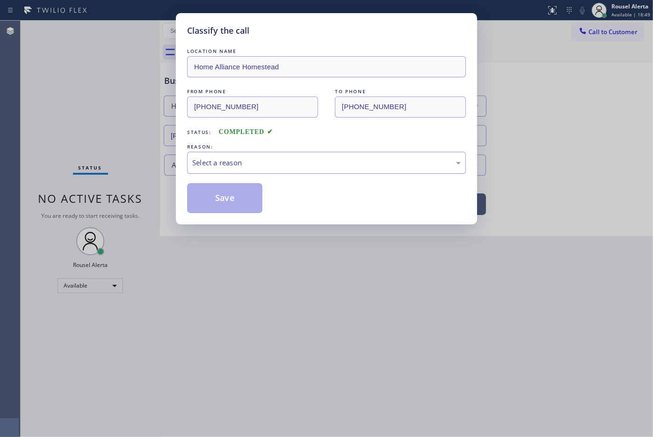
click at [300, 169] on div "Select a reason" at bounding box center [326, 163] width 279 height 22
click at [243, 197] on button "Save" at bounding box center [224, 198] width 75 height 30
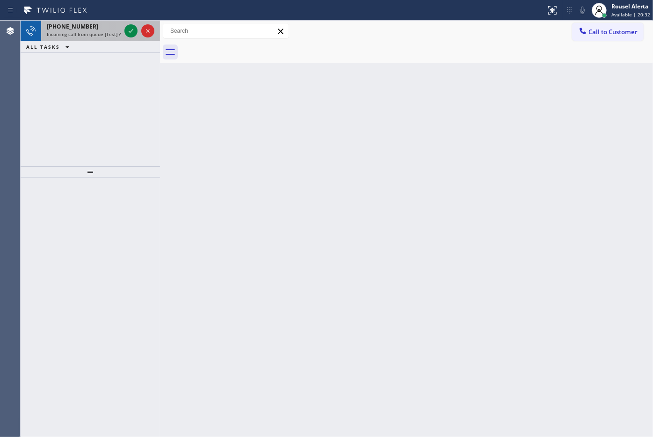
click at [75, 24] on span "[PHONE_NUMBER]" at bounding box center [72, 26] width 51 height 8
click at [76, 23] on span "[PHONE_NUMBER]" at bounding box center [72, 26] width 51 height 8
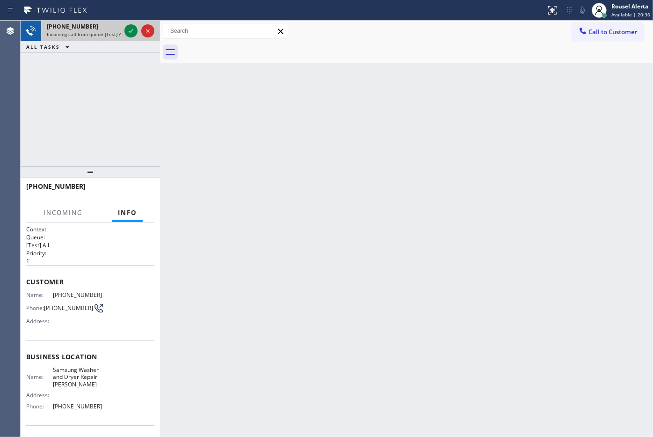
click at [106, 31] on span "Incoming call from queue [Test] All" at bounding box center [86, 34] width 78 height 7
click at [204, 108] on div "Back to Dashboard Change Sender ID Customers Technicians Select a contact Outbo…" at bounding box center [406, 229] width 493 height 416
click at [125, 32] on div at bounding box center [131, 30] width 13 height 11
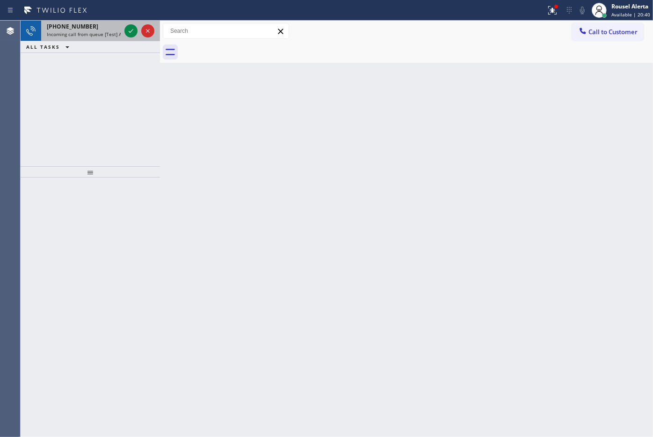
drag, startPoint x: 99, startPoint y: 29, endPoint x: 124, endPoint y: 31, distance: 25.4
click at [99, 29] on div "[PHONE_NUMBER]" at bounding box center [84, 26] width 74 height 8
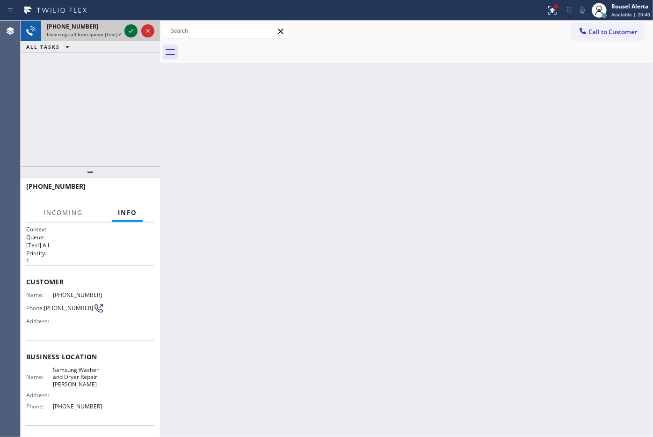
click at [126, 31] on icon at bounding box center [130, 30] width 11 height 11
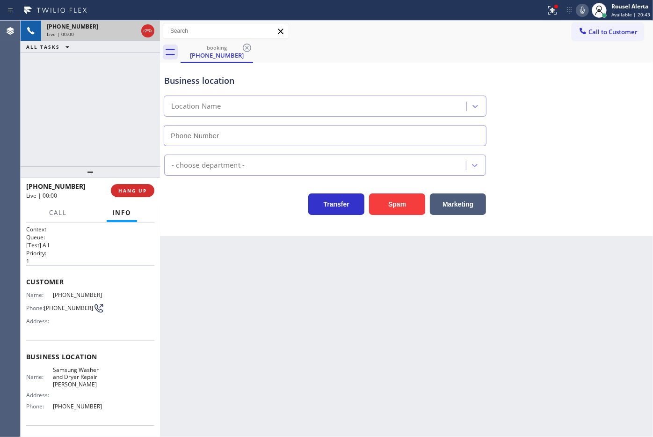
type input "[PHONE_NUMBER]"
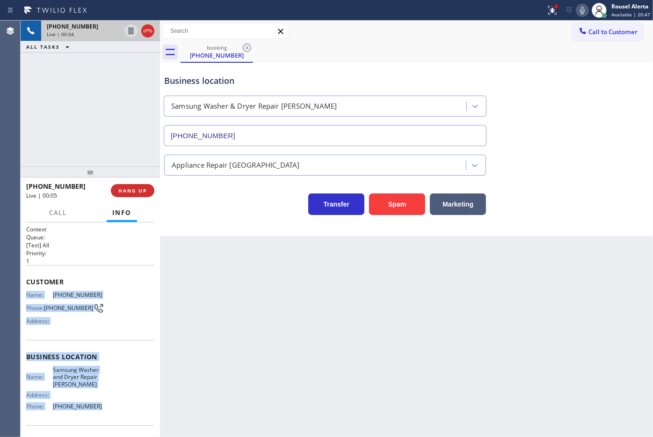
drag, startPoint x: 27, startPoint y: 293, endPoint x: 92, endPoint y: 403, distance: 128.4
click at [92, 403] on div "Context Queue: [Test] All Priority: 1 Customer Name: [PHONE_NUMBER] Phone: [PHO…" at bounding box center [90, 360] width 128 height 271
copy div "Name: [PHONE_NUMBER] Phone: [PHONE_NUMBER] Address: Business location Name: Sam…"
drag, startPoint x: 128, startPoint y: 191, endPoint x: 137, endPoint y: 191, distance: 8.9
click at [128, 191] on span "HANG UP" at bounding box center [132, 190] width 29 height 7
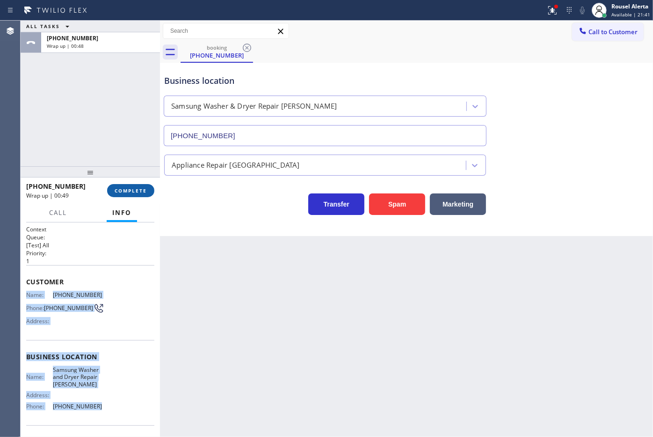
click at [131, 186] on button "COMPLETE" at bounding box center [130, 190] width 47 height 13
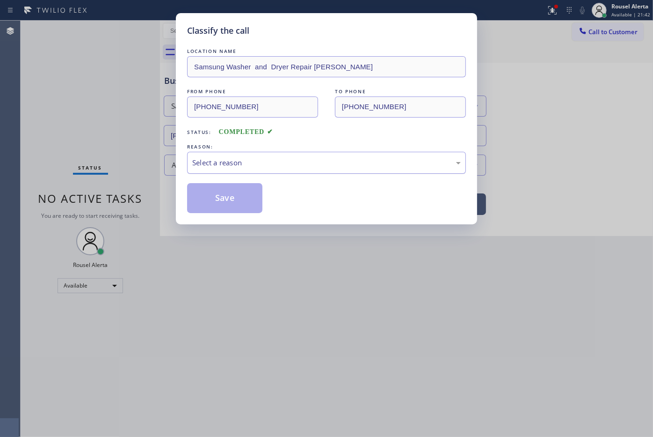
click at [212, 169] on div "Select a reason" at bounding box center [326, 163] width 279 height 22
click at [220, 193] on button "Save" at bounding box center [224, 198] width 75 height 30
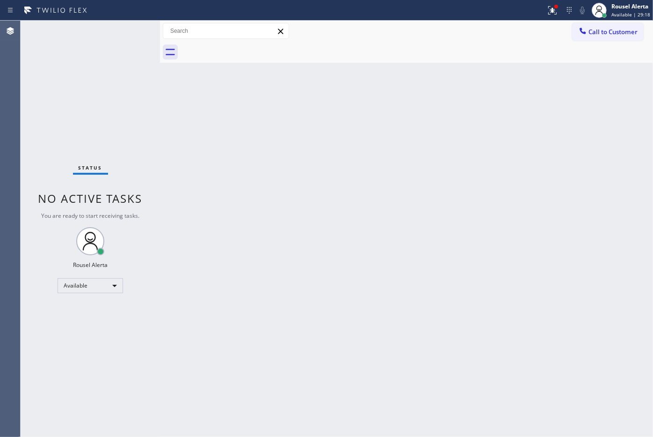
click at [109, 27] on div "Status No active tasks You are ready to start receiving tasks. Rousel Alerta Av…" at bounding box center [90, 229] width 139 height 416
click at [233, 137] on div "Back to Dashboard Change Sender ID Customers Technicians Select a contact Outbo…" at bounding box center [406, 229] width 493 height 416
click at [558, 15] on icon at bounding box center [552, 10] width 11 height 11
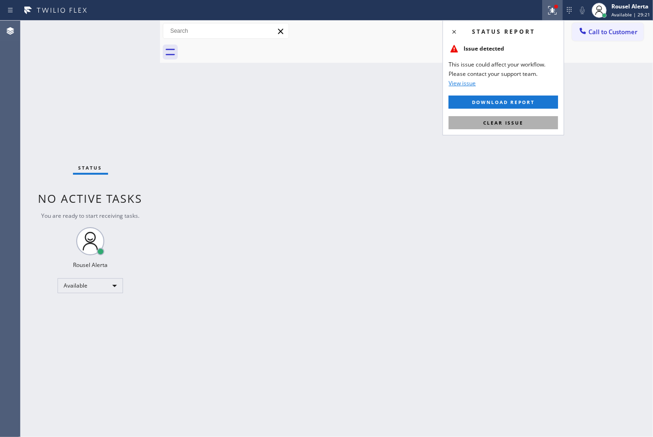
click at [529, 118] on button "Clear issue" at bounding box center [504, 122] width 110 height 13
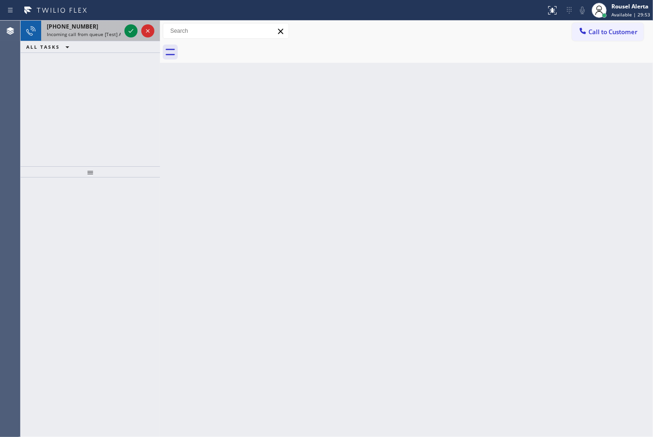
click at [102, 34] on span "Incoming call from queue [Test] All" at bounding box center [86, 34] width 78 height 7
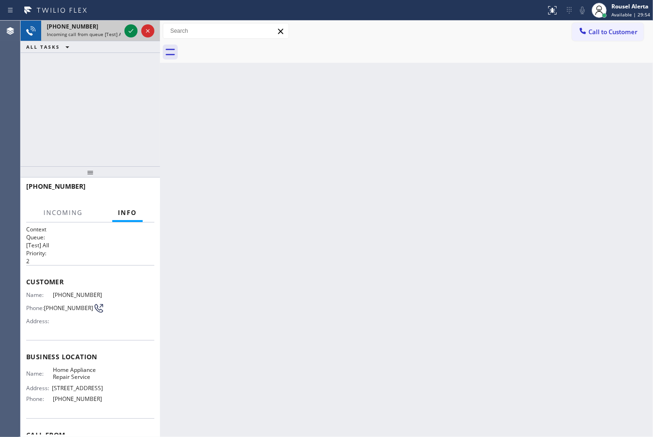
click at [102, 34] on span "Incoming call from queue [Test] All" at bounding box center [86, 34] width 78 height 7
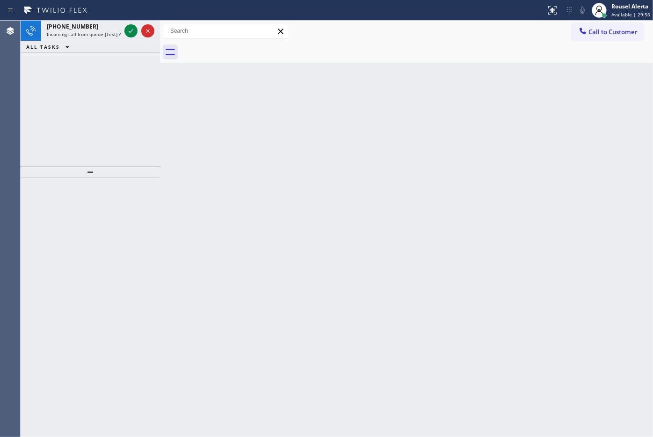
click at [102, 34] on span "Incoming call from queue [Test] All" at bounding box center [86, 34] width 78 height 7
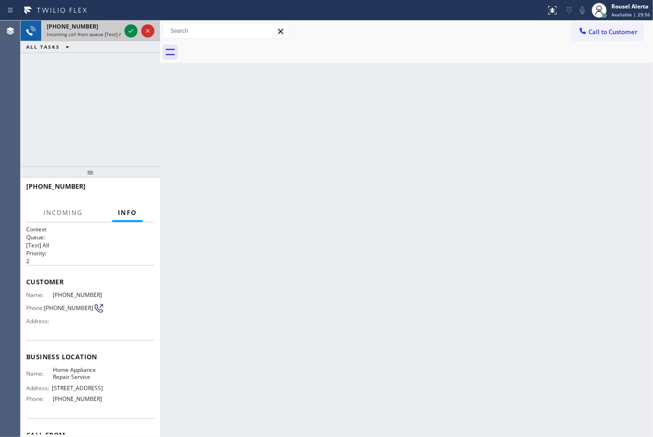
click at [102, 33] on span "Incoming call from queue [Test] All" at bounding box center [86, 34] width 78 height 7
click at [100, 33] on span "Incoming call from queue [Test] All" at bounding box center [86, 34] width 78 height 7
click at [100, 32] on span "Incoming call from queue [Test] All" at bounding box center [86, 34] width 78 height 7
click at [127, 31] on icon at bounding box center [130, 30] width 11 height 11
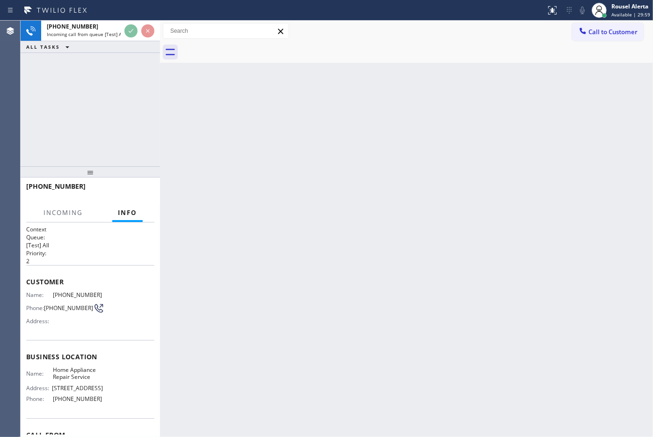
click at [172, 113] on div "Back to Dashboard Change Sender ID Customers Technicians Select a contact Outbo…" at bounding box center [406, 229] width 493 height 416
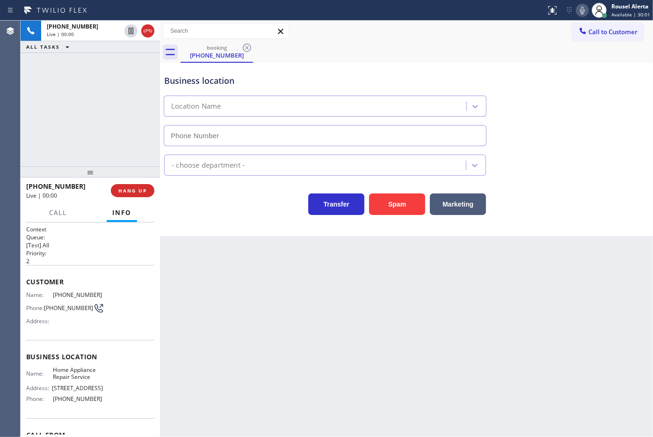
type input "[PHONE_NUMBER]"
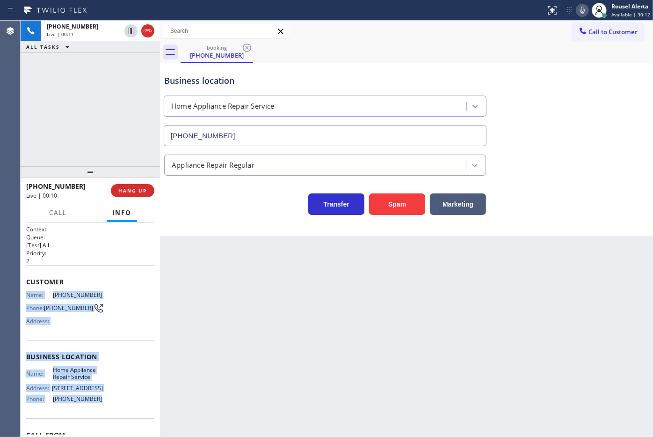
drag, startPoint x: 27, startPoint y: 296, endPoint x: 96, endPoint y: 411, distance: 134.2
click at [96, 411] on div "Context Queue: [Test] All Priority: 2 Customer Name: [PHONE_NUMBER] Phone: [PHO…" at bounding box center [90, 357] width 128 height 264
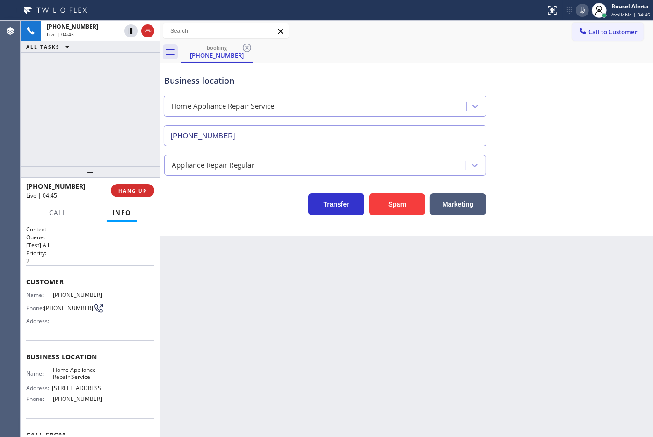
click at [265, 345] on div "Back to Dashboard Change Sender ID Customers Technicians Select a contact Outbo…" at bounding box center [406, 229] width 493 height 416
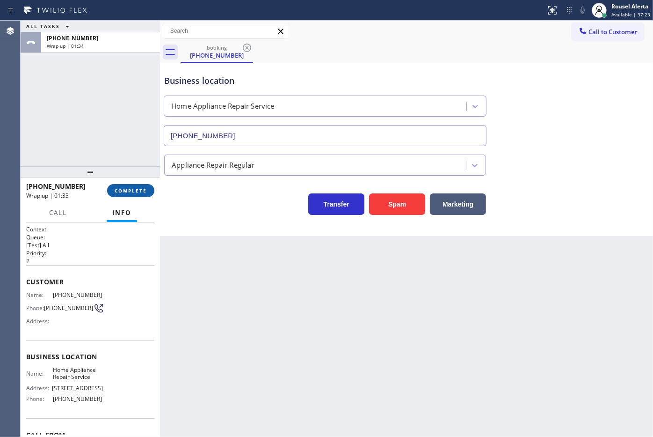
click at [126, 187] on span "COMPLETE" at bounding box center [131, 190] width 32 height 7
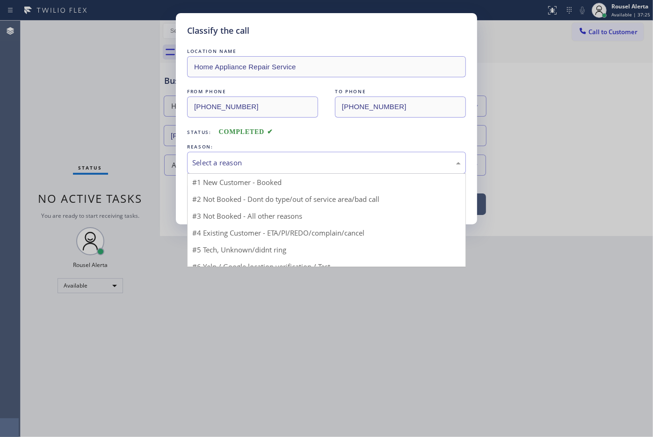
click at [282, 165] on div "Select a reason" at bounding box center [326, 162] width 269 height 11
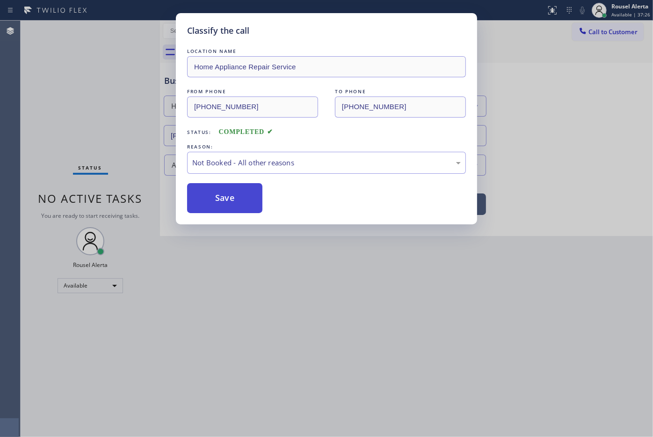
click at [237, 202] on button "Save" at bounding box center [224, 198] width 75 height 30
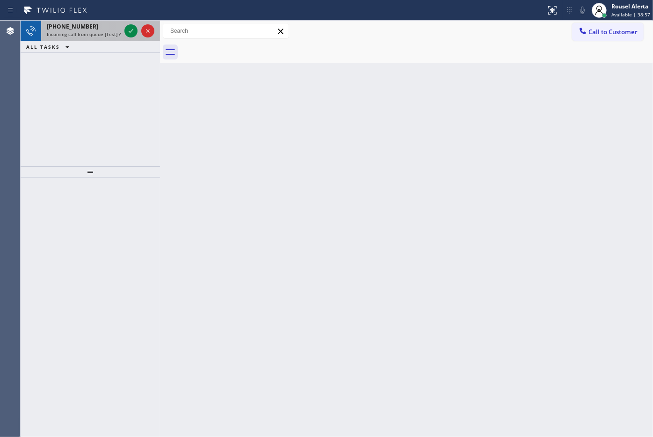
click at [83, 39] on div "[PHONE_NUMBER] Incoming call from queue [Test] All" at bounding box center [81, 31] width 81 height 21
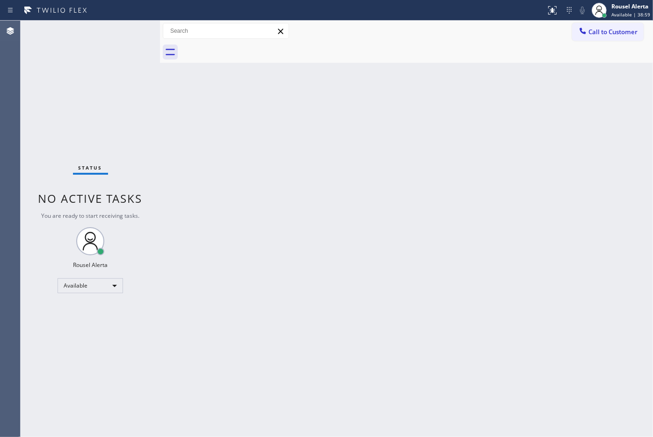
click at [272, 250] on div "Back to Dashboard Change Sender ID Customers Technicians Select a contact Outbo…" at bounding box center [406, 229] width 493 height 416
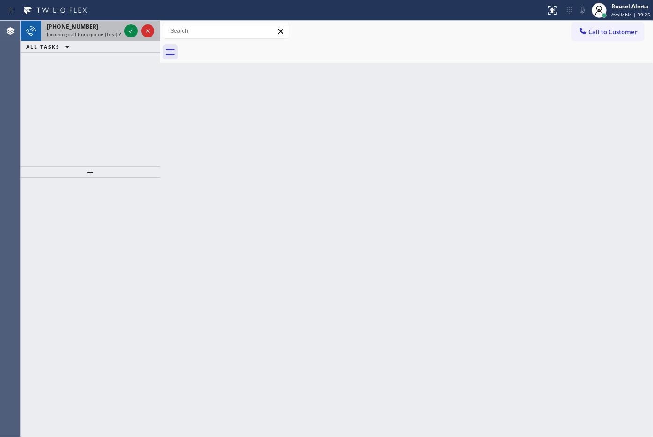
click at [94, 31] on span "Incoming call from queue [Test] All" at bounding box center [86, 34] width 78 height 7
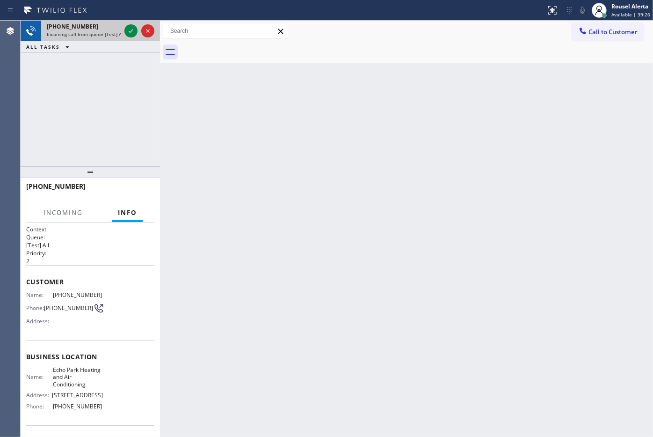
click at [94, 31] on span "Incoming call from queue [Test] All" at bounding box center [86, 34] width 78 height 7
click at [127, 31] on icon at bounding box center [130, 30] width 11 height 11
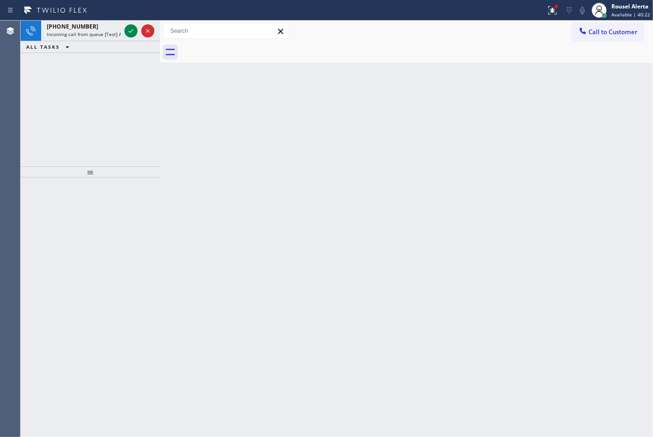
click at [102, 15] on div at bounding box center [273, 10] width 539 height 15
click at [104, 29] on div "[PHONE_NUMBER]" at bounding box center [84, 26] width 74 height 8
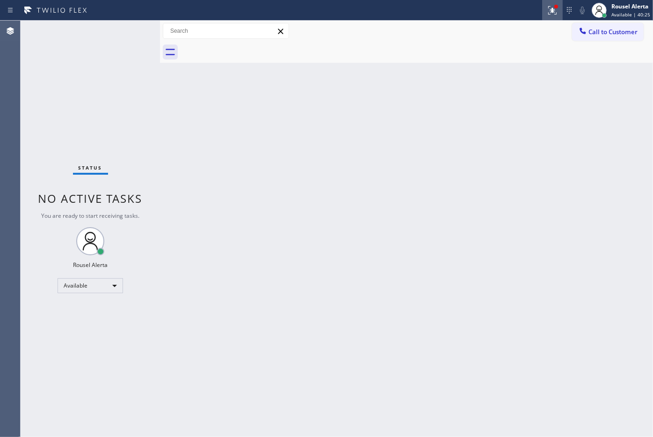
click at [553, 5] on icon at bounding box center [552, 10] width 11 height 11
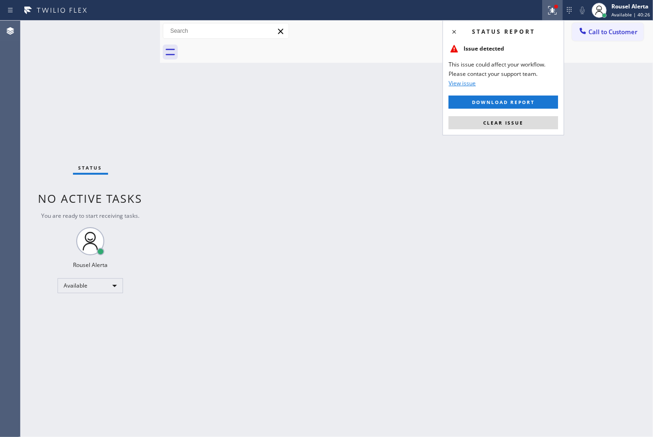
click at [522, 135] on div "Status report Issue detected This issue could affect your workflow. Please cont…" at bounding box center [504, 77] width 122 height 115
click at [520, 133] on div "Status report Issue detected This issue could affect your workflow. Please cont…" at bounding box center [504, 77] width 122 height 115
click at [520, 121] on span "Clear issue" at bounding box center [504, 122] width 40 height 7
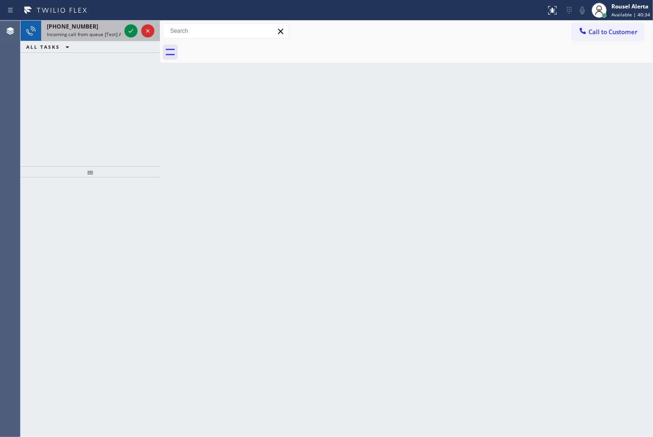
click at [104, 27] on div "[PHONE_NUMBER]" at bounding box center [84, 26] width 74 height 8
click at [233, 181] on div "Back to Dashboard Change Sender ID Customers Technicians Select a contact Outbo…" at bounding box center [406, 229] width 493 height 416
click at [97, 31] on span "Incoming call from queue [Test] All" at bounding box center [86, 34] width 78 height 7
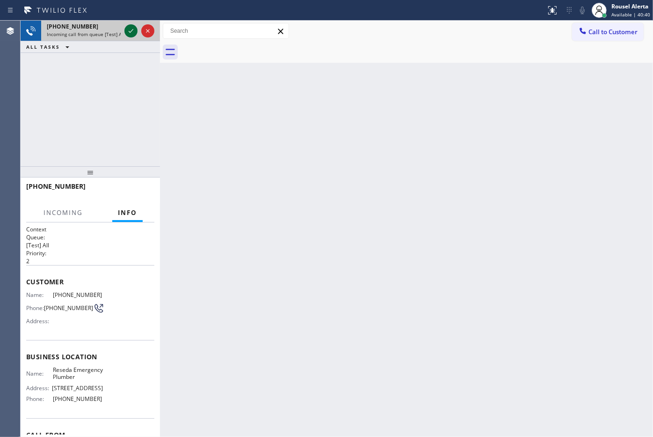
click at [130, 34] on icon at bounding box center [130, 30] width 11 height 11
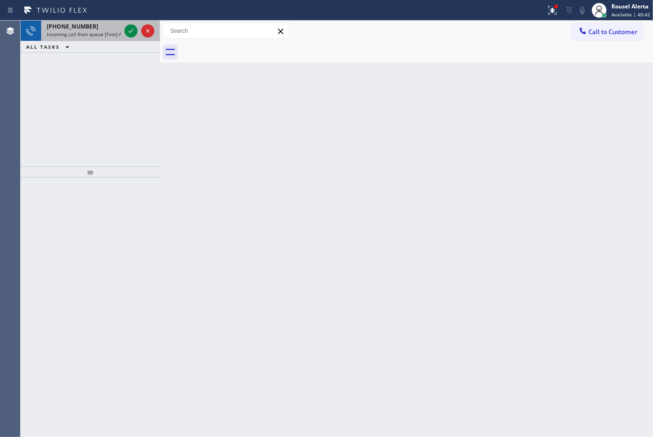
click at [102, 36] on span "Incoming call from queue [Test] All" at bounding box center [86, 34] width 78 height 7
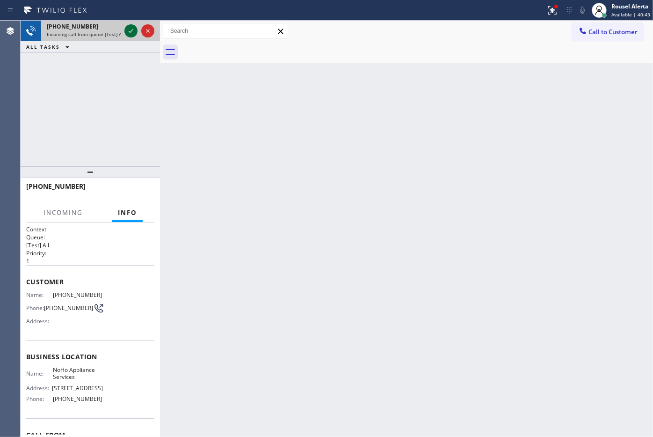
click at [127, 32] on icon at bounding box center [130, 30] width 11 height 11
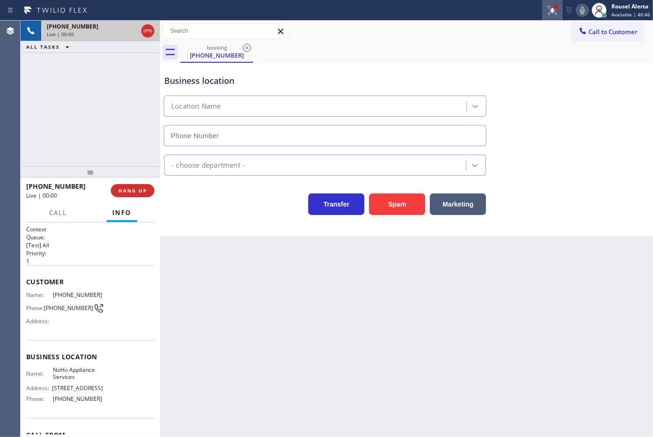
type input "[PHONE_NUMBER]"
click at [550, 15] on icon at bounding box center [552, 10] width 11 height 11
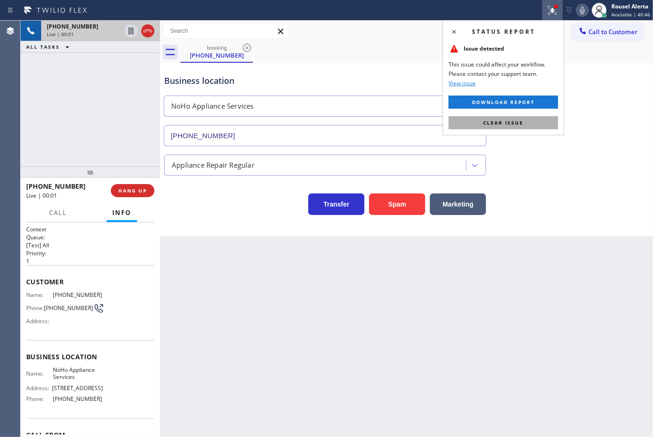
click at [529, 122] on button "Clear issue" at bounding box center [504, 122] width 110 height 13
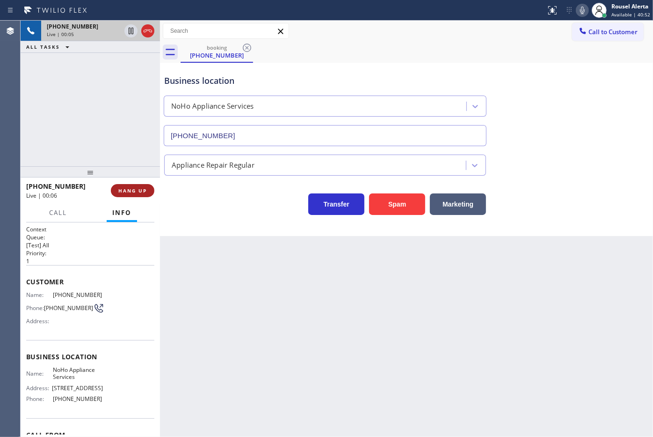
click at [126, 190] on span "HANG UP" at bounding box center [132, 190] width 29 height 7
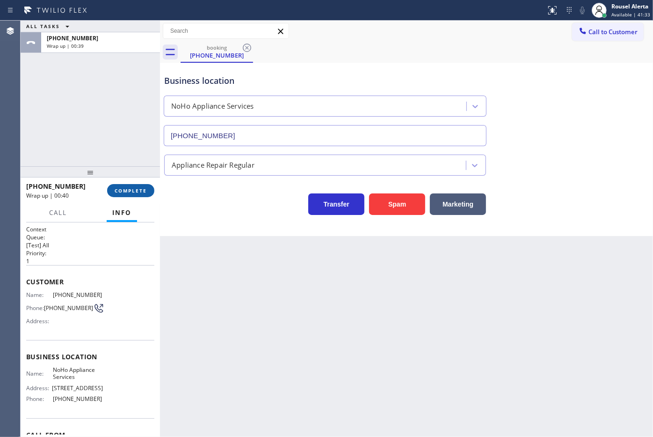
click at [120, 191] on span "COMPLETE" at bounding box center [131, 190] width 32 height 7
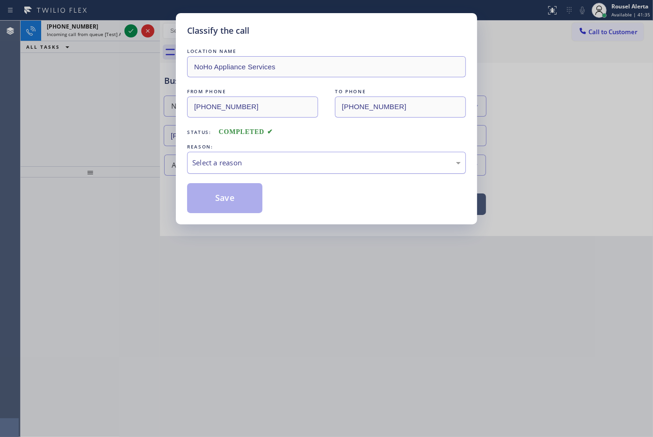
click at [242, 165] on div "Select a reason" at bounding box center [326, 162] width 269 height 11
click at [234, 192] on button "Save" at bounding box center [224, 198] width 75 height 30
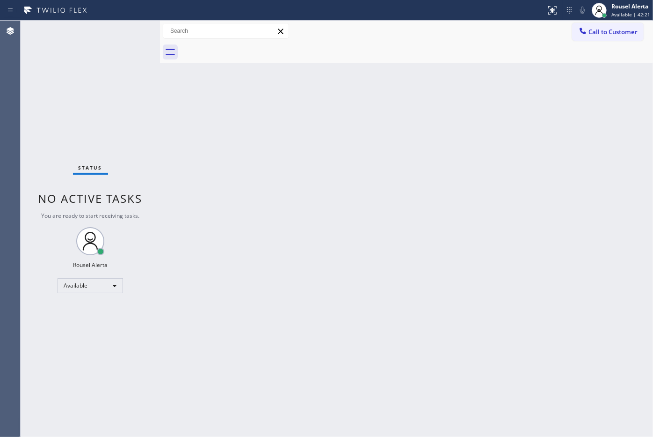
click at [120, 31] on div "Status No active tasks You are ready to start receiving tasks. Rousel Alerta Av…" at bounding box center [90, 229] width 139 height 416
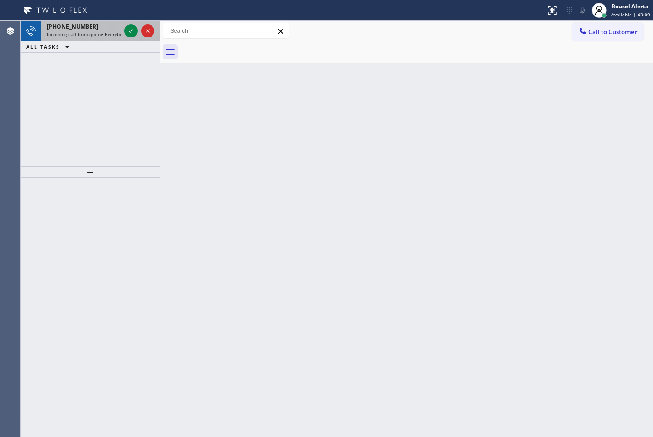
click at [108, 31] on span "Incoming call from queue Everybody" at bounding box center [87, 34] width 81 height 7
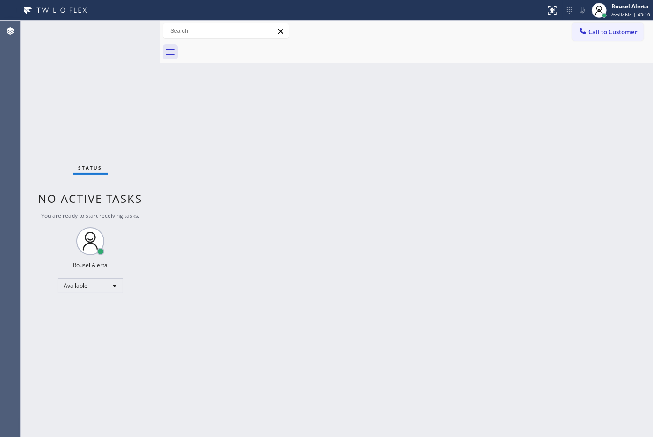
click at [116, 33] on div "Status No active tasks You are ready to start receiving tasks. Rousel Alerta Av…" at bounding box center [90, 229] width 139 height 416
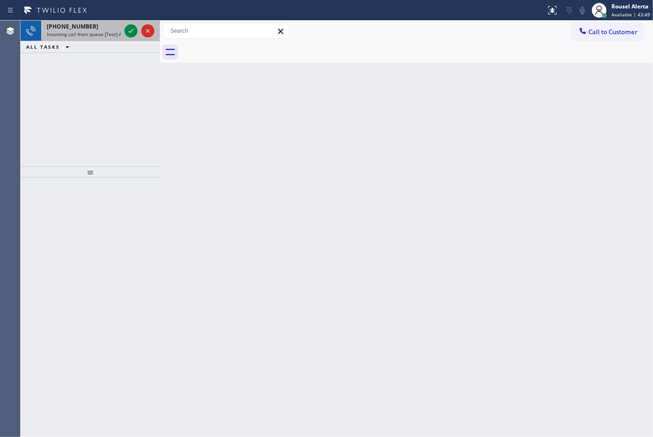
click at [85, 29] on div "[PHONE_NUMBER]" at bounding box center [84, 26] width 74 height 8
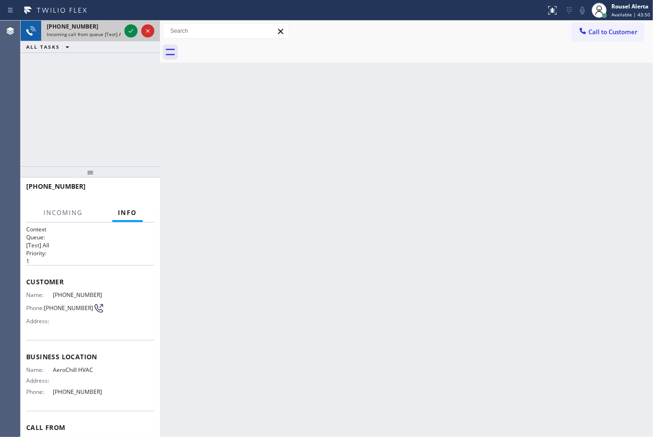
click at [85, 29] on div "[PHONE_NUMBER]" at bounding box center [84, 26] width 74 height 8
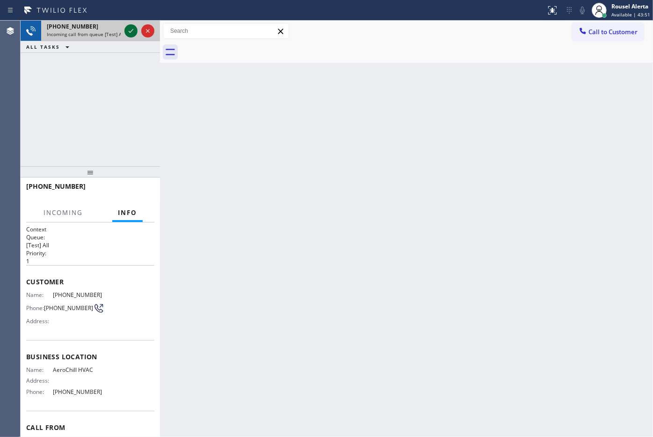
click at [130, 34] on icon at bounding box center [130, 30] width 11 height 11
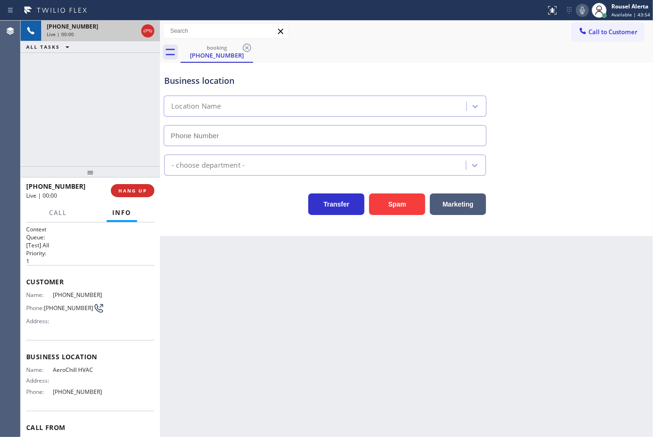
type input "[PHONE_NUMBER]"
click at [147, 188] on span "HANG UP" at bounding box center [132, 190] width 29 height 7
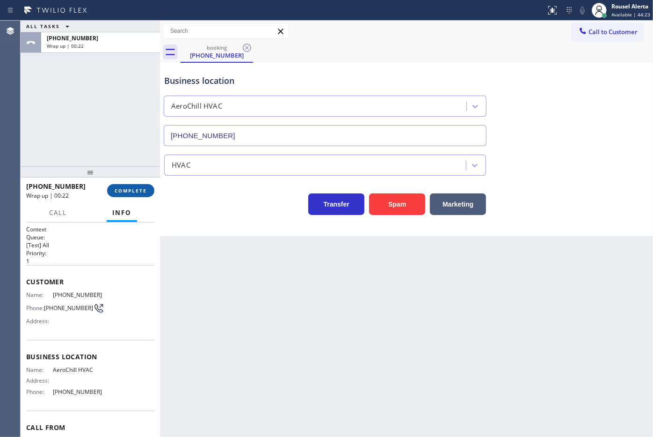
click at [146, 188] on span "COMPLETE" at bounding box center [131, 190] width 32 height 7
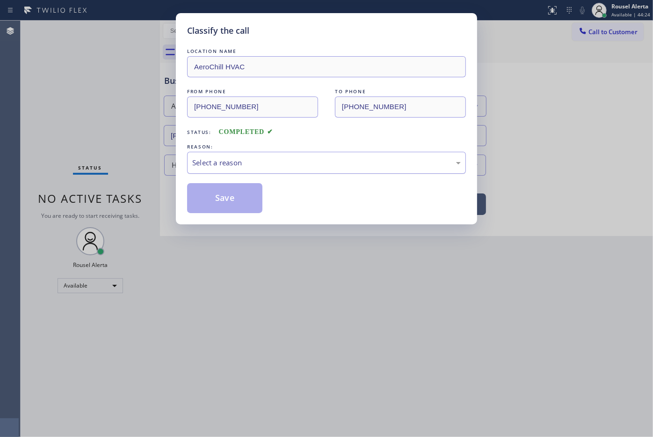
click at [218, 169] on div "Select a reason" at bounding box center [326, 163] width 279 height 22
click at [228, 204] on button "Save" at bounding box center [224, 198] width 75 height 30
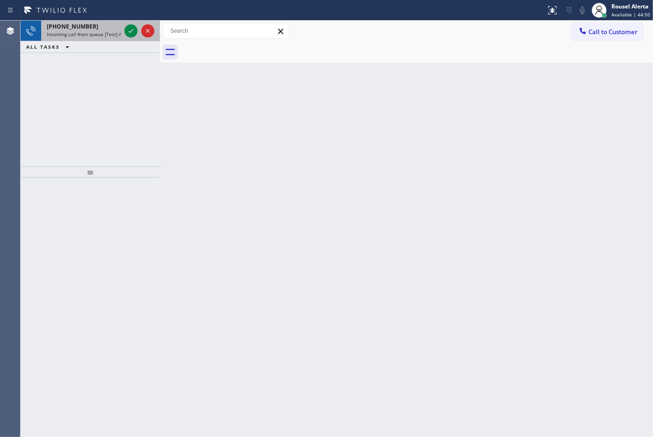
click at [99, 40] on div "[PHONE_NUMBER] Incoming call from queue [Test] All" at bounding box center [81, 31] width 81 height 21
click at [100, 34] on span "Incoming call from queue [Test] All" at bounding box center [86, 34] width 78 height 7
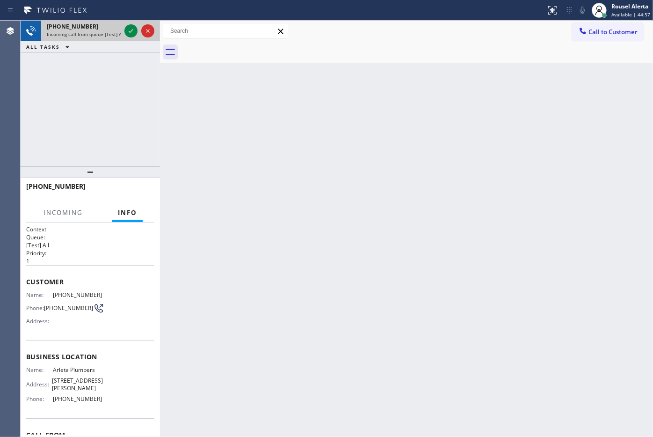
click at [100, 34] on span "Incoming call from queue [Test] All" at bounding box center [86, 34] width 78 height 7
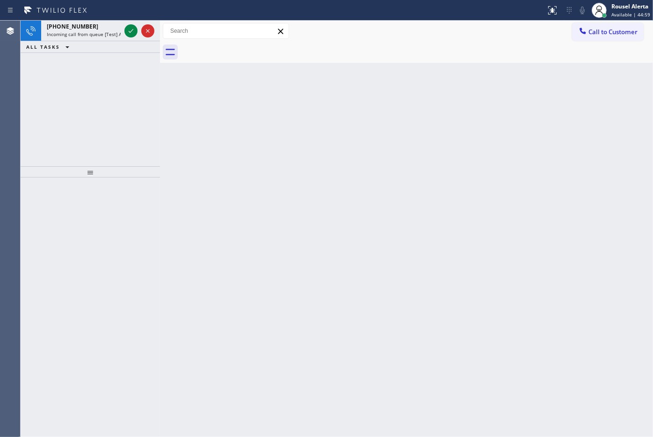
click at [123, 33] on div at bounding box center [140, 31] width 34 height 21
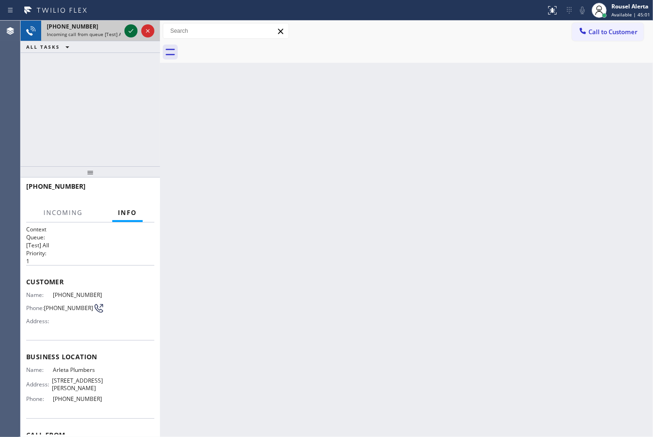
click at [125, 32] on div at bounding box center [131, 30] width 13 height 11
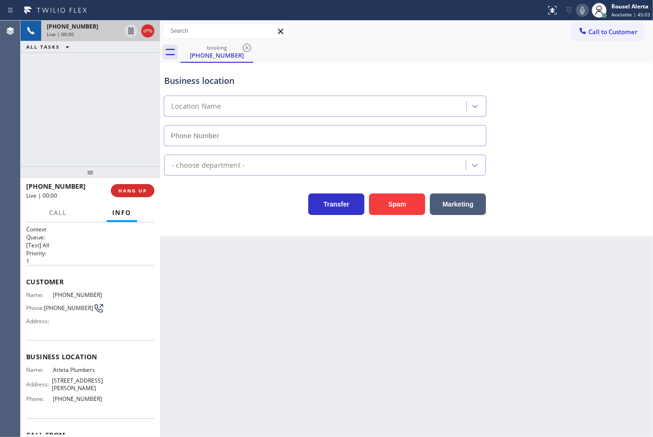
type input "[PHONE_NUMBER]"
click at [149, 191] on button "HANG UP" at bounding box center [133, 190] width 44 height 13
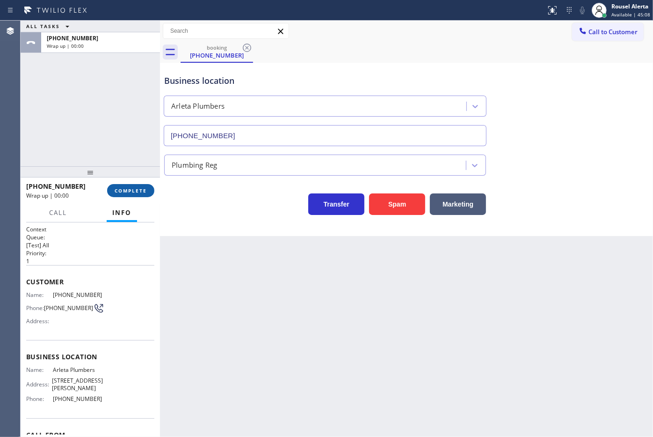
click at [137, 190] on span "COMPLETE" at bounding box center [131, 190] width 32 height 7
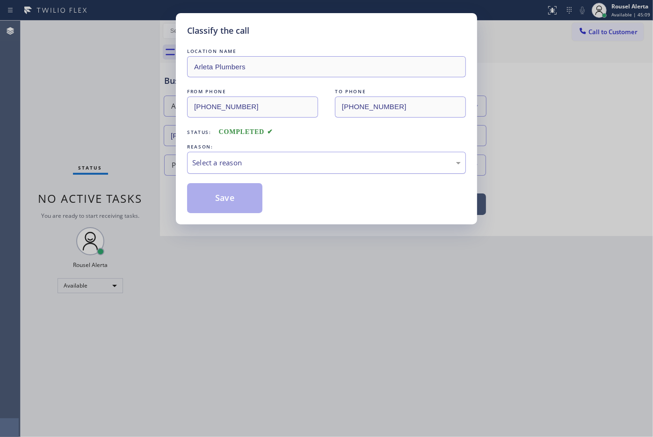
click at [216, 168] on div "Select a reason" at bounding box center [326, 162] width 269 height 11
click at [223, 202] on button "Save" at bounding box center [224, 198] width 75 height 30
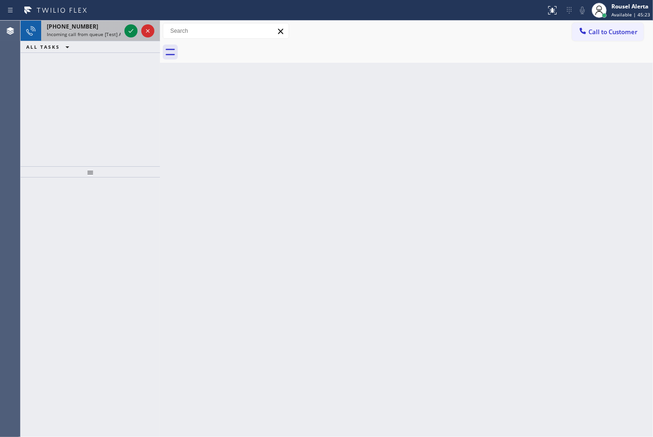
click at [103, 33] on span "Incoming call from queue [Test] All" at bounding box center [86, 34] width 78 height 7
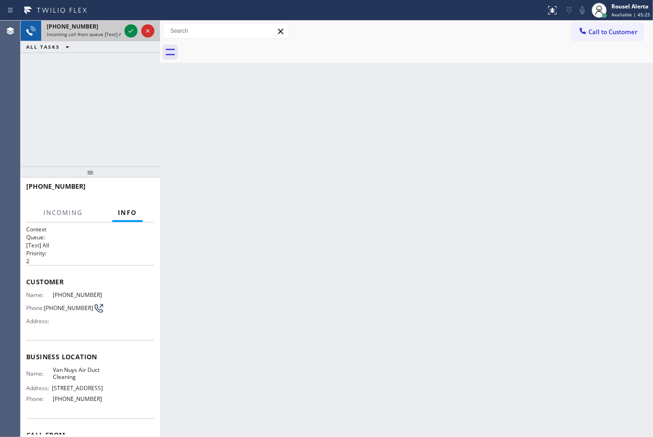
click at [118, 35] on span "Incoming call from queue [Test] All" at bounding box center [86, 34] width 78 height 7
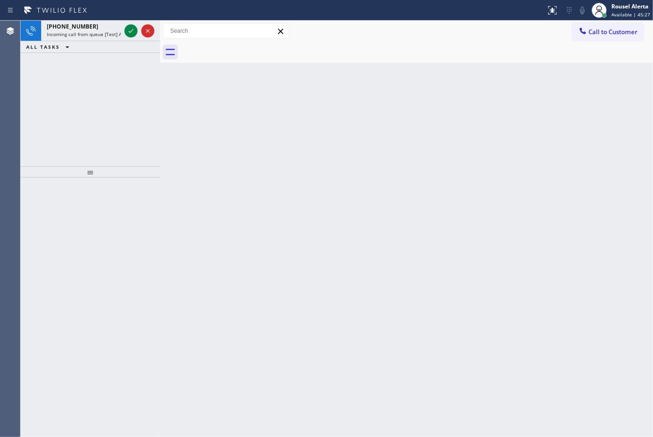
click at [122, 35] on div "[PHONE_NUMBER] Incoming call from queue [Test] All" at bounding box center [81, 31] width 81 height 21
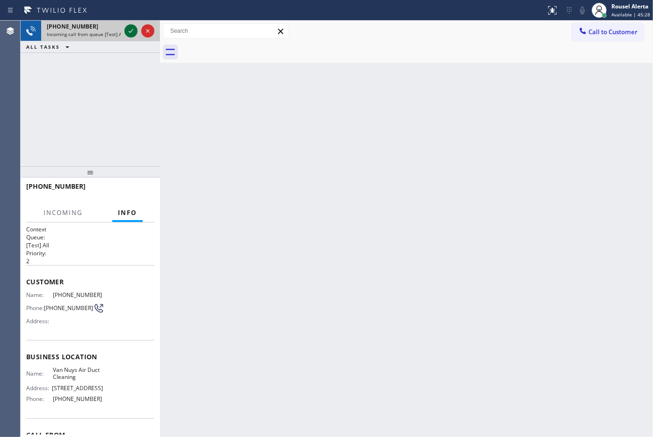
click at [130, 31] on icon at bounding box center [130, 30] width 11 height 11
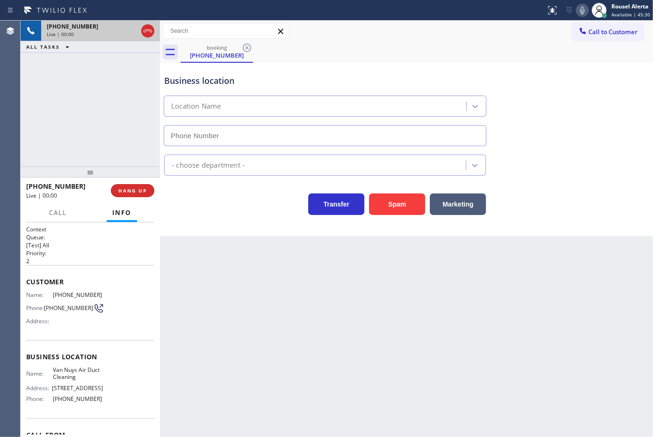
type input "[PHONE_NUMBER]"
click at [137, 193] on span "HANG UP" at bounding box center [132, 190] width 29 height 7
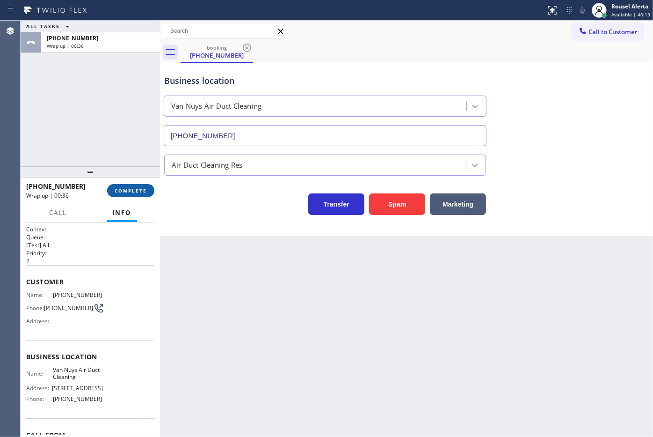
click at [130, 197] on button "COMPLETE" at bounding box center [130, 190] width 47 height 13
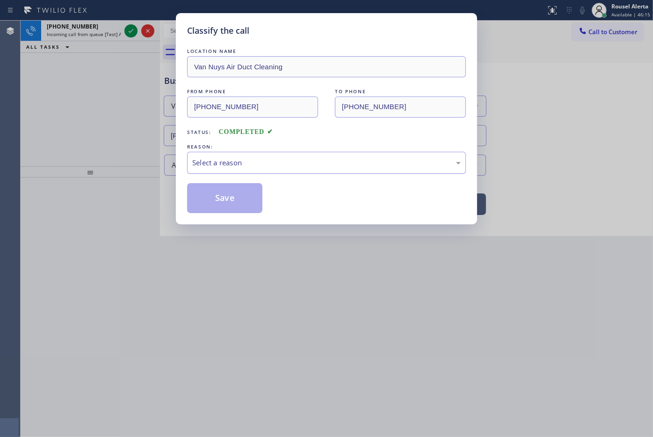
click at [258, 167] on div "Select a reason" at bounding box center [326, 162] width 269 height 11
click at [236, 208] on button "Save" at bounding box center [224, 198] width 75 height 30
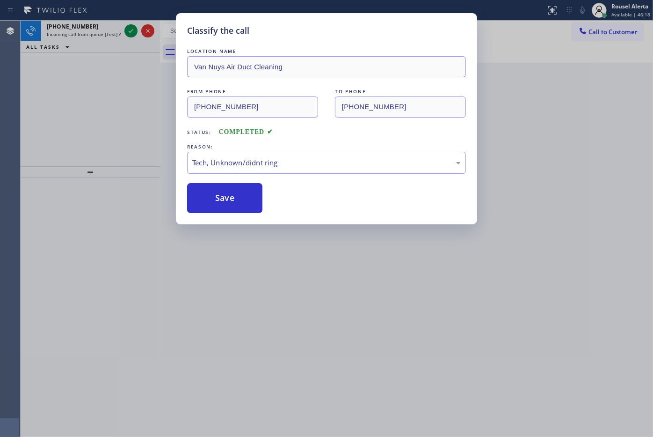
click at [111, 29] on div "Classify the call LOCATION NAME Van Nuys Air Duct Cleaning FROM PHONE [PHONE_NU…" at bounding box center [326, 218] width 653 height 437
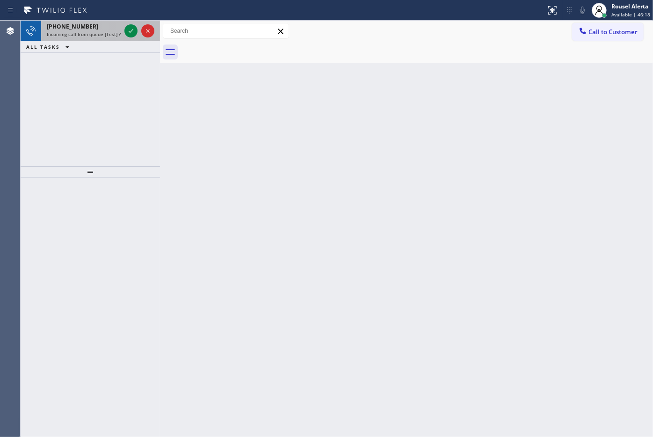
click at [113, 29] on div "[PHONE_NUMBER]" at bounding box center [84, 26] width 74 height 8
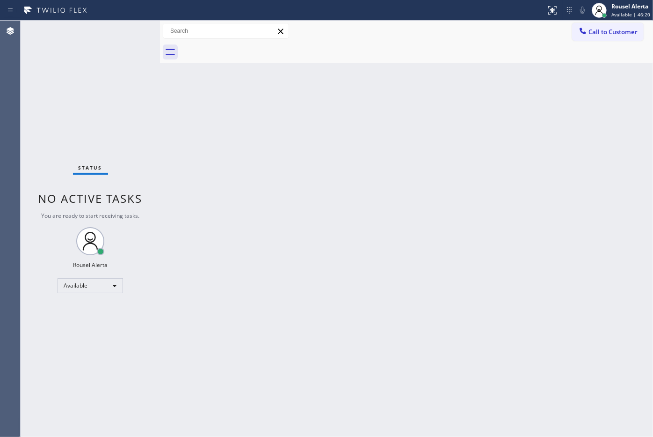
click at [108, 29] on div "Status No active tasks You are ready to start receiving tasks. Rousel Alerta Av…" at bounding box center [90, 229] width 139 height 416
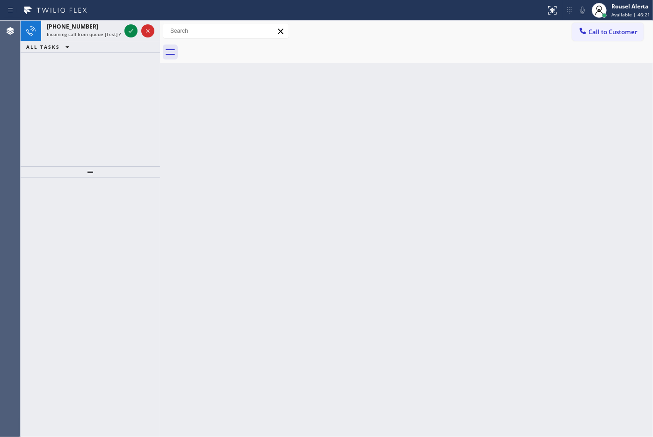
click at [352, 164] on div "Back to Dashboard Change Sender ID Customers Technicians Select a contact Outbo…" at bounding box center [406, 229] width 493 height 416
click at [109, 27] on div "[PHONE_NUMBER]" at bounding box center [84, 26] width 74 height 8
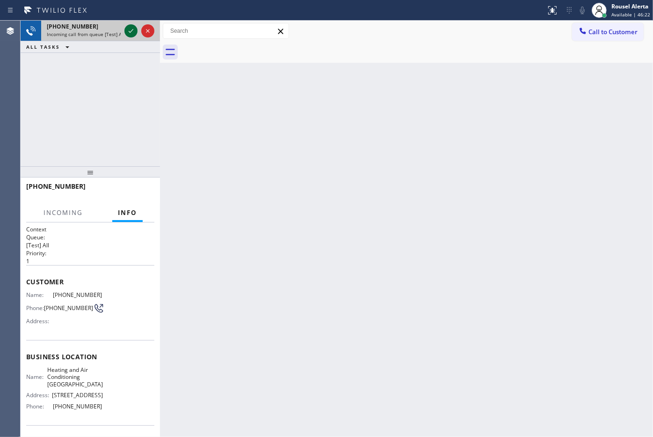
click at [127, 32] on icon at bounding box center [130, 30] width 11 height 11
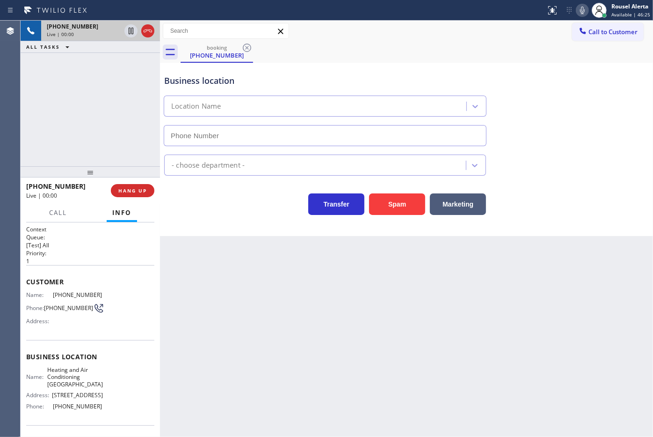
type input "[PHONE_NUMBER]"
click at [139, 193] on span "HANG UP" at bounding box center [132, 190] width 29 height 7
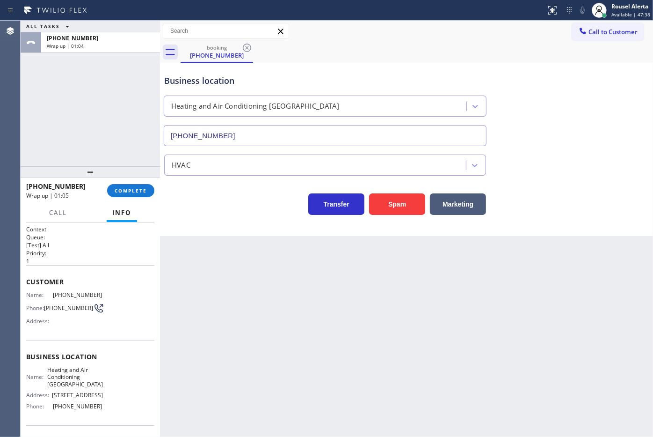
click at [133, 175] on div at bounding box center [90, 171] width 139 height 11
click at [133, 191] on span "COMPLETE" at bounding box center [131, 191] width 32 height 7
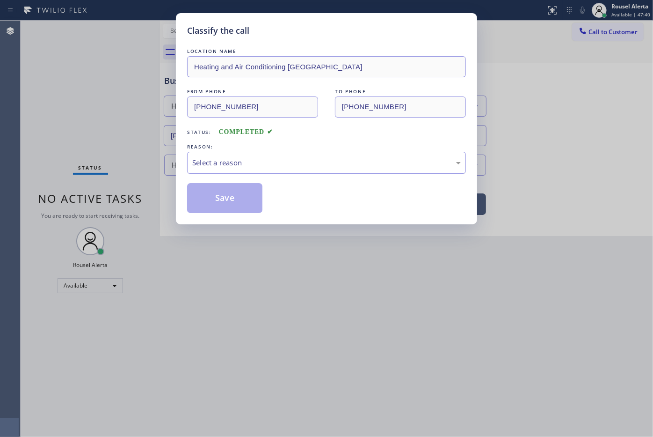
click at [235, 165] on div "Select a reason" at bounding box center [326, 162] width 269 height 11
click at [230, 214] on div "Classify the call LOCATION NAME Heating and Air Conditioning Studio City FROM P…" at bounding box center [326, 118] width 301 height 211
click at [229, 200] on button "Save" at bounding box center [224, 198] width 75 height 30
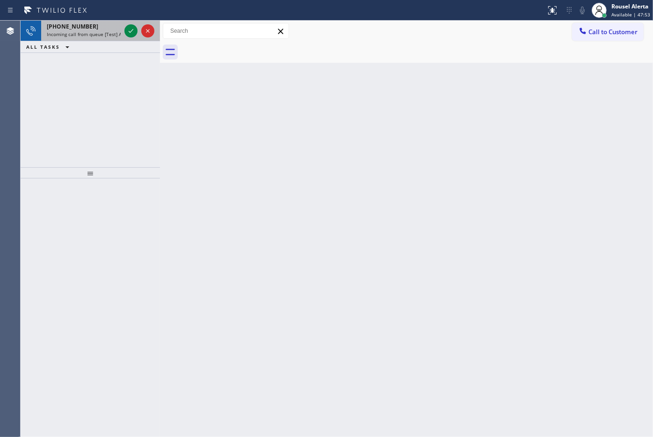
click at [120, 32] on span "Incoming call from queue [Test] All" at bounding box center [86, 34] width 78 height 7
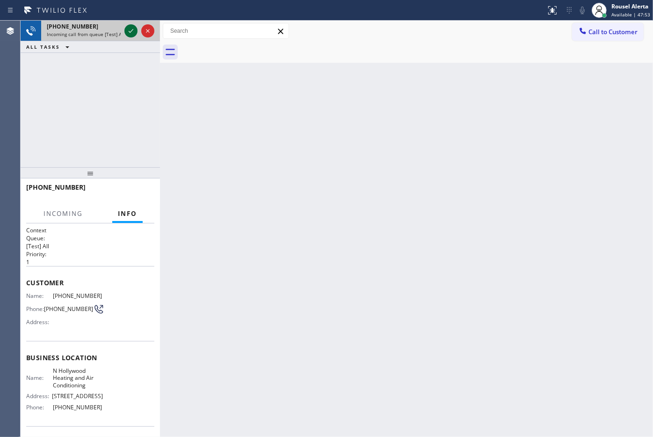
click at [126, 31] on icon at bounding box center [130, 30] width 11 height 11
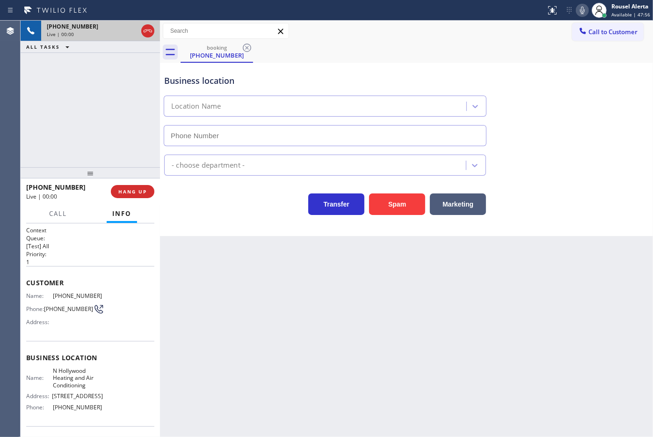
type input "[PHONE_NUMBER]"
click at [306, 316] on div "Back to Dashboard Change Sender ID Customers Technicians Select a contact Outbo…" at bounding box center [406, 229] width 493 height 416
click at [135, 146] on div "[PHONE_NUMBER] Live | 00:04 ALL TASKS ALL TASKS ACTIVE TASKS TASKS IN WRAP UP" at bounding box center [90, 94] width 139 height 147
click at [242, 297] on div "Back to Dashboard Change Sender ID Customers Technicians Select a contact Outbo…" at bounding box center [406, 229] width 493 height 416
drag, startPoint x: 125, startPoint y: 158, endPoint x: 168, endPoint y: 199, distance: 59.3
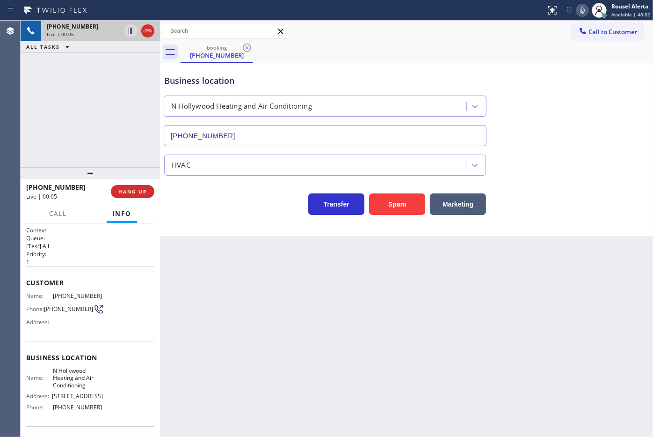
click at [143, 174] on div "[PHONE_NUMBER] Live | 00:05 ALL TASKS ALL TASKS ACTIVE TASKS TASKS IN WRAP UP […" at bounding box center [90, 229] width 139 height 416
click at [210, 258] on div "Back to Dashboard Change Sender ID Customers Technicians Select a contact Outbo…" at bounding box center [406, 229] width 493 height 416
click at [139, 193] on span "HANG UP" at bounding box center [132, 191] width 29 height 7
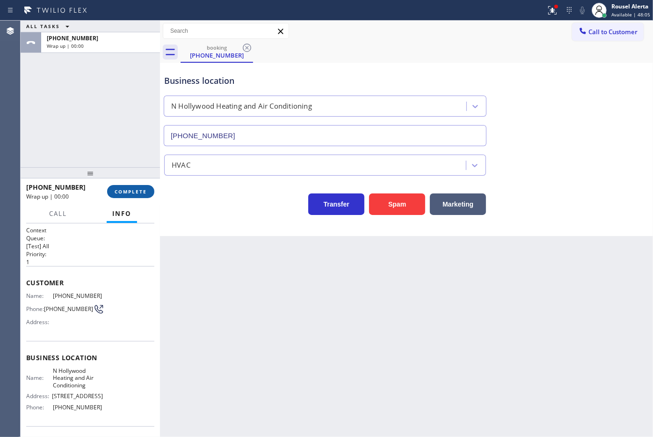
click at [139, 193] on span "COMPLETE" at bounding box center [131, 191] width 32 height 7
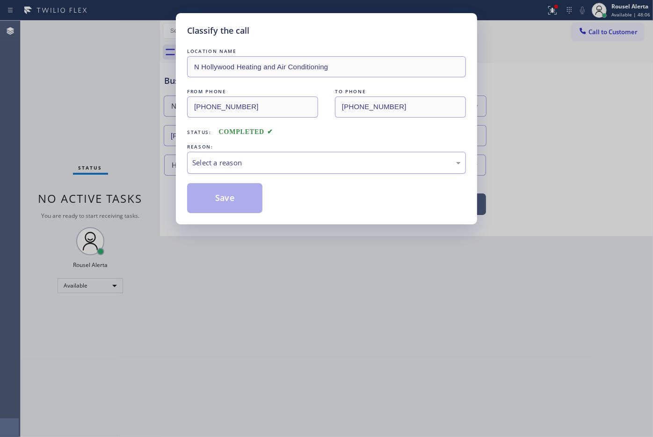
click at [231, 167] on div "Select a reason" at bounding box center [326, 162] width 269 height 11
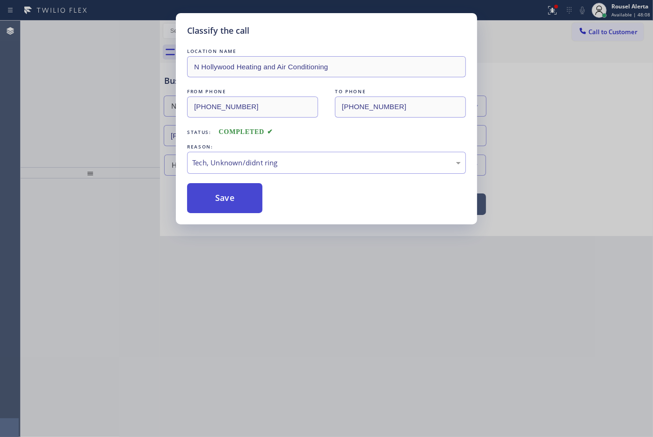
click at [237, 212] on button "Save" at bounding box center [224, 198] width 75 height 30
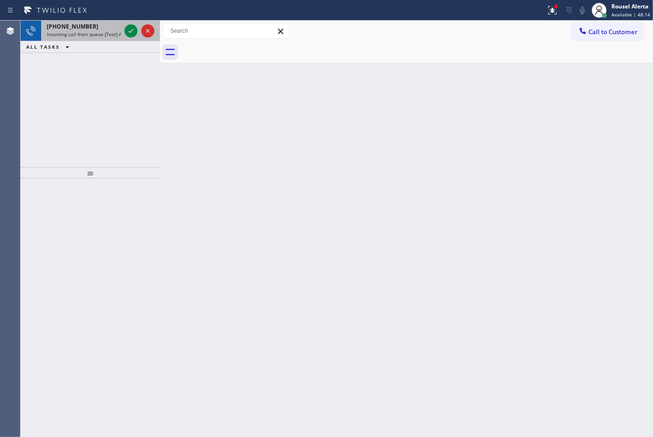
click at [90, 22] on div "[PHONE_NUMBER] Incoming call from queue [Test] All" at bounding box center [81, 31] width 81 height 21
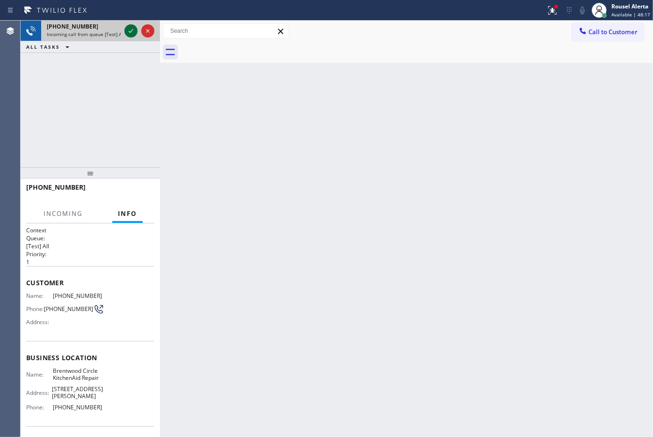
click at [127, 33] on icon at bounding box center [130, 30] width 11 height 11
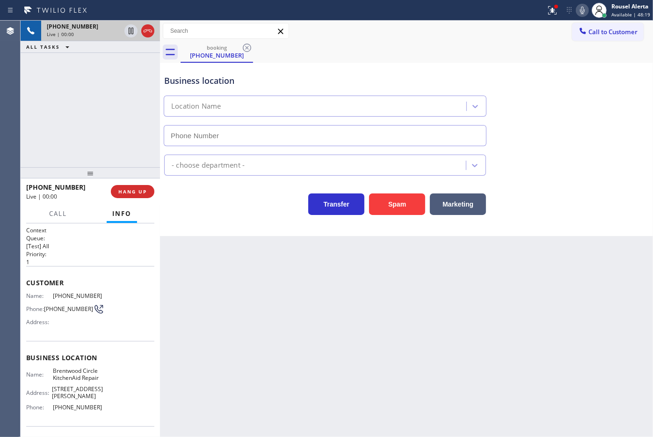
type input "[PHONE_NUMBER]"
click at [316, 350] on div "Back to Dashboard Change Sender ID Customers Technicians Select a contact Outbo…" at bounding box center [406, 229] width 493 height 416
click at [132, 132] on div "[PHONE_NUMBER] Live | 00:05 ALL TASKS ALL TASKS ACTIVE TASKS TASKS IN WRAP UP" at bounding box center [90, 94] width 139 height 147
click at [233, 295] on div "Back to Dashboard Change Sender ID Customers Technicians Select a contact Outbo…" at bounding box center [406, 229] width 493 height 416
click at [137, 195] on button "HANG UP" at bounding box center [133, 191] width 44 height 13
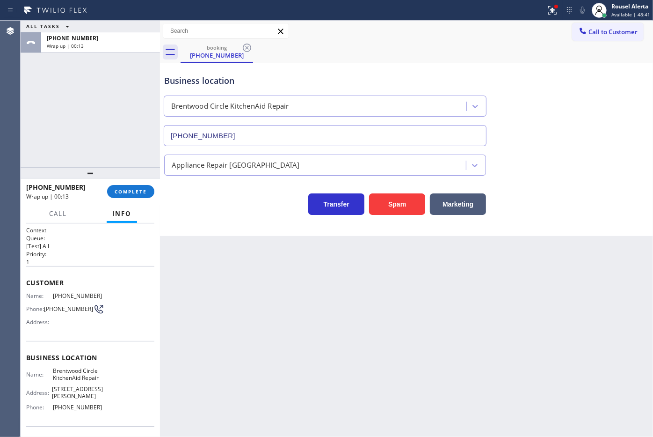
click at [152, 199] on div "[PHONE_NUMBER] Wrap up | 00:13 COMPLETE" at bounding box center [90, 191] width 128 height 24
click at [141, 191] on span "COMPLETE" at bounding box center [131, 191] width 32 height 7
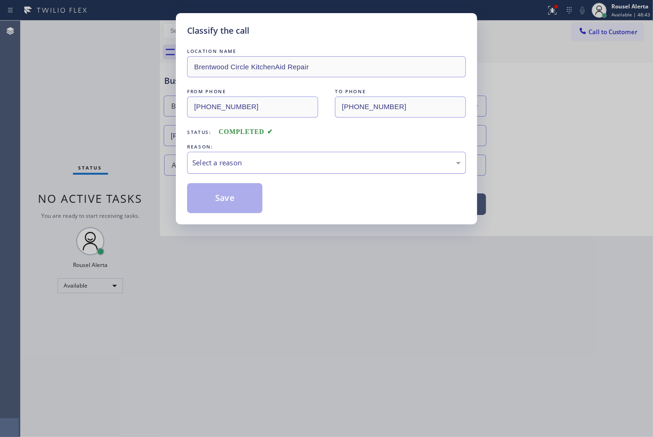
click at [223, 168] on div "Select a reason" at bounding box center [326, 162] width 269 height 11
click at [224, 213] on button "Save" at bounding box center [224, 198] width 75 height 30
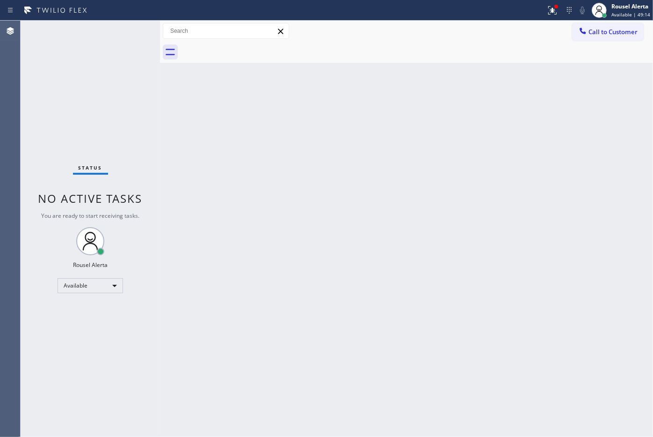
click at [116, 70] on div "Status No active tasks You are ready to start receiving tasks. Rousel Alerta Av…" at bounding box center [90, 229] width 139 height 416
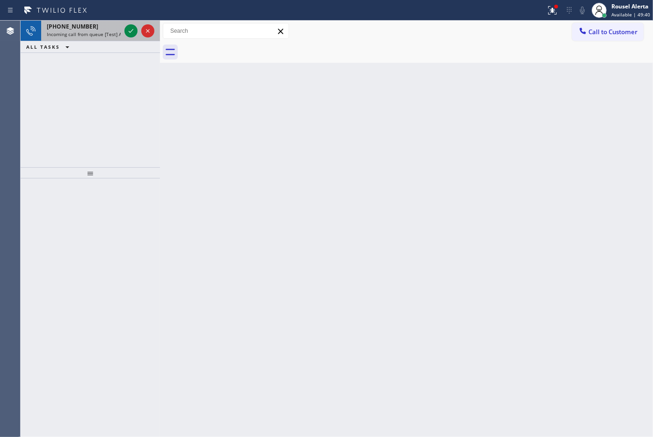
click at [111, 32] on span "Incoming call from queue [Test] All" at bounding box center [86, 34] width 78 height 7
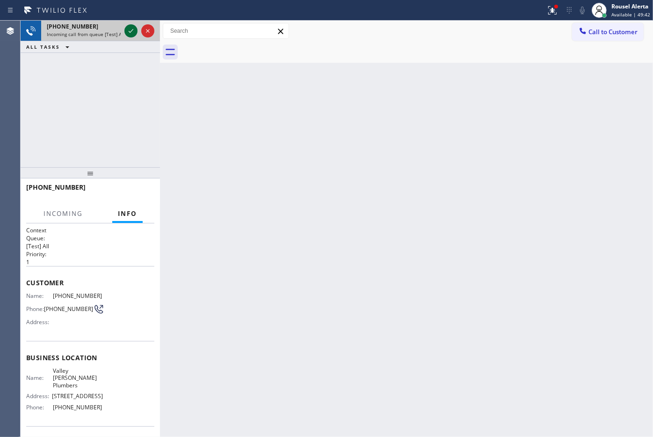
click at [130, 27] on icon at bounding box center [130, 30] width 11 height 11
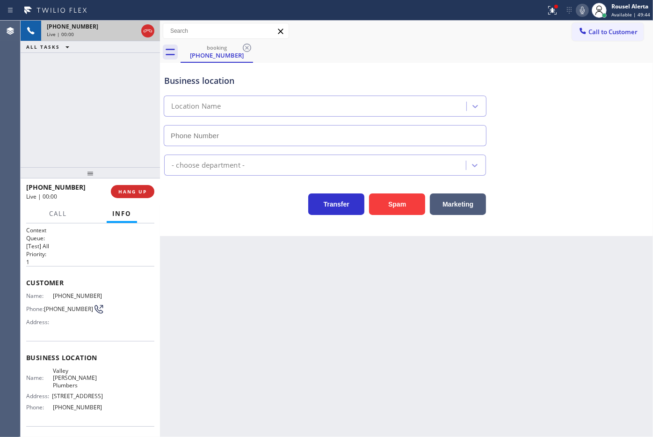
type input "[PHONE_NUMBER]"
click at [130, 156] on div "[PHONE_NUMBER] Live | 00:03 ALL TASKS ALL TASKS ACTIVE TASKS TASKS IN WRAP UP" at bounding box center [90, 94] width 139 height 147
click at [214, 274] on div "Back to Dashboard Change Sender ID Customers Technicians Select a contact Outbo…" at bounding box center [406, 229] width 493 height 416
click at [138, 191] on span "HANG UP" at bounding box center [132, 191] width 29 height 7
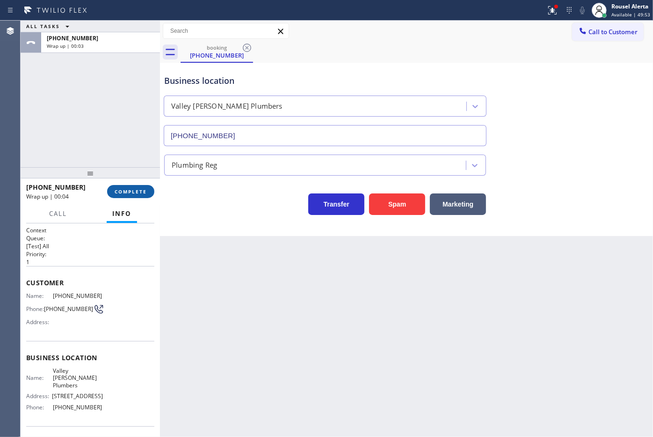
click at [135, 185] on button "COMPLETE" at bounding box center [130, 191] width 47 height 13
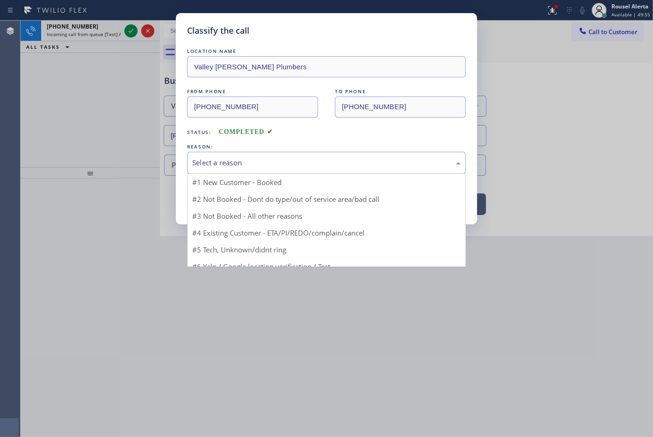
click at [228, 161] on div "Select a reason" at bounding box center [326, 162] width 269 height 11
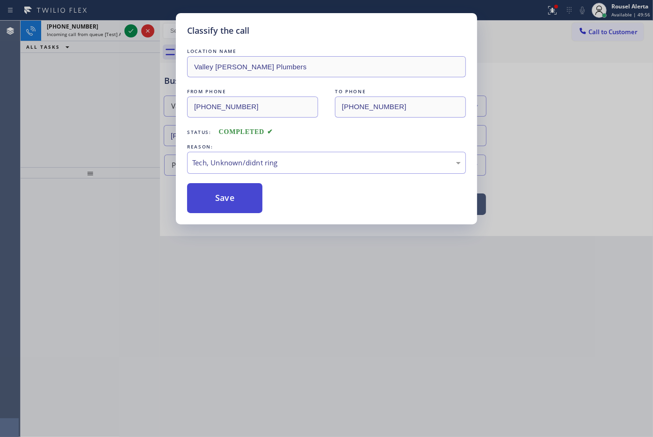
click at [238, 194] on button "Save" at bounding box center [224, 198] width 75 height 30
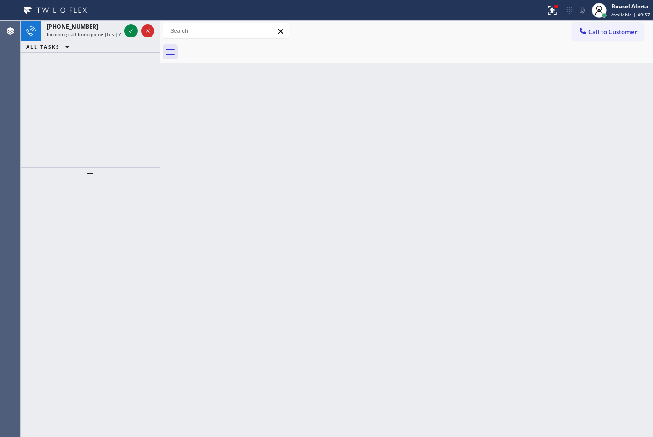
click at [97, 31] on span "Incoming call from queue [Test] All" at bounding box center [86, 34] width 78 height 7
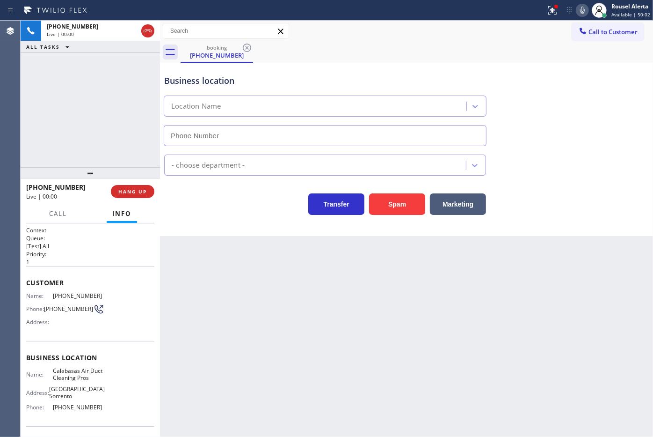
type input "[PHONE_NUMBER]"
click at [315, 257] on div "Back to Dashboard Change Sender ID Customers Technicians Select a contact Outbo…" at bounding box center [406, 229] width 493 height 416
click at [135, 157] on div "[PHONE_NUMBER] Live | 00:07 ALL TASKS ALL TASKS ACTIVE TASKS TASKS IN WRAP UP" at bounding box center [90, 94] width 139 height 147
click at [139, 191] on span "HANG UP" at bounding box center [132, 191] width 29 height 7
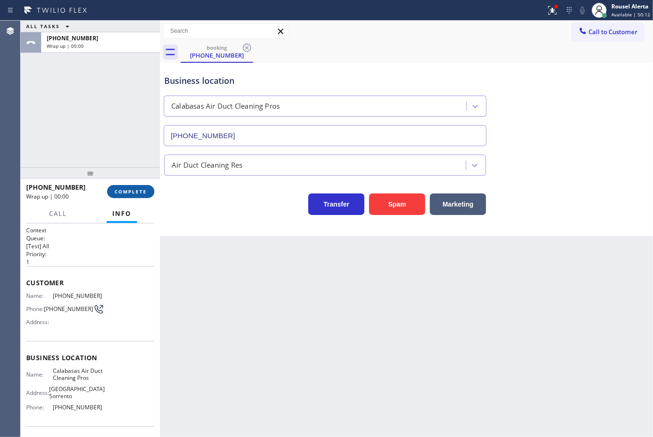
click at [139, 191] on span "COMPLETE" at bounding box center [131, 191] width 32 height 7
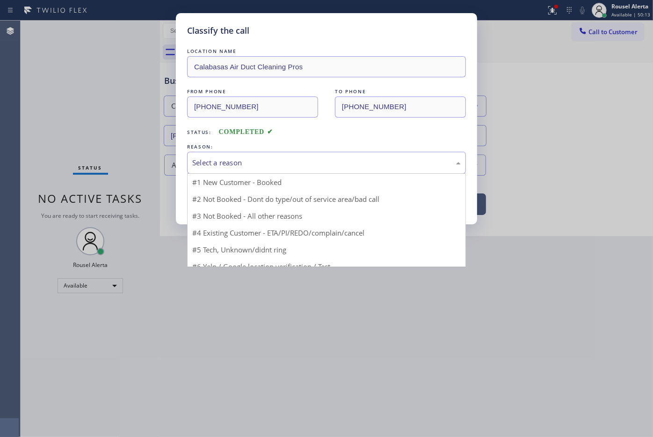
click at [219, 163] on div "Select a reason" at bounding box center [326, 162] width 269 height 11
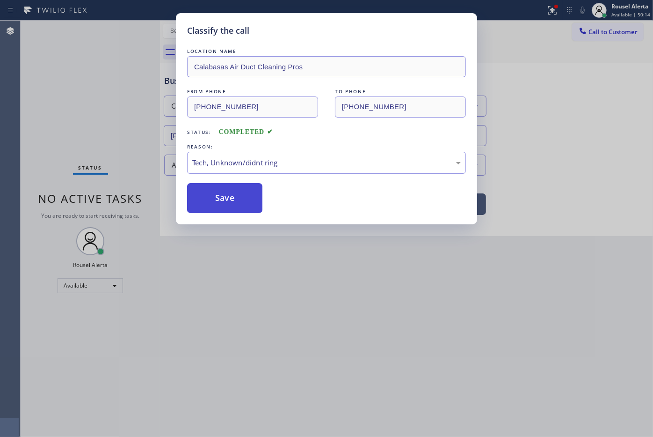
click at [234, 207] on button "Save" at bounding box center [224, 198] width 75 height 30
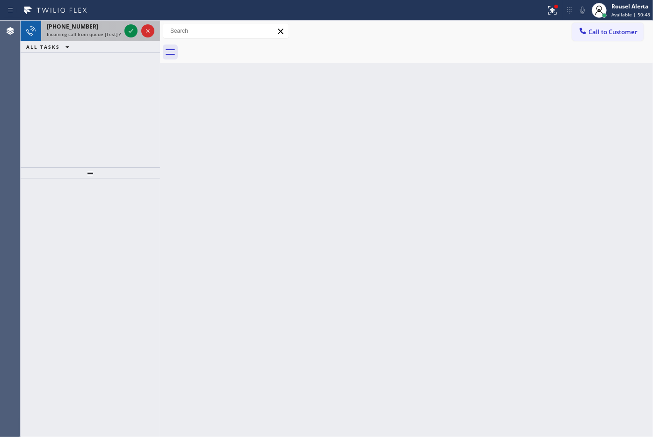
click at [99, 38] on div "[PHONE_NUMBER] Incoming call from queue [Test] All" at bounding box center [81, 31] width 81 height 21
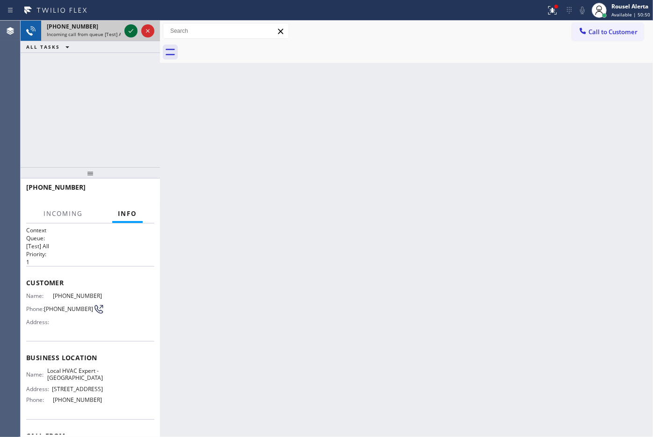
click at [130, 35] on icon at bounding box center [130, 30] width 11 height 11
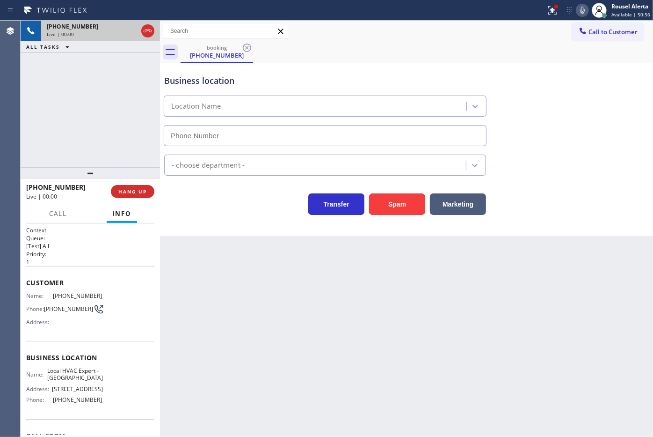
type input "[PHONE_NUMBER]"
click at [132, 191] on span "HANG UP" at bounding box center [132, 191] width 29 height 7
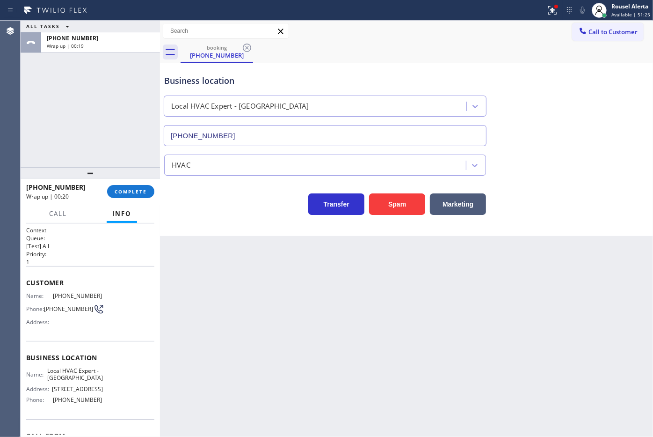
click at [129, 183] on div "[PHONE_NUMBER] Wrap up | 00:20 COMPLETE" at bounding box center [90, 191] width 128 height 24
click at [131, 189] on span "COMPLETE" at bounding box center [131, 191] width 32 height 7
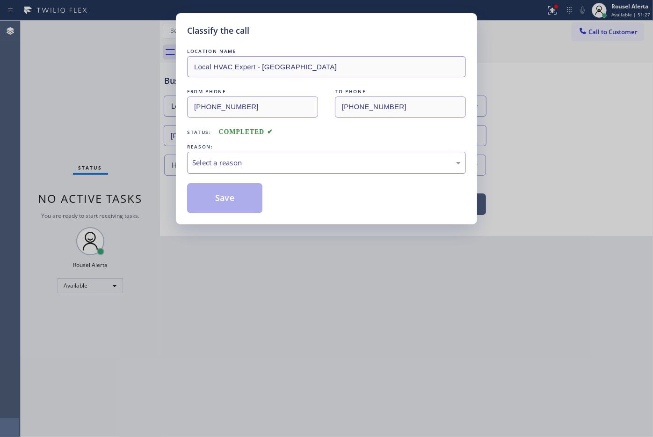
click at [220, 169] on div "Select a reason" at bounding box center [326, 163] width 279 height 22
click at [228, 209] on button "Save" at bounding box center [224, 198] width 75 height 30
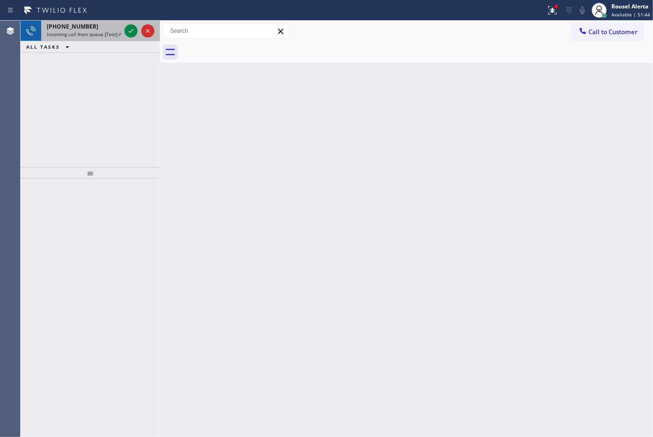
click at [106, 33] on span "Incoming call from queue [Test] All" at bounding box center [86, 34] width 78 height 7
drag, startPoint x: 110, startPoint y: 38, endPoint x: 125, endPoint y: 37, distance: 14.5
click at [113, 38] on div "[PHONE_NUMBER] Incoming call from queue [Test] All" at bounding box center [81, 31] width 81 height 21
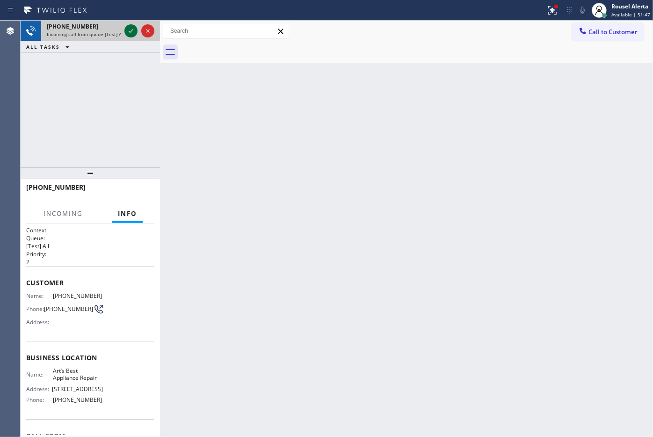
click at [130, 33] on icon at bounding box center [130, 30] width 11 height 11
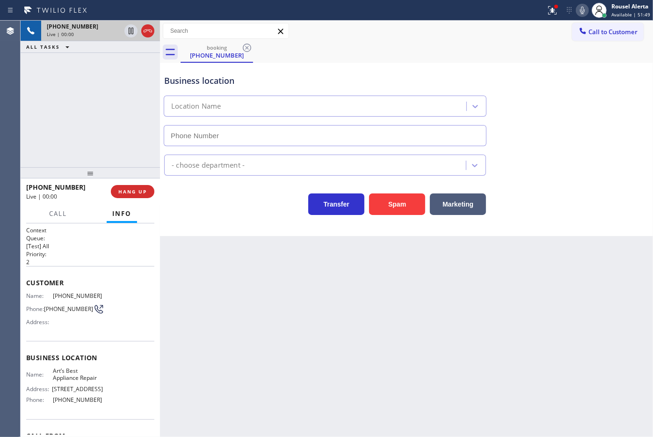
type input "[PHONE_NUMBER]"
click at [269, 267] on div "Back to Dashboard Change Sender ID Customers Technicians Select a contact Outbo…" at bounding box center [406, 229] width 493 height 416
drag, startPoint x: 133, startPoint y: 139, endPoint x: 214, endPoint y: 256, distance: 142.3
click at [135, 141] on div "[PHONE_NUMBER] Live | 00:04 ALL TASKS ALL TASKS ACTIVE TASKS TASKS IN WRAP UP" at bounding box center [90, 94] width 139 height 147
drag, startPoint x: 230, startPoint y: 286, endPoint x: 225, endPoint y: 277, distance: 10.7
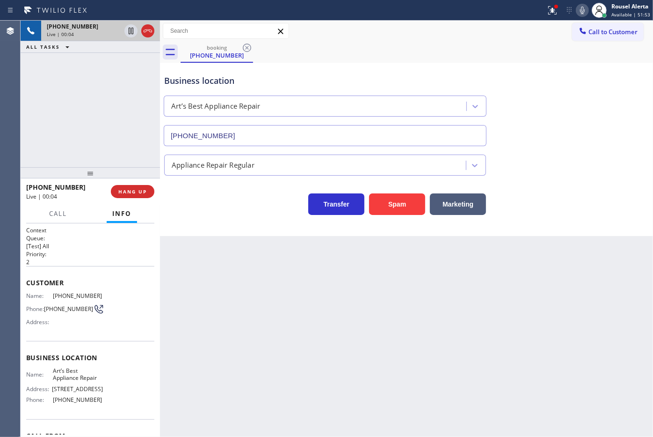
click at [230, 285] on div "Back to Dashboard Change Sender ID Customers Technicians Select a contact Outbo…" at bounding box center [406, 229] width 493 height 416
click at [141, 197] on button "HANG UP" at bounding box center [133, 191] width 44 height 13
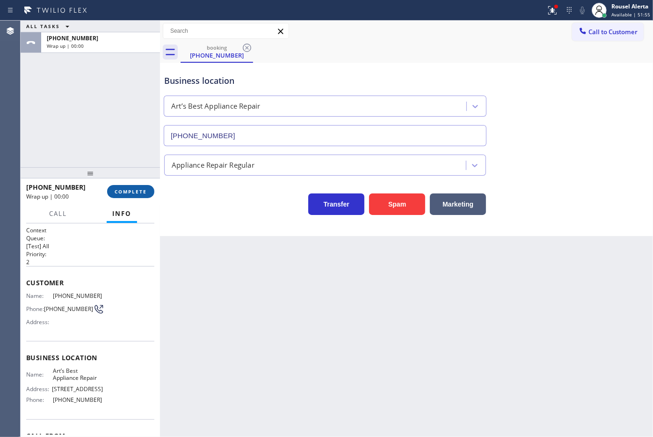
click at [141, 197] on button "COMPLETE" at bounding box center [130, 191] width 47 height 13
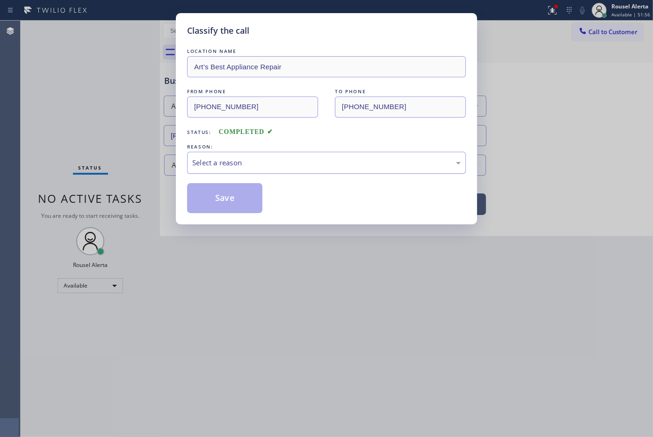
click at [238, 159] on div "Select a reason" at bounding box center [326, 162] width 269 height 11
click at [225, 192] on button "Save" at bounding box center [224, 198] width 75 height 30
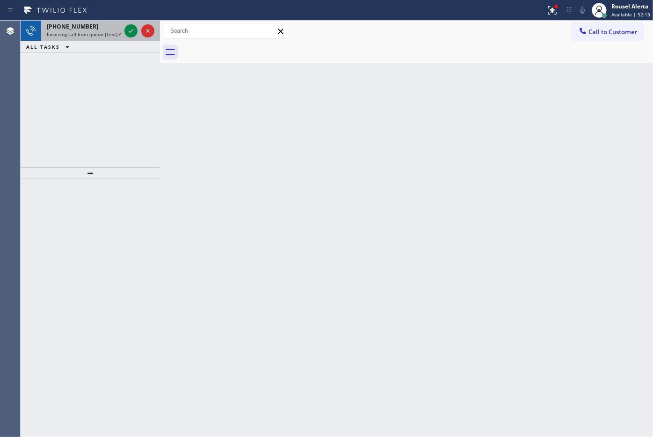
click at [103, 34] on span "Incoming call from queue [Test] All" at bounding box center [86, 34] width 78 height 7
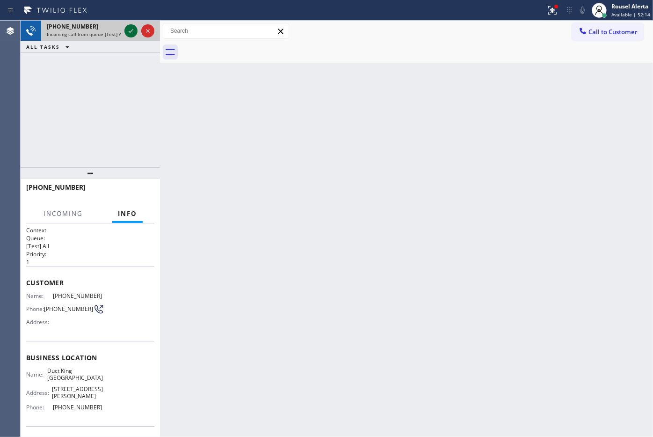
click at [125, 31] on icon at bounding box center [130, 30] width 11 height 11
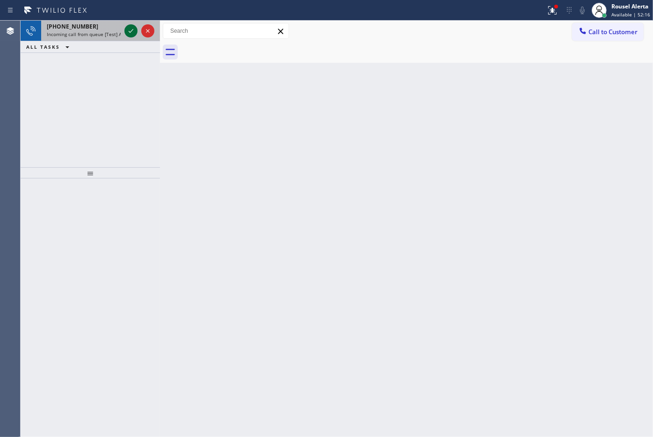
click at [127, 32] on icon at bounding box center [130, 30] width 11 height 11
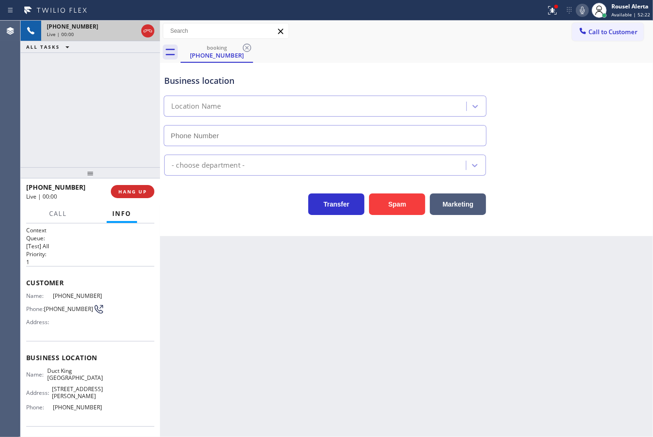
type input "[PHONE_NUMBER]"
click at [348, 324] on div "Back to Dashboard Change Sender ID Customers Technicians Select a contact Outbo…" at bounding box center [406, 229] width 493 height 416
click at [95, 125] on div "[PHONE_NUMBER] Live | 00:08 ALL TASKS ALL TASKS ACTIVE TASKS TASKS IN WRAP UP" at bounding box center [90, 94] width 139 height 147
click at [131, 195] on button "HANG UP" at bounding box center [133, 191] width 44 height 13
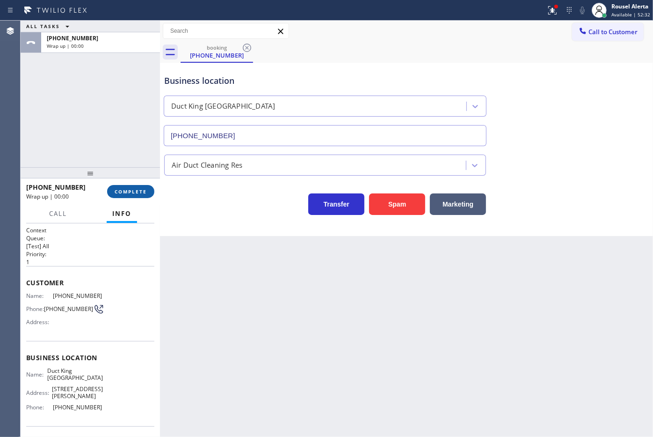
click at [131, 195] on button "COMPLETE" at bounding box center [130, 191] width 47 height 13
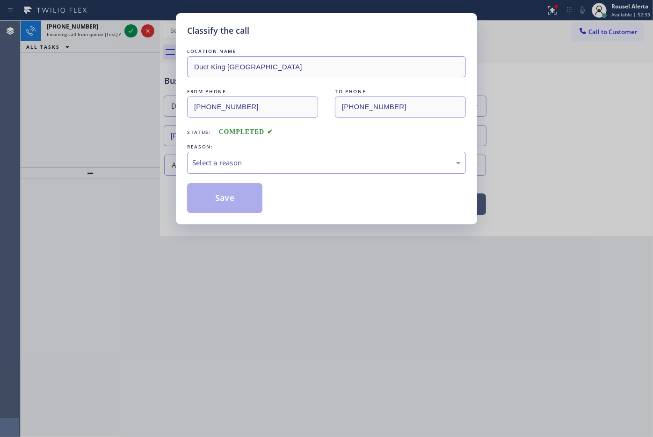
click at [239, 164] on div "Select a reason" at bounding box center [326, 162] width 269 height 11
click at [228, 207] on button "Save" at bounding box center [224, 198] width 75 height 30
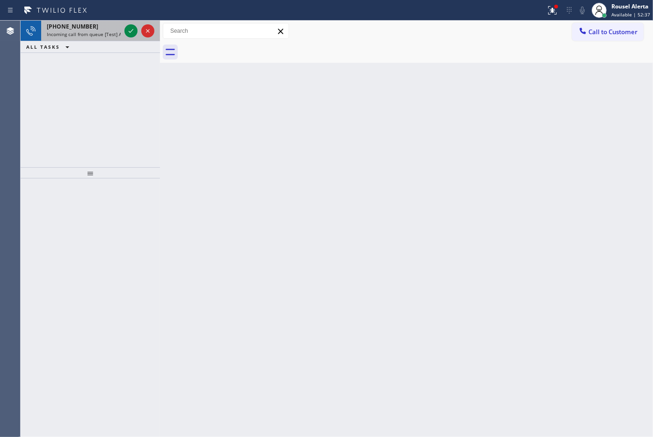
click at [103, 28] on div "[PHONE_NUMBER]" at bounding box center [84, 26] width 74 height 8
click at [125, 33] on div at bounding box center [131, 30] width 13 height 11
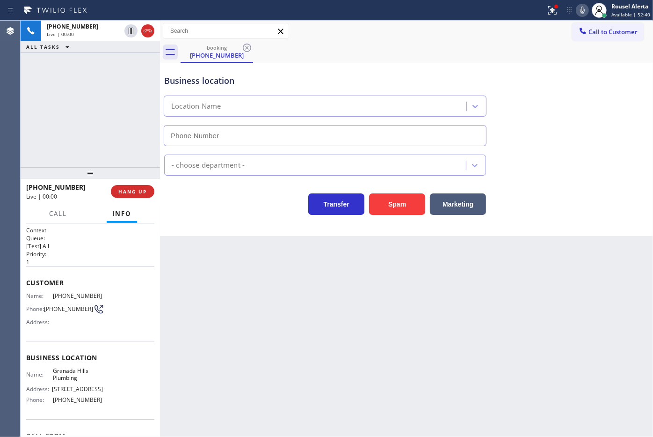
type input "[PHONE_NUMBER]"
click at [122, 188] on button "HANG UP" at bounding box center [133, 191] width 44 height 13
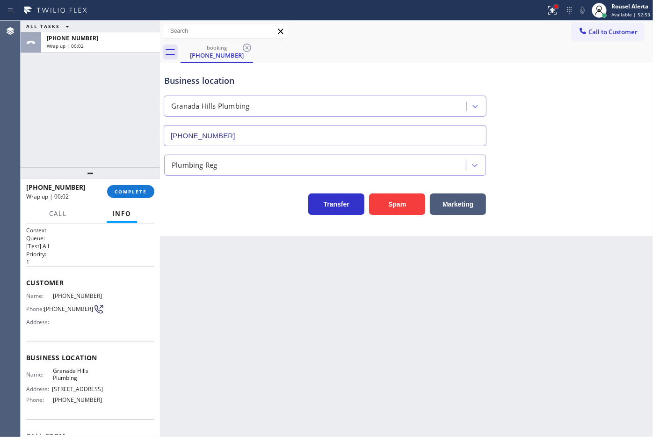
click at [558, 6] on div at bounding box center [557, 7] width 4 height 4
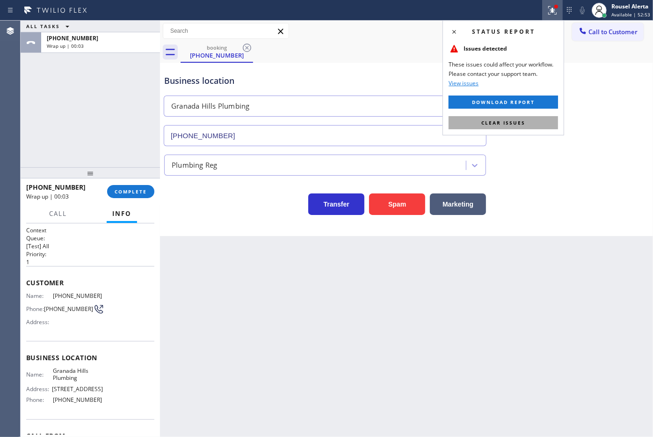
click at [529, 120] on button "Clear issues" at bounding box center [504, 122] width 110 height 13
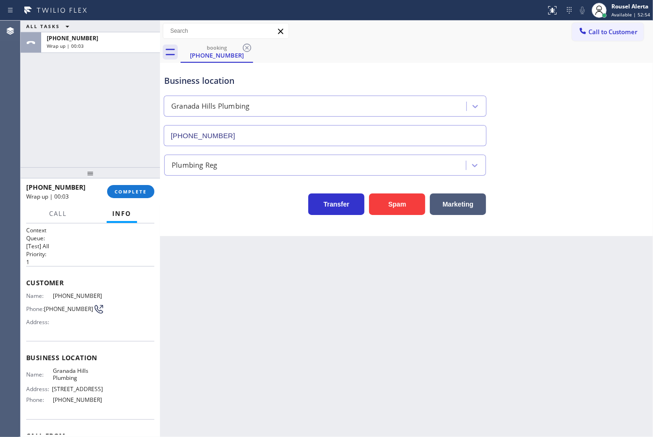
click at [528, 305] on div "Back to Dashboard Change Sender ID Customers Technicians Select a contact Outbo…" at bounding box center [406, 229] width 493 height 416
click at [141, 192] on span "COMPLETE" at bounding box center [131, 191] width 32 height 7
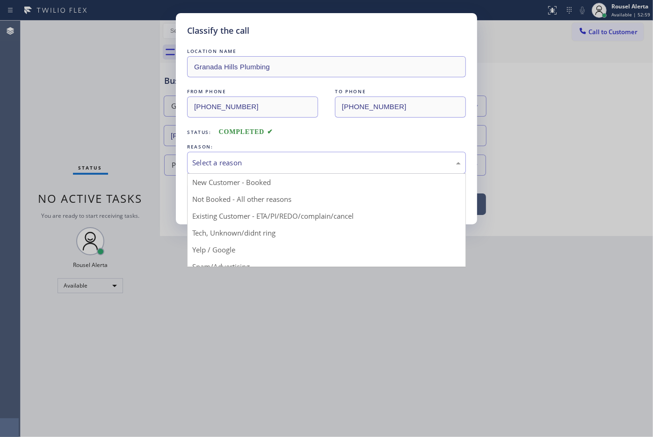
click at [240, 161] on div "Select a reason" at bounding box center [326, 162] width 269 height 11
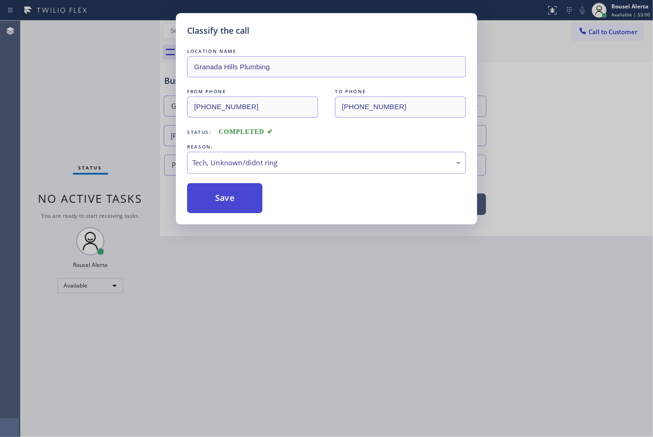
click at [239, 213] on button "Save" at bounding box center [224, 198] width 75 height 30
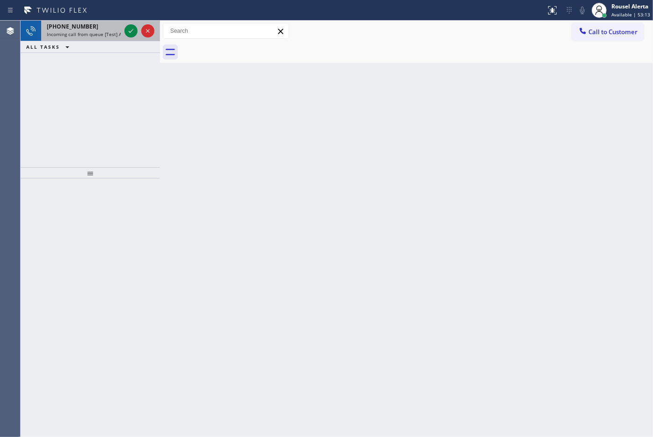
click at [97, 28] on div "[PHONE_NUMBER]" at bounding box center [84, 26] width 74 height 8
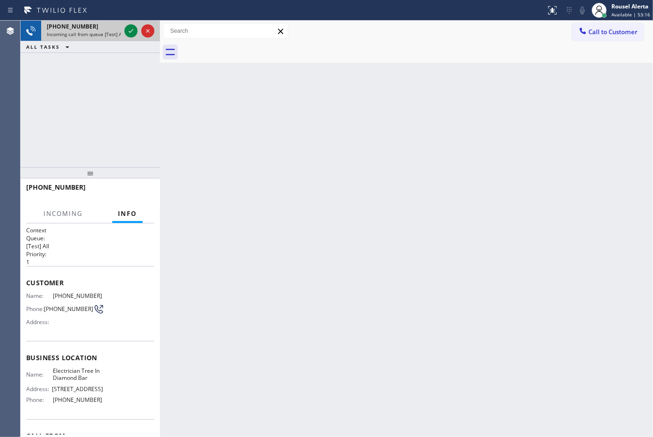
click at [112, 29] on div "[PHONE_NUMBER]" at bounding box center [84, 26] width 74 height 8
click at [113, 29] on div "[PHONE_NUMBER]" at bounding box center [84, 26] width 74 height 8
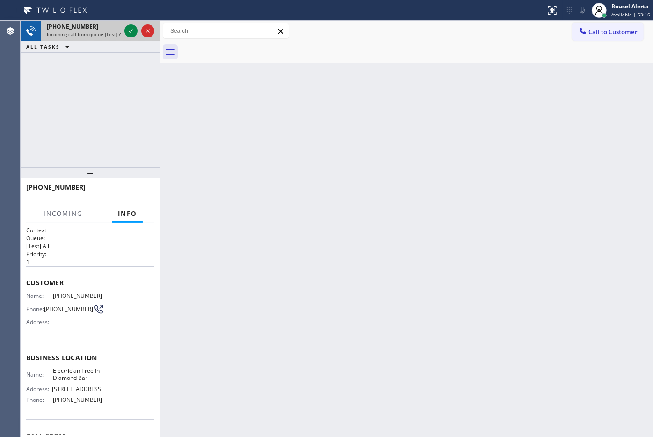
click at [113, 29] on div "[PHONE_NUMBER]" at bounding box center [84, 26] width 74 height 8
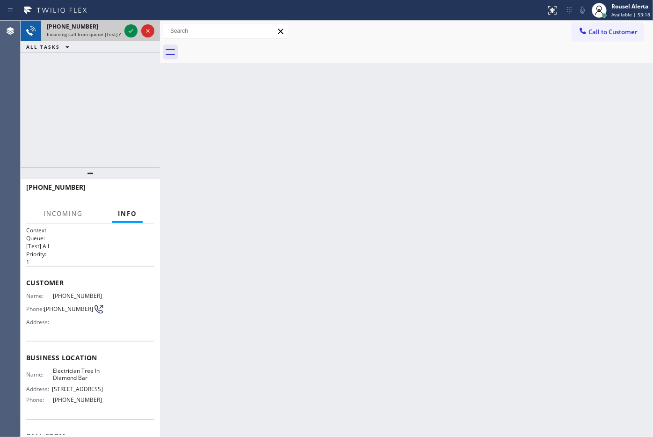
click at [113, 29] on div "[PHONE_NUMBER]" at bounding box center [84, 26] width 74 height 8
click at [113, 31] on div "[PHONE_NUMBER] Incoming call from queue [Test] All" at bounding box center [81, 31] width 81 height 21
click at [125, 31] on div at bounding box center [131, 30] width 13 height 11
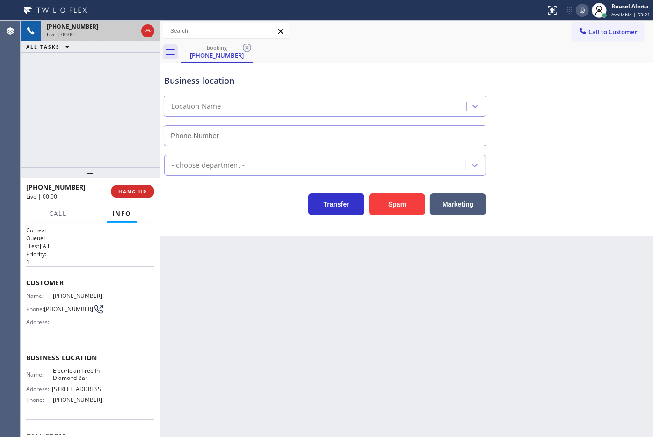
type input "[PHONE_NUMBER]"
click at [336, 322] on div "Back to Dashboard Change Sender ID Customers Technicians Select a contact Outbo…" at bounding box center [406, 229] width 493 height 416
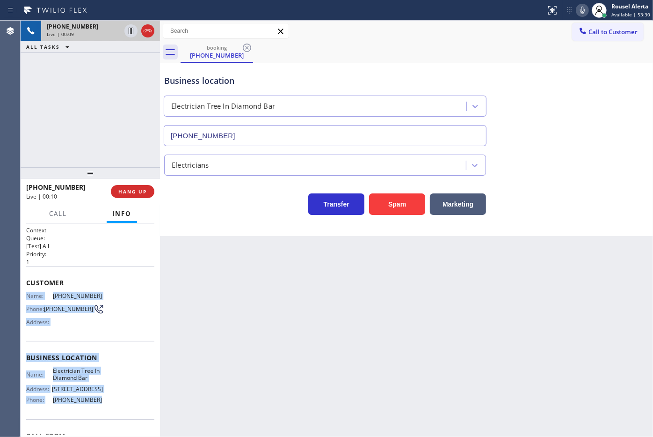
drag, startPoint x: 24, startPoint y: 297, endPoint x: 103, endPoint y: 414, distance: 141.3
click at [103, 414] on div "Context Queue: [Test] All Priority: 1 Customer Name: [PHONE_NUMBER] Phone: [PHO…" at bounding box center [90, 330] width 139 height 214
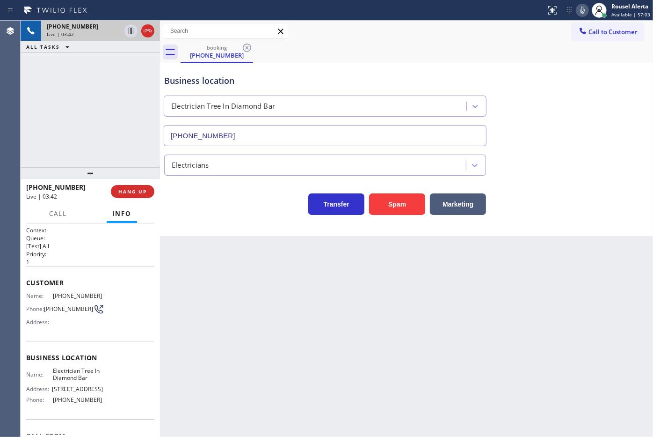
drag, startPoint x: 155, startPoint y: 142, endPoint x: 148, endPoint y: 122, distance: 21.2
click at [156, 141] on div "[PHONE_NUMBER] Live | 03:42 ALL TASKS ALL TASKS ACTIVE TASKS TASKS IN WRAP UP" at bounding box center [90, 94] width 139 height 147
click at [127, 31] on icon at bounding box center [130, 30] width 11 height 11
click at [583, 8] on icon at bounding box center [582, 10] width 11 height 11
click at [278, 314] on div "Back to Dashboard Change Sender ID Customers Technicians Select a contact Outbo…" at bounding box center [406, 229] width 493 height 416
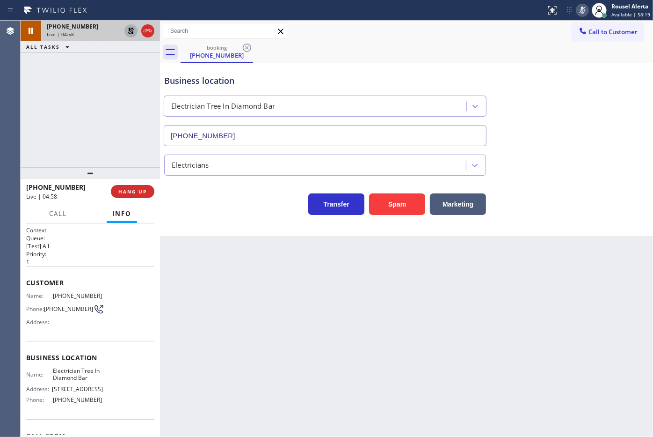
click at [130, 31] on icon at bounding box center [130, 30] width 11 height 11
click at [584, 12] on icon at bounding box center [582, 10] width 5 height 7
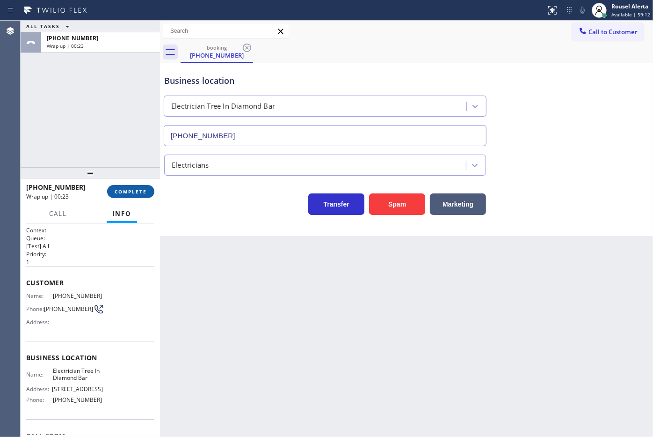
click at [136, 188] on span "COMPLETE" at bounding box center [131, 191] width 32 height 7
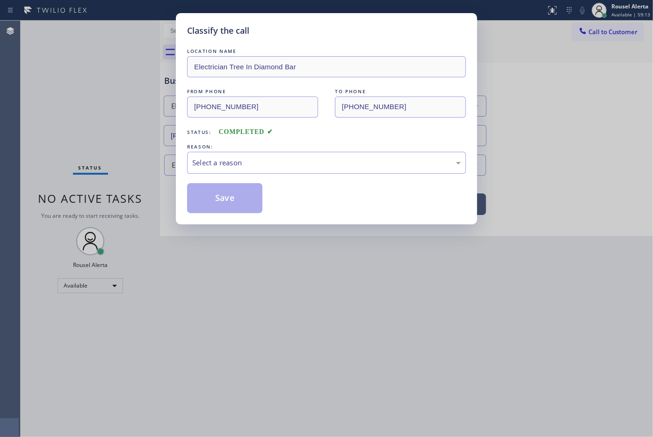
click at [212, 178] on div "LOCATION NAME Electrician Tree In Diamond Bar FROM PHONE [PHONE_NUMBER] TO PHON…" at bounding box center [326, 129] width 279 height 167
click at [217, 172] on div "Select a reason" at bounding box center [326, 163] width 279 height 22
click at [236, 193] on button "Save" at bounding box center [224, 198] width 75 height 30
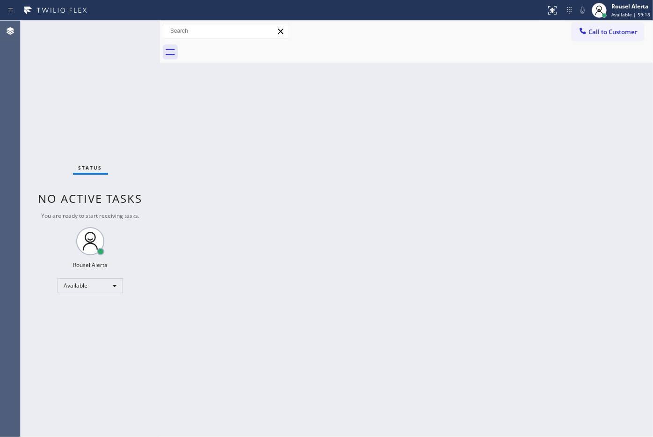
click at [235, 185] on div "Back to Dashboard Change Sender ID Customers Technicians Select a contact Outbo…" at bounding box center [406, 229] width 493 height 416
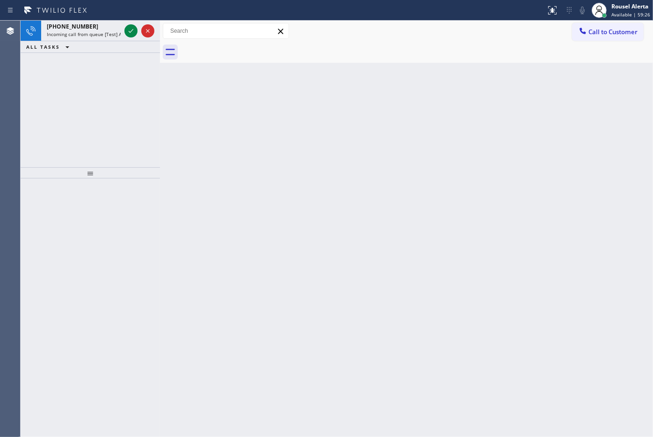
drag, startPoint x: 240, startPoint y: 224, endPoint x: 223, endPoint y: 204, distance: 26.3
click at [226, 207] on div "Back to Dashboard Change Sender ID Customers Technicians Select a contact Outbo…" at bounding box center [406, 229] width 493 height 416
click at [74, 35] on span "Incoming call from queue [Test] All" at bounding box center [86, 34] width 78 height 7
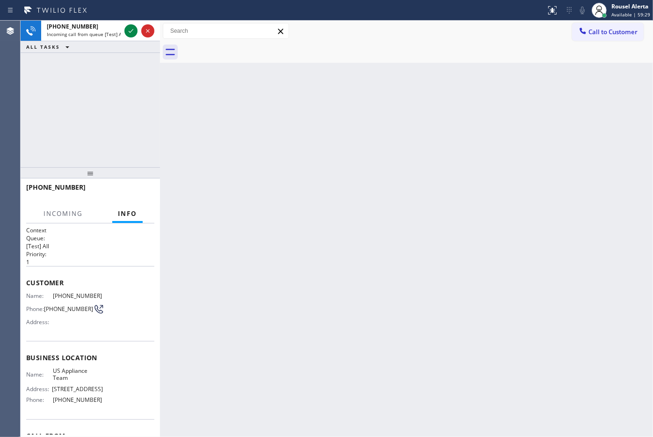
click at [295, 237] on div "Back to Dashboard Change Sender ID Customers Technicians Select a contact Outbo…" at bounding box center [406, 229] width 493 height 416
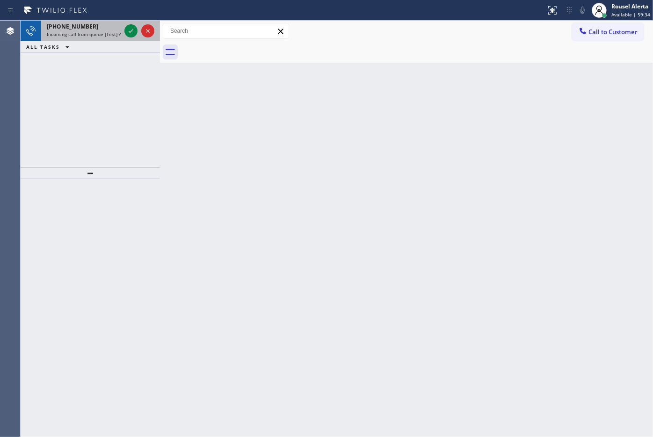
click at [96, 23] on div "[PHONE_NUMBER]" at bounding box center [84, 26] width 74 height 8
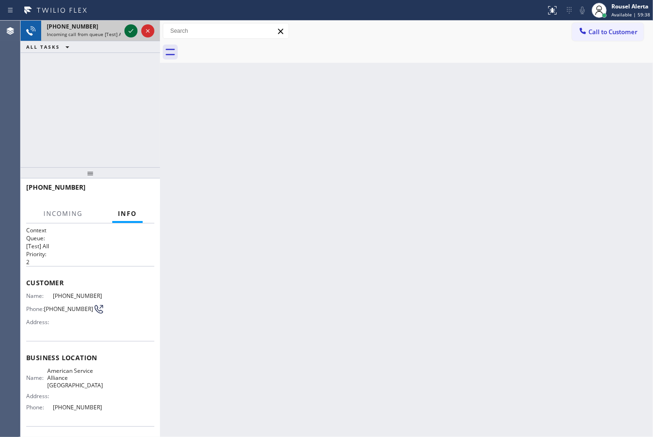
click at [125, 35] on div at bounding box center [131, 30] width 13 height 11
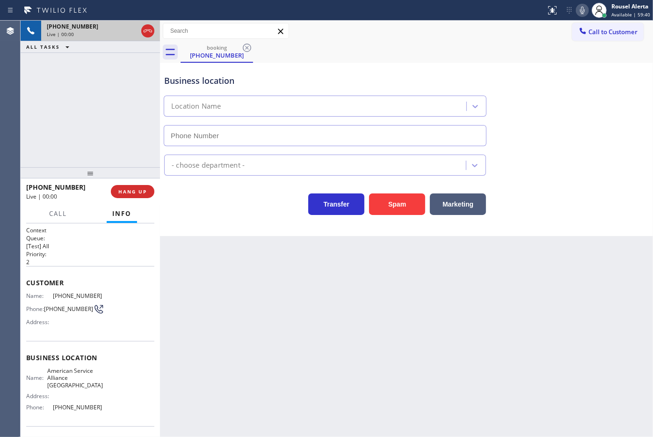
type input "[PHONE_NUMBER]"
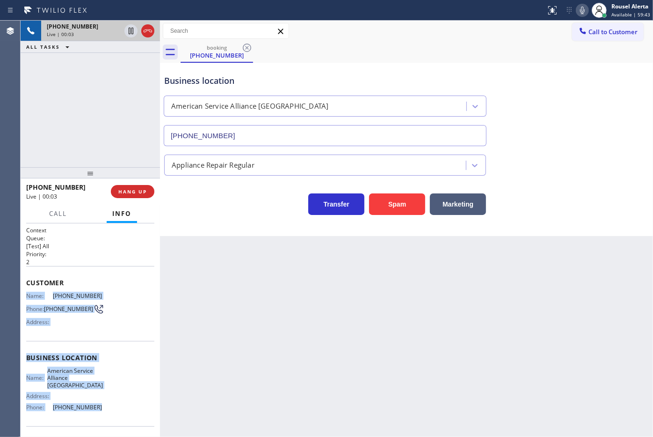
drag, startPoint x: 24, startPoint y: 289, endPoint x: 111, endPoint y: 405, distance: 144.5
click at [110, 408] on div "Context Queue: [Test] All Priority: 2 Customer Name: [PHONE_NUMBER] Phone: [PHO…" at bounding box center [90, 330] width 139 height 214
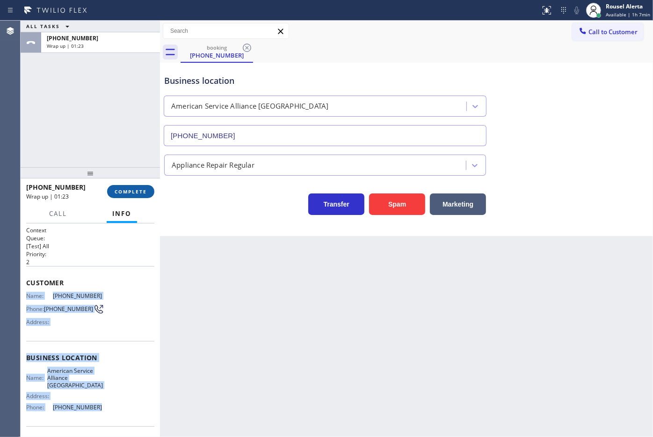
click at [132, 191] on span "COMPLETE" at bounding box center [131, 191] width 32 height 7
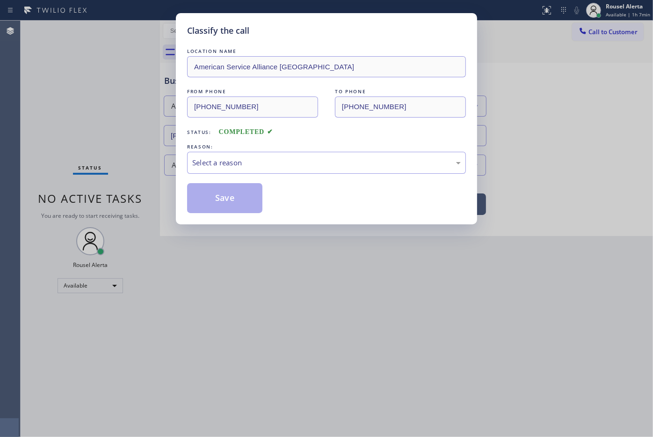
click at [256, 168] on div "Select a reason" at bounding box center [326, 162] width 269 height 11
click at [229, 195] on button "Save" at bounding box center [224, 198] width 75 height 30
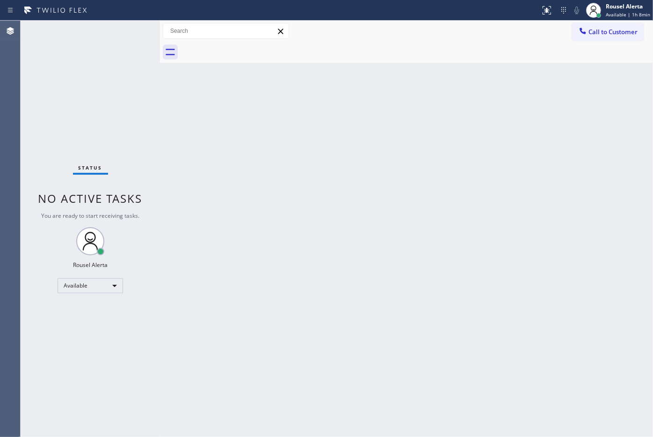
click at [112, 57] on div "Status No active tasks You are ready to start receiving tasks. Rousel Alerta Av…" at bounding box center [90, 229] width 139 height 416
click at [303, 270] on div "Back to Dashboard Change Sender ID Customers Technicians Select a contact Outbo…" at bounding box center [406, 229] width 493 height 416
click at [471, 300] on div "Back to Dashboard Change Sender ID Customers Technicians Select a contact Outbo…" at bounding box center [406, 229] width 493 height 416
drag, startPoint x: 558, startPoint y: 284, endPoint x: 578, endPoint y: 110, distance: 175.4
click at [558, 274] on div "Back to Dashboard Change Sender ID Customers Technicians Select a contact Outbo…" at bounding box center [406, 229] width 493 height 416
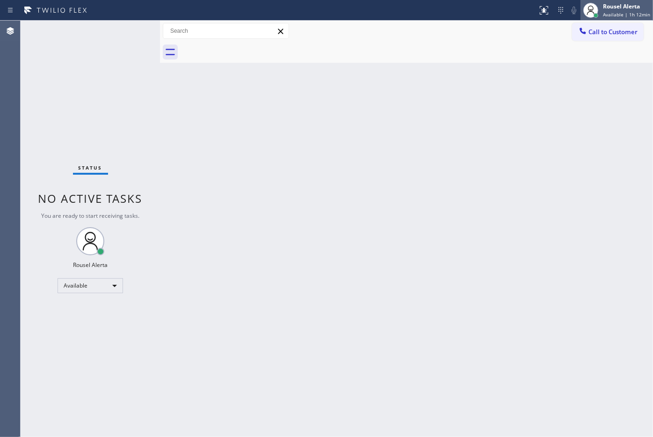
click at [605, 7] on div "Rousel Alerta" at bounding box center [626, 6] width 47 height 8
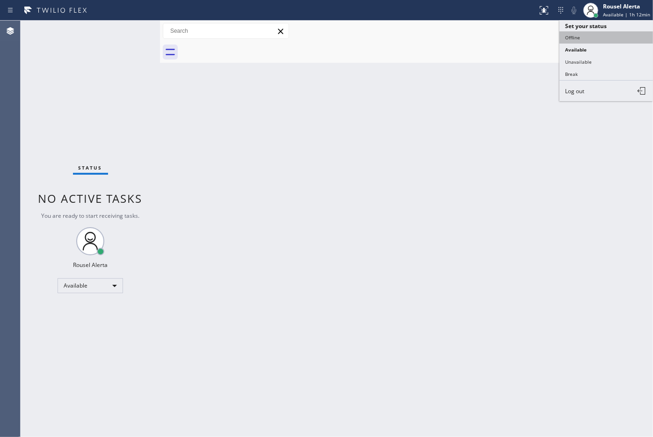
click at [593, 42] on button "Offline" at bounding box center [607, 37] width 94 height 12
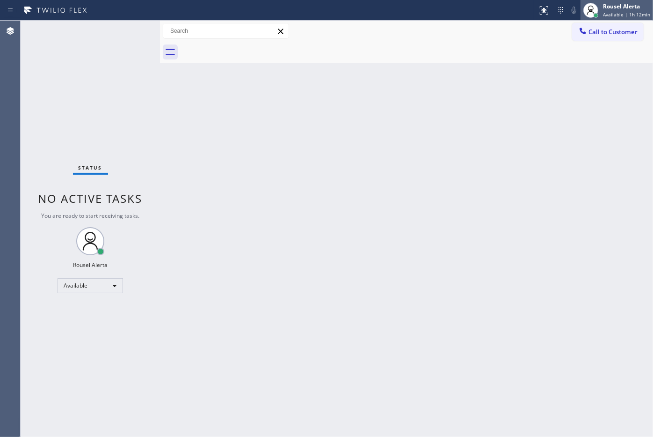
click at [612, 9] on div "Rousel Alerta" at bounding box center [626, 6] width 47 height 8
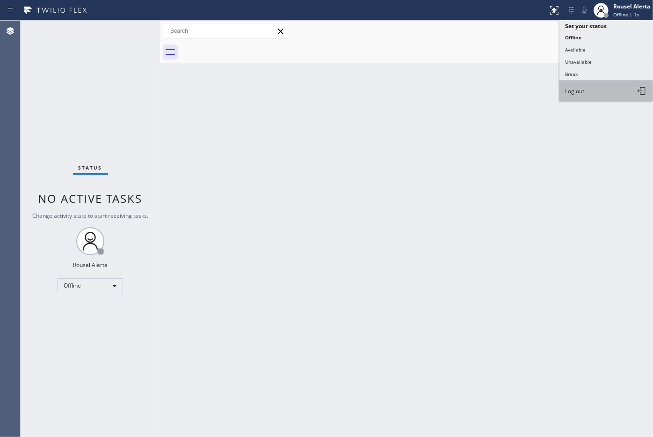
click at [592, 89] on button "Log out" at bounding box center [607, 91] width 94 height 21
